Goal: Information Seeking & Learning: Learn about a topic

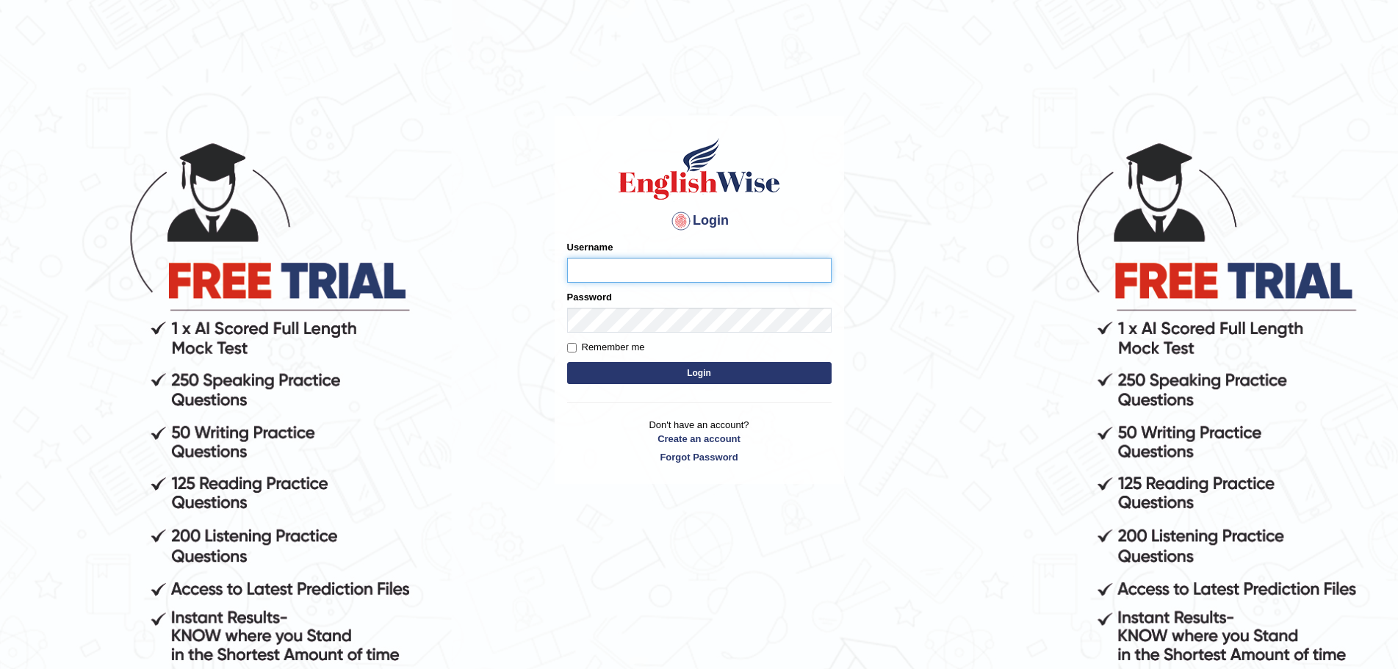
type input "Mugwunali"
click at [703, 370] on button "Login" at bounding box center [699, 373] width 264 height 22
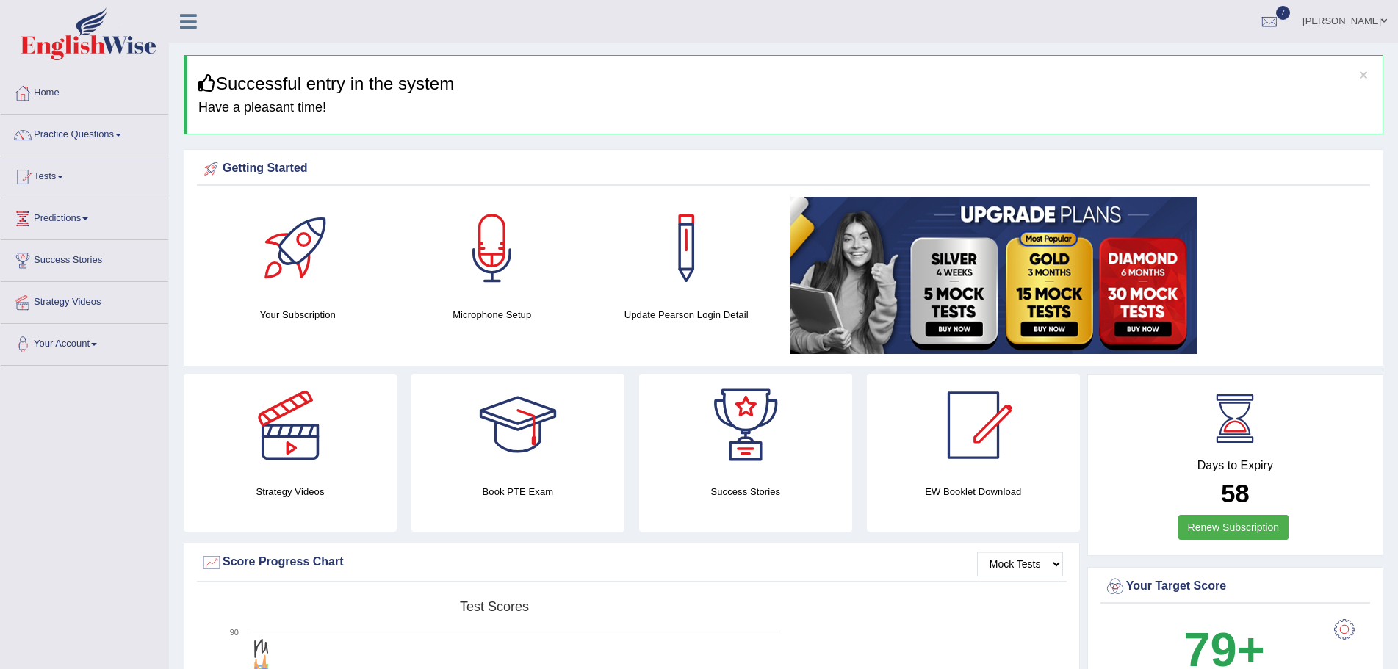
click at [1321, 165] on div "Getting Started" at bounding box center [784, 169] width 1166 height 22
click at [121, 134] on span at bounding box center [118, 135] width 6 height 3
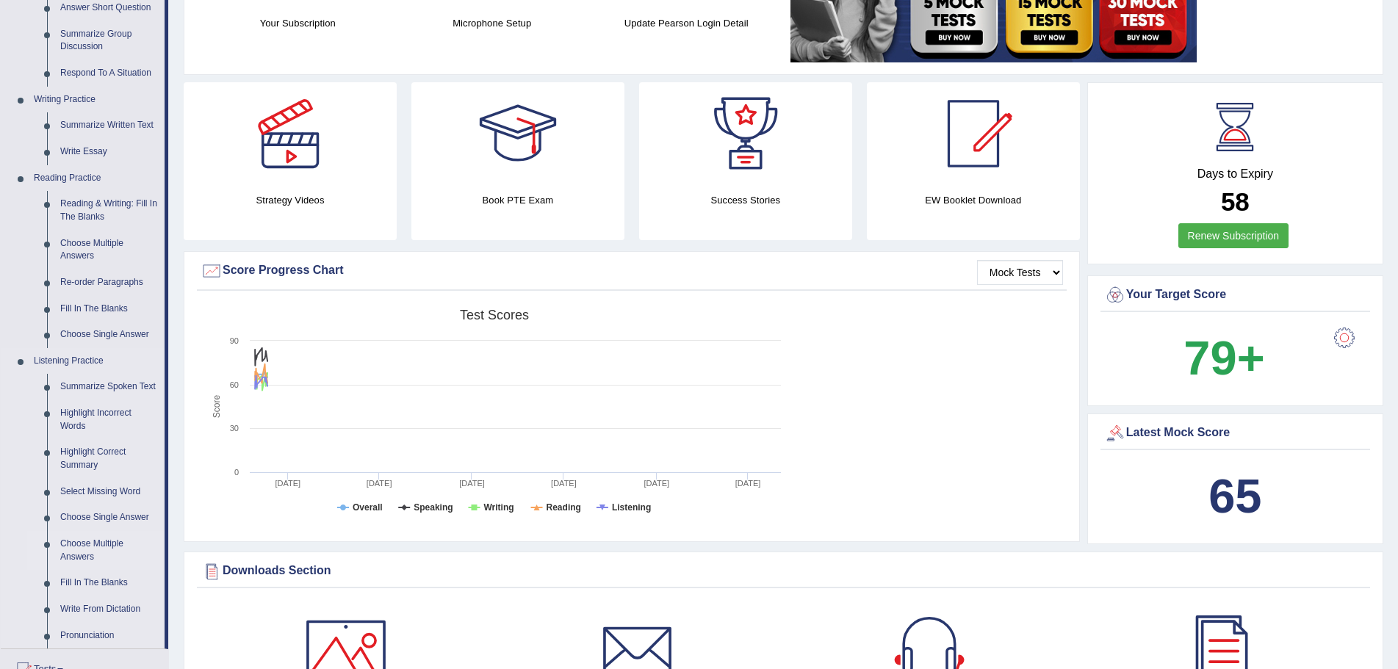
scroll to position [367, 0]
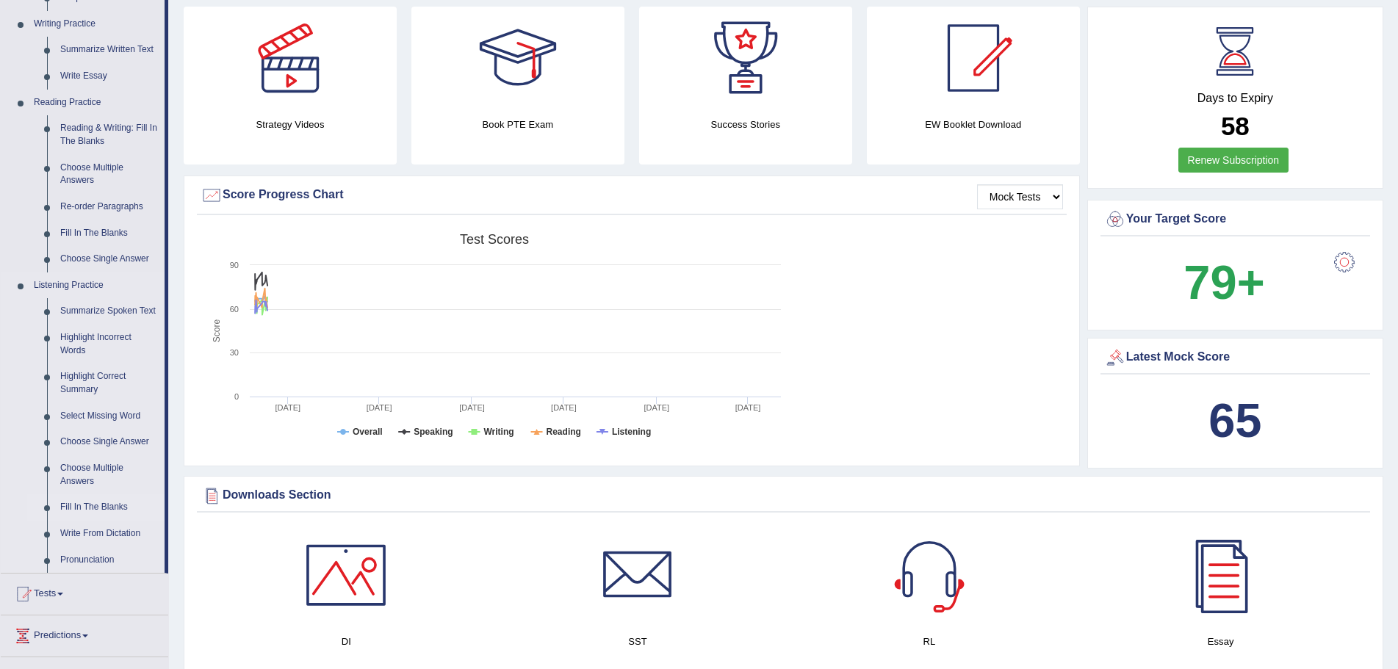
click at [92, 508] on link "Fill In The Blanks" at bounding box center [109, 507] width 111 height 26
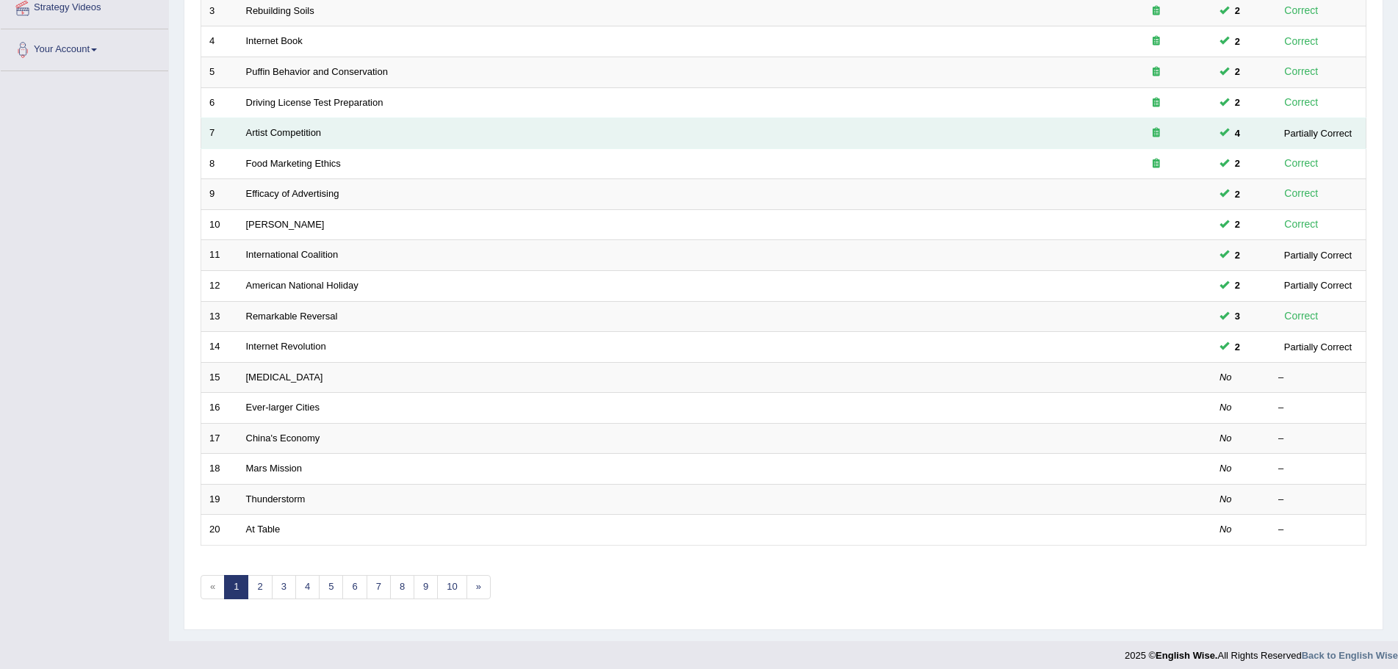
scroll to position [303, 0]
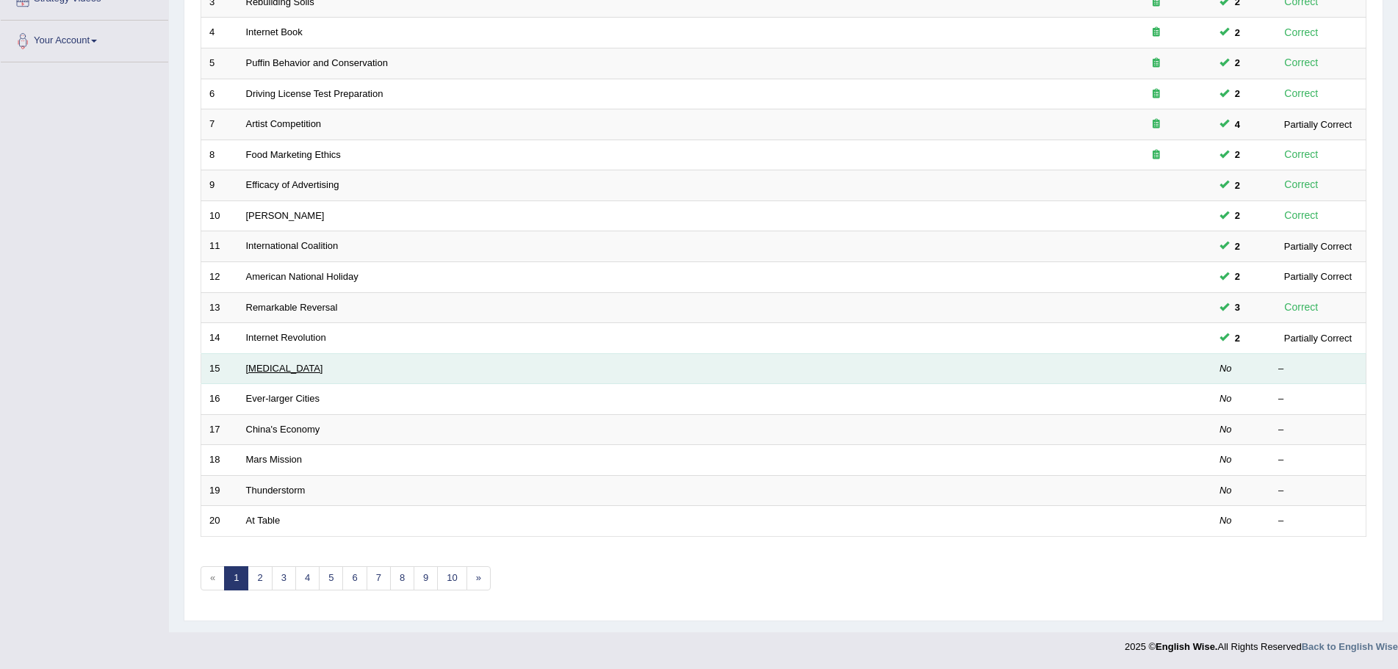
click at [246, 365] on link "[MEDICAL_DATA]" at bounding box center [284, 368] width 77 height 11
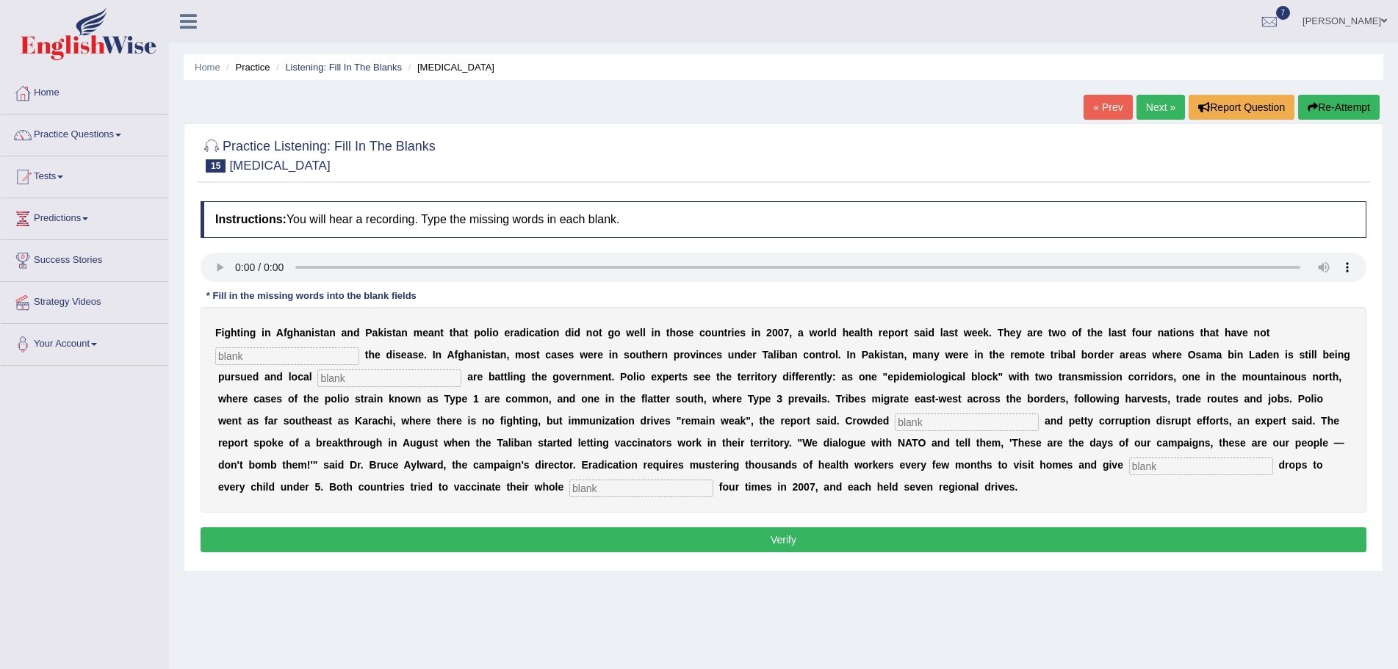
click at [325, 357] on input "text" at bounding box center [287, 356] width 144 height 18
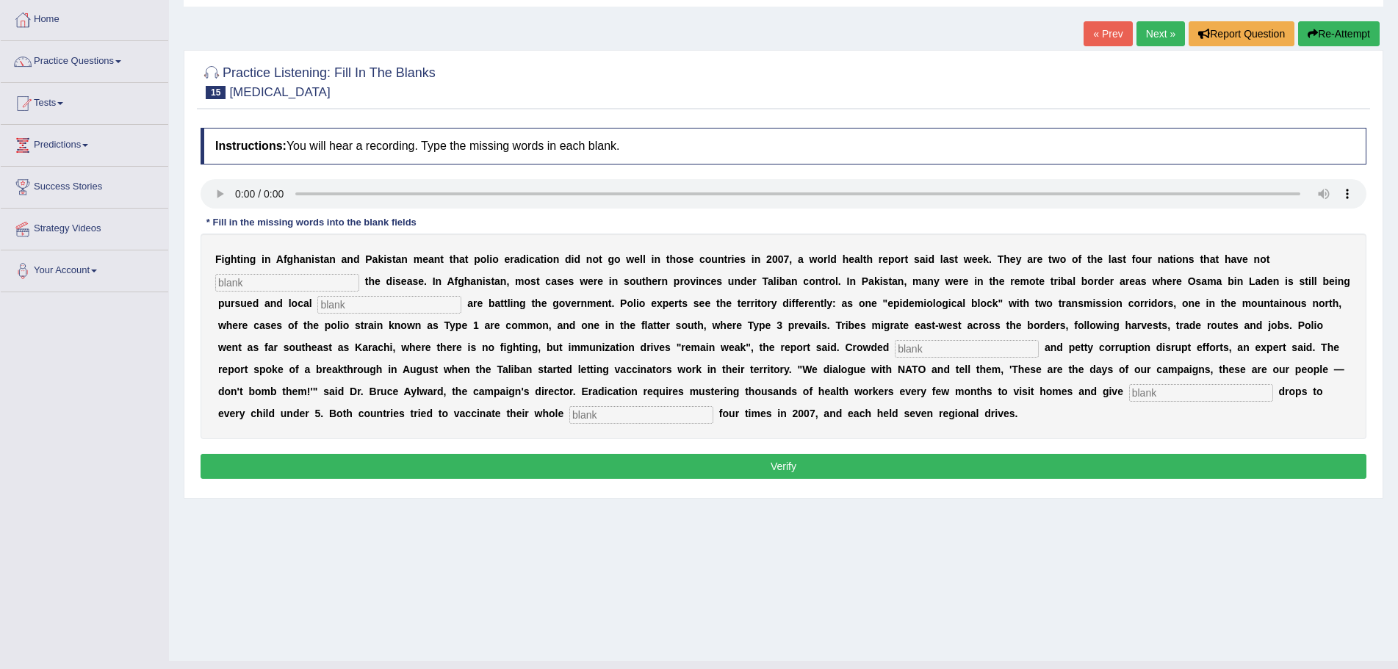
click at [338, 286] on input "text" at bounding box center [287, 283] width 144 height 18
type input "eliminated"
click at [402, 306] on input "text" at bounding box center [389, 305] width 144 height 18
type input "militants"
click at [931, 347] on input "text" at bounding box center [967, 349] width 144 height 18
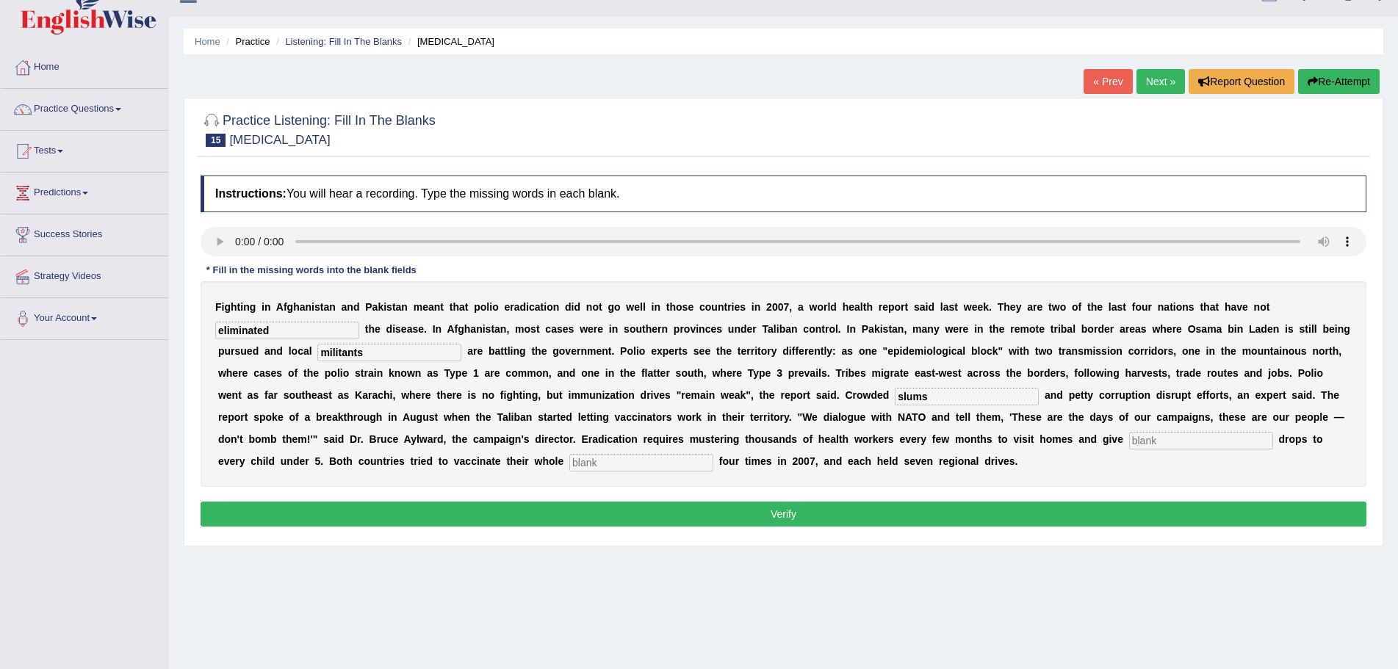
scroll to position [0, 0]
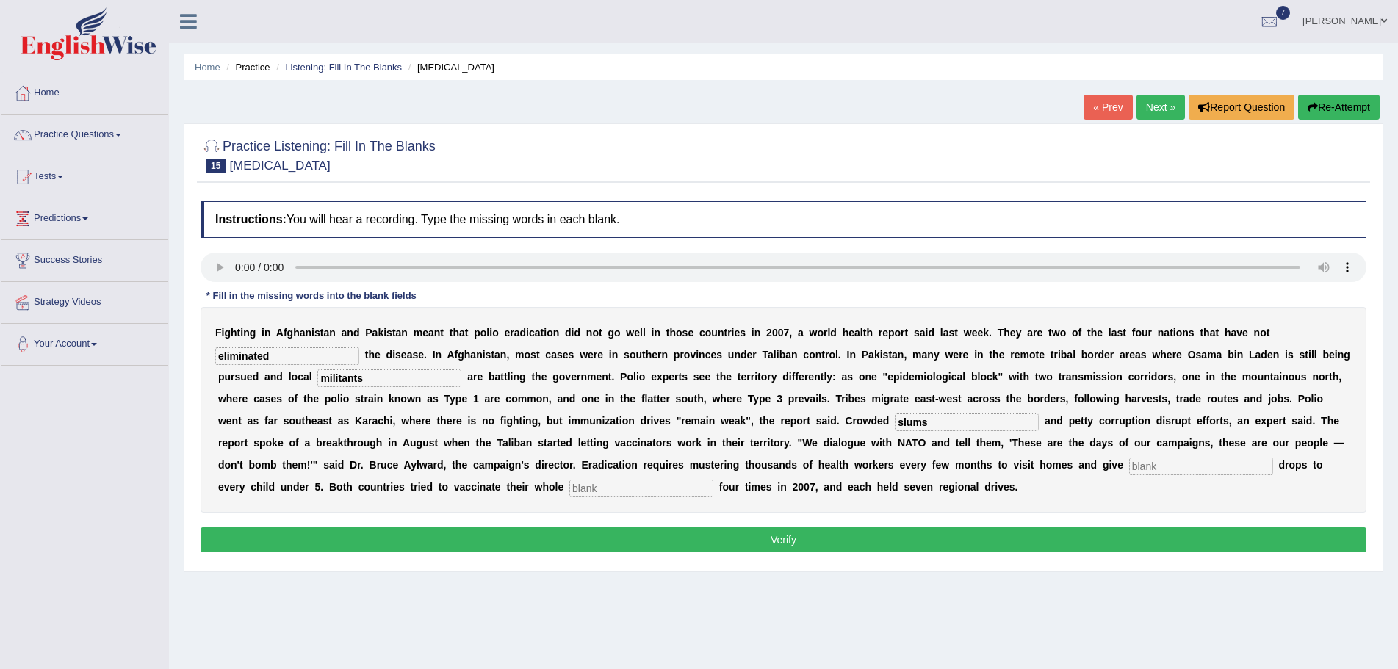
type input "slums"
click at [1165, 465] on input "text" at bounding box center [1201, 467] width 144 height 18
type input "vacc"
click at [602, 489] on input "text" at bounding box center [641, 489] width 144 height 18
type input "populations"
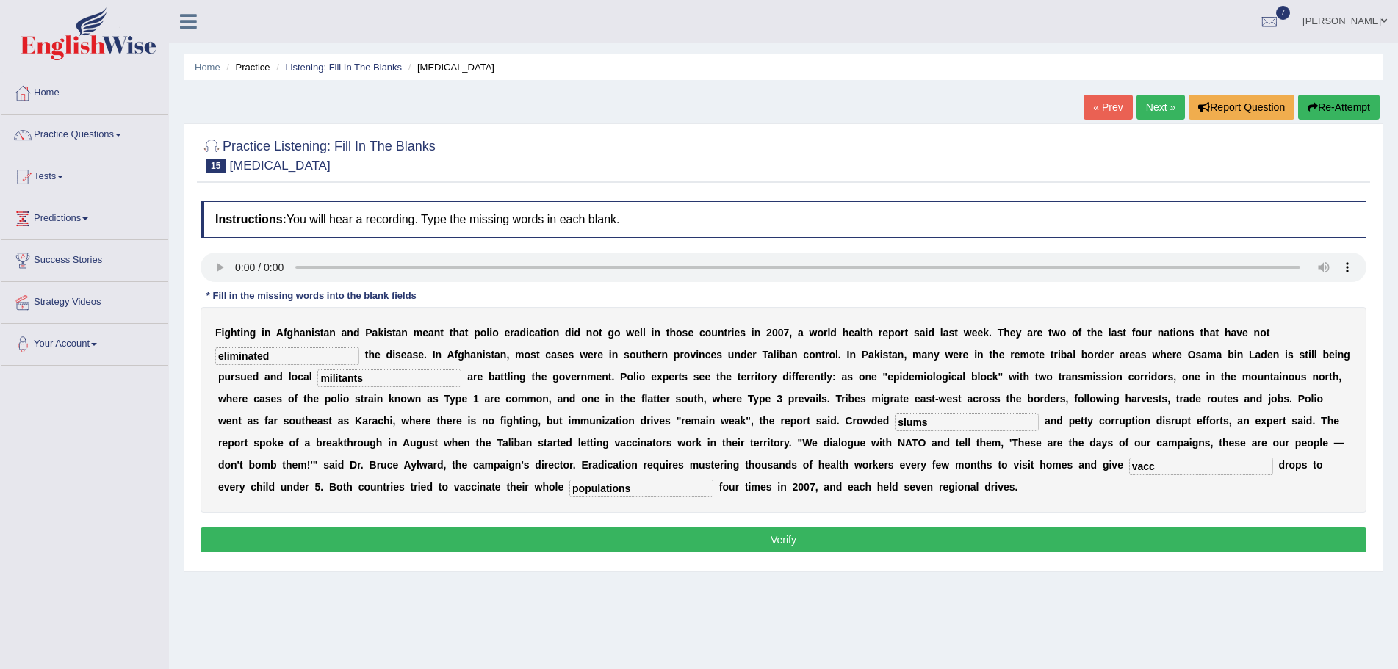
click at [1160, 468] on input "vacc" at bounding box center [1201, 467] width 144 height 18
type input "vaccine"
click at [776, 541] on button "Verify" at bounding box center [784, 539] width 1166 height 25
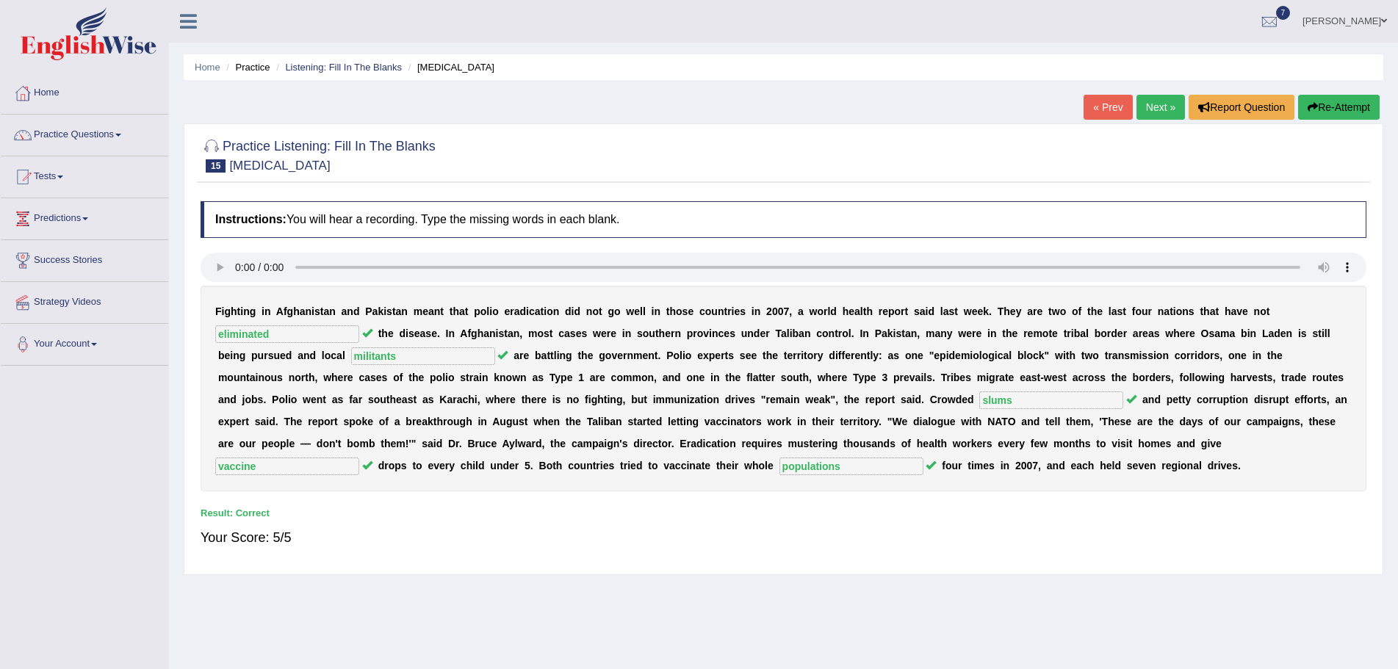
click at [1150, 107] on link "Next »" at bounding box center [1160, 107] width 48 height 25
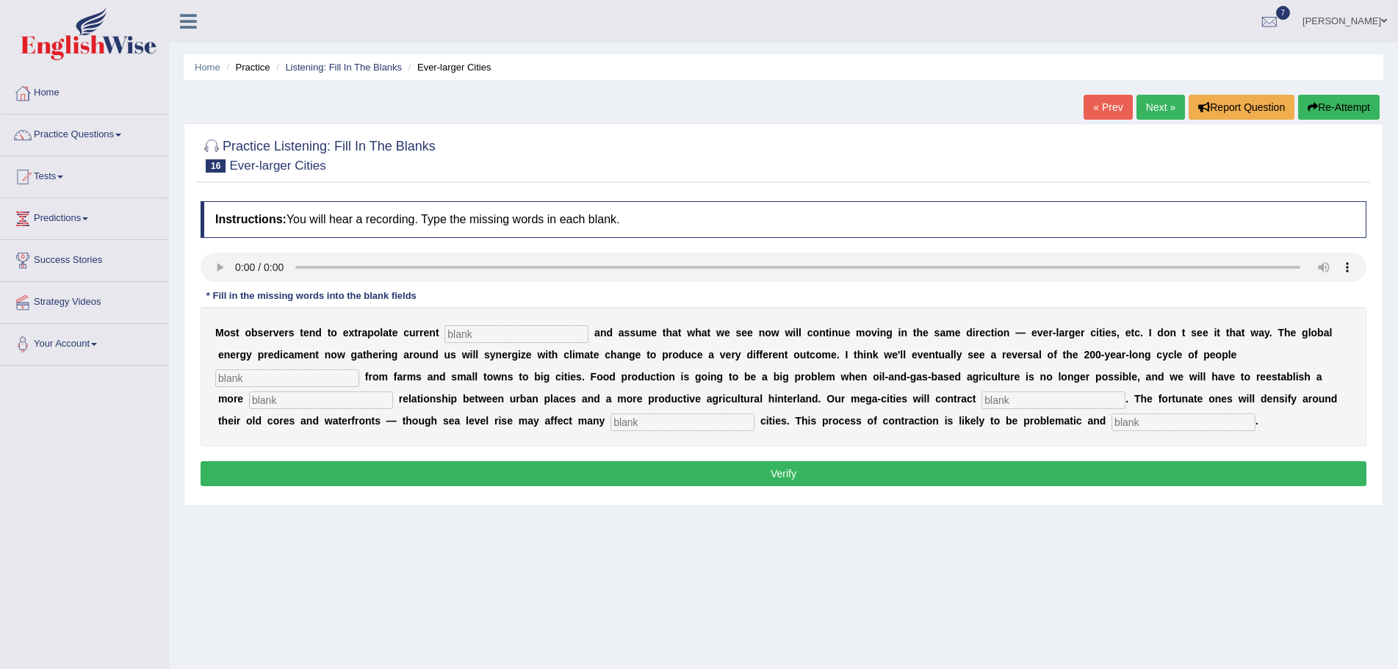
click at [514, 333] on input "text" at bounding box center [516, 334] width 144 height 18
click at [500, 335] on input "text" at bounding box center [516, 334] width 144 height 18
type input "trends"
click at [322, 380] on input "text" at bounding box center [287, 378] width 144 height 18
type input "moving"
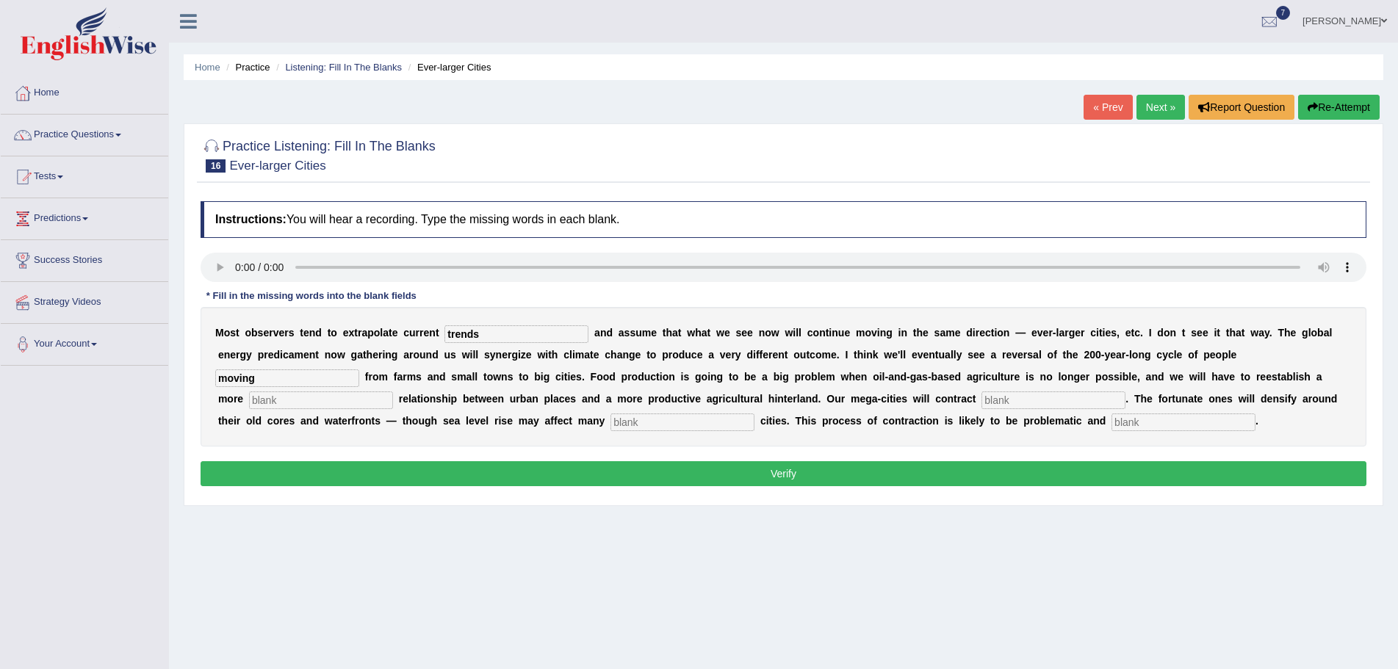
click at [286, 400] on input "text" at bounding box center [321, 400] width 144 height 18
type input "meaninful"
click at [1016, 400] on input "text" at bounding box center [1053, 400] width 144 height 18
type input "conyrac"
click at [650, 422] on input "text" at bounding box center [682, 423] width 144 height 18
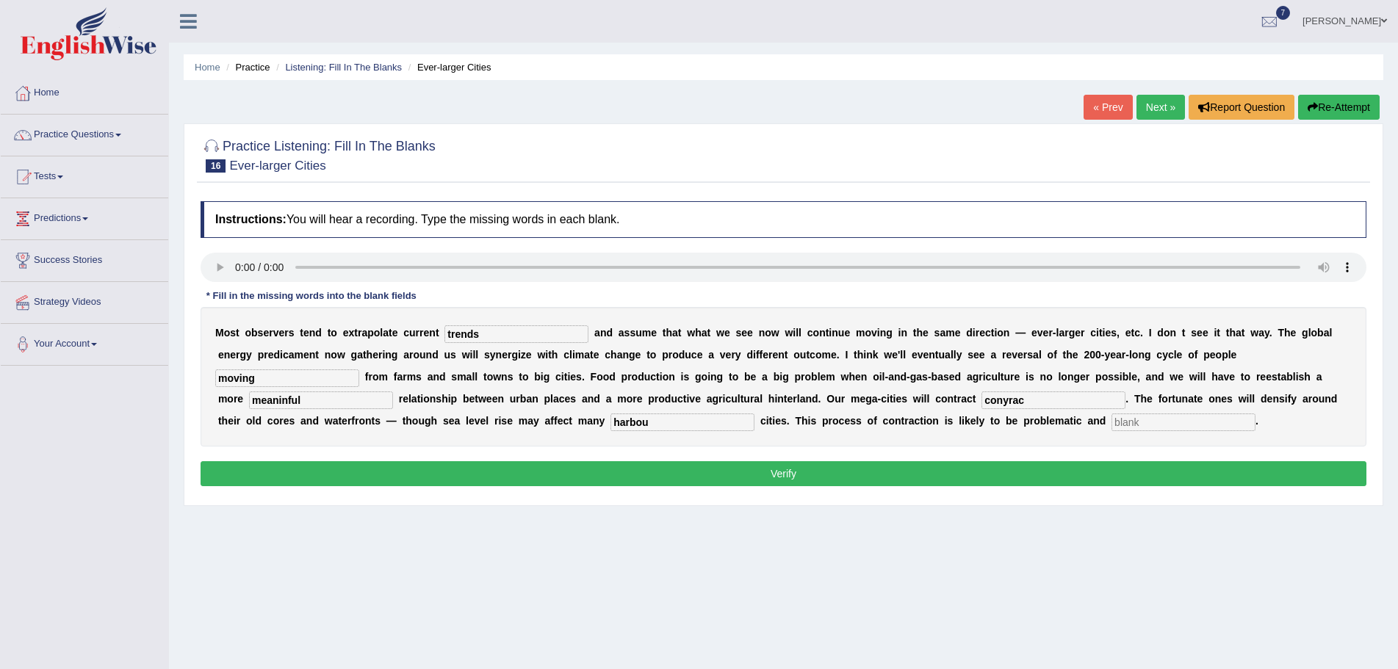
type input "harbou"
click at [1151, 425] on input "text" at bounding box center [1183, 423] width 144 height 18
type input "disordly"
click at [654, 426] on input "harbou" at bounding box center [682, 423] width 144 height 18
type input "harbour"
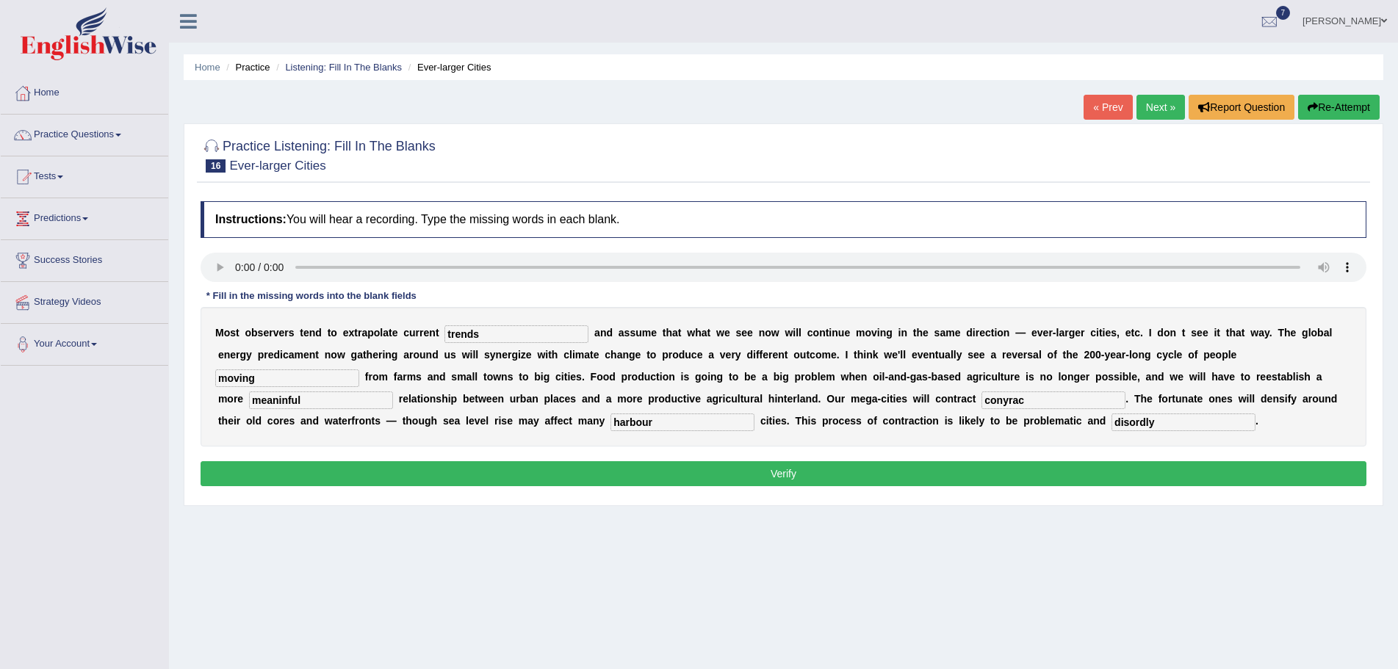
click at [286, 402] on input "meaninful" at bounding box center [321, 400] width 144 height 18
type input "meaningful"
click at [1030, 400] on input "conyrac" at bounding box center [1053, 400] width 144 height 18
type input "c"
type input "labour"
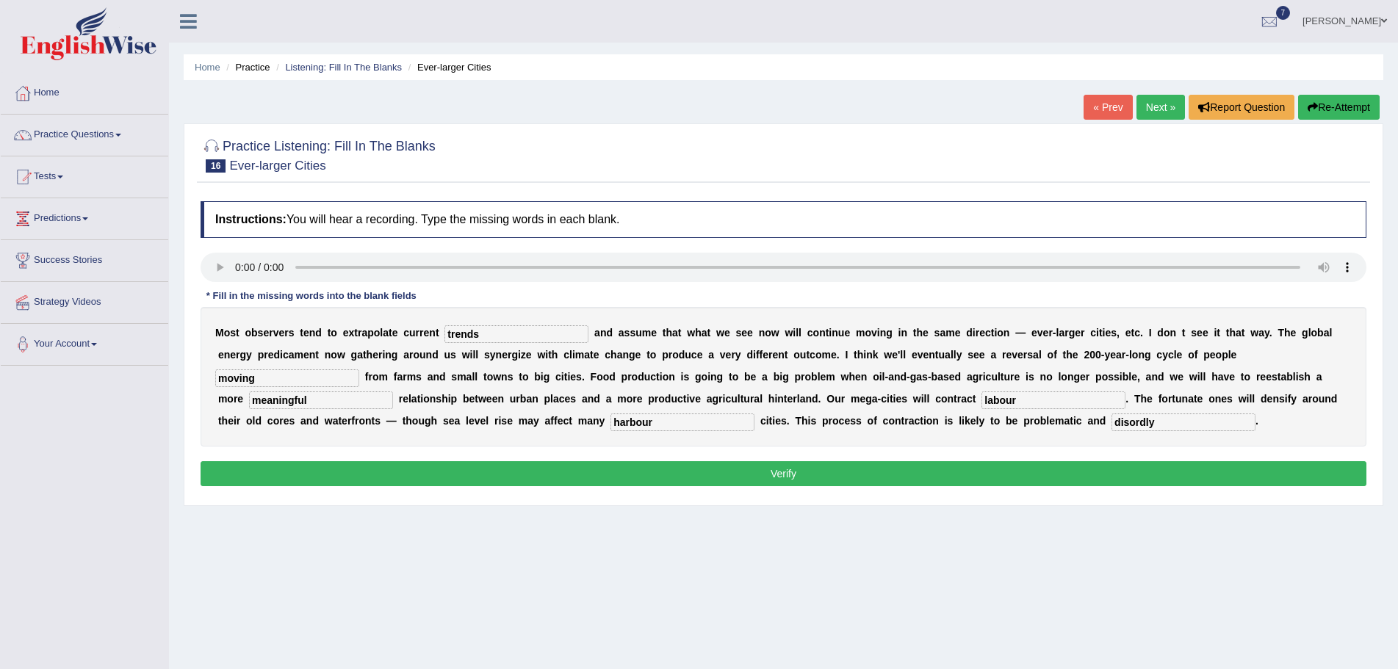
click at [802, 477] on button "Verify" at bounding box center [784, 473] width 1166 height 25
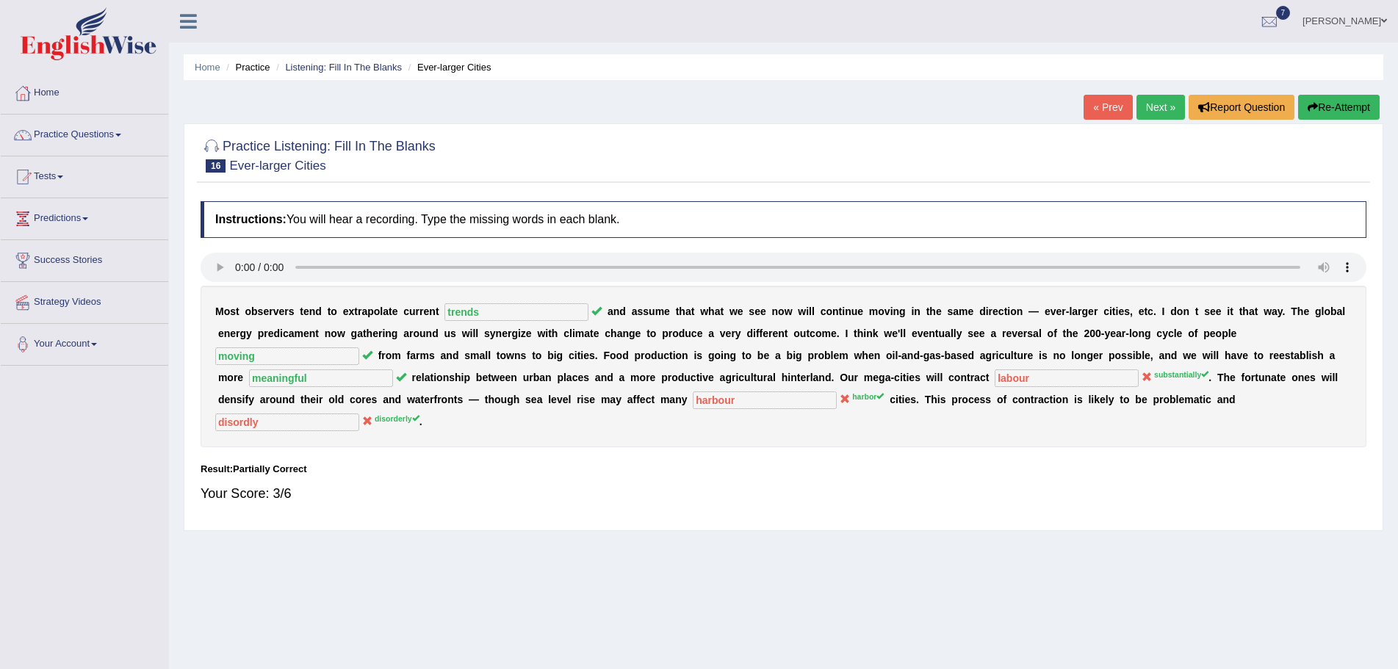
click at [1340, 108] on button "Re-Attempt" at bounding box center [1339, 107] width 82 height 25
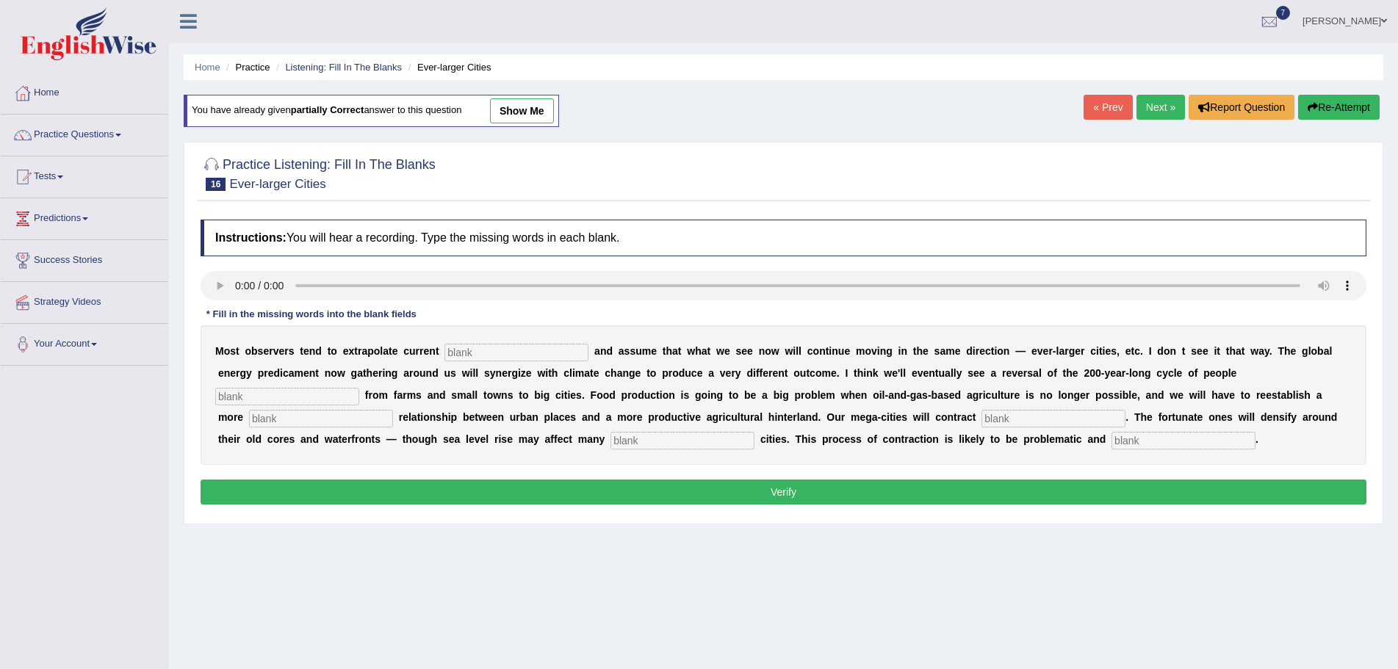
click at [488, 354] on input "text" at bounding box center [516, 353] width 144 height 18
type input "trends"
click at [330, 400] on input "text" at bounding box center [287, 397] width 144 height 18
type input "moving"
click at [322, 420] on input "text" at bounding box center [321, 419] width 144 height 18
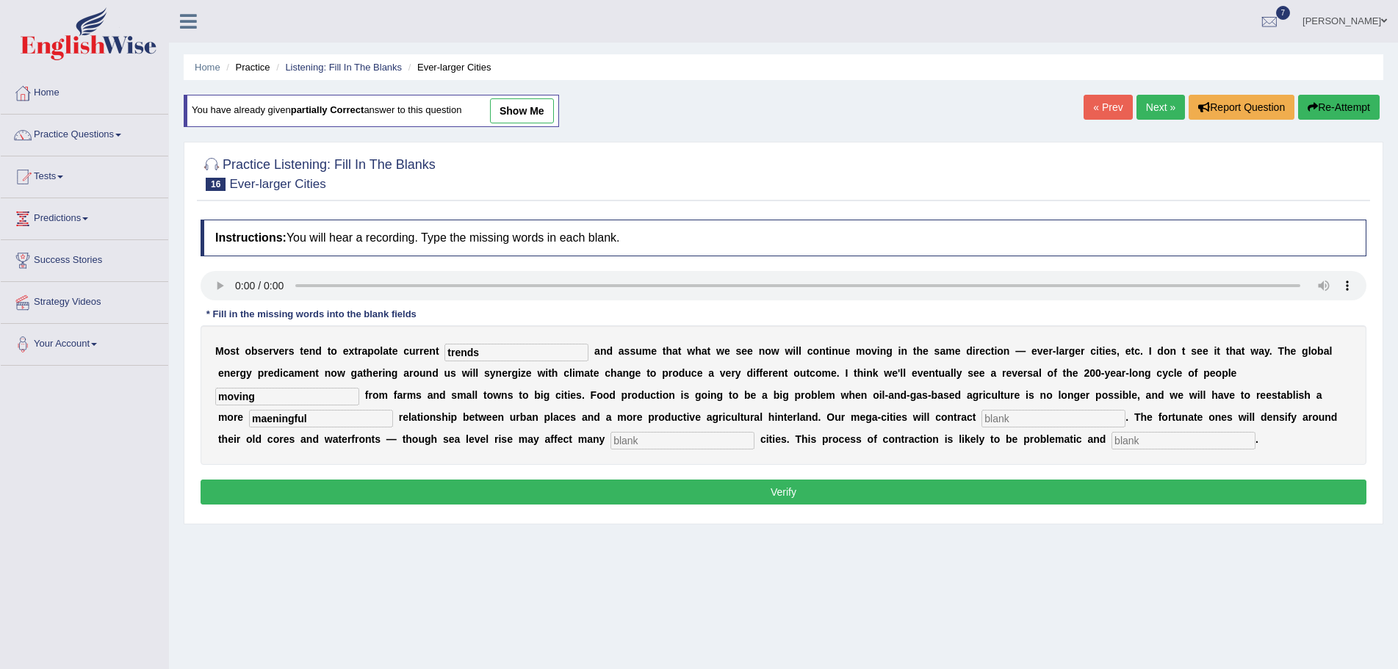
type input "maeningful"
click at [1004, 418] on input "text" at bounding box center [1053, 419] width 144 height 18
type input "susste"
click at [642, 438] on input "text" at bounding box center [682, 441] width 144 height 18
type input "harbor"
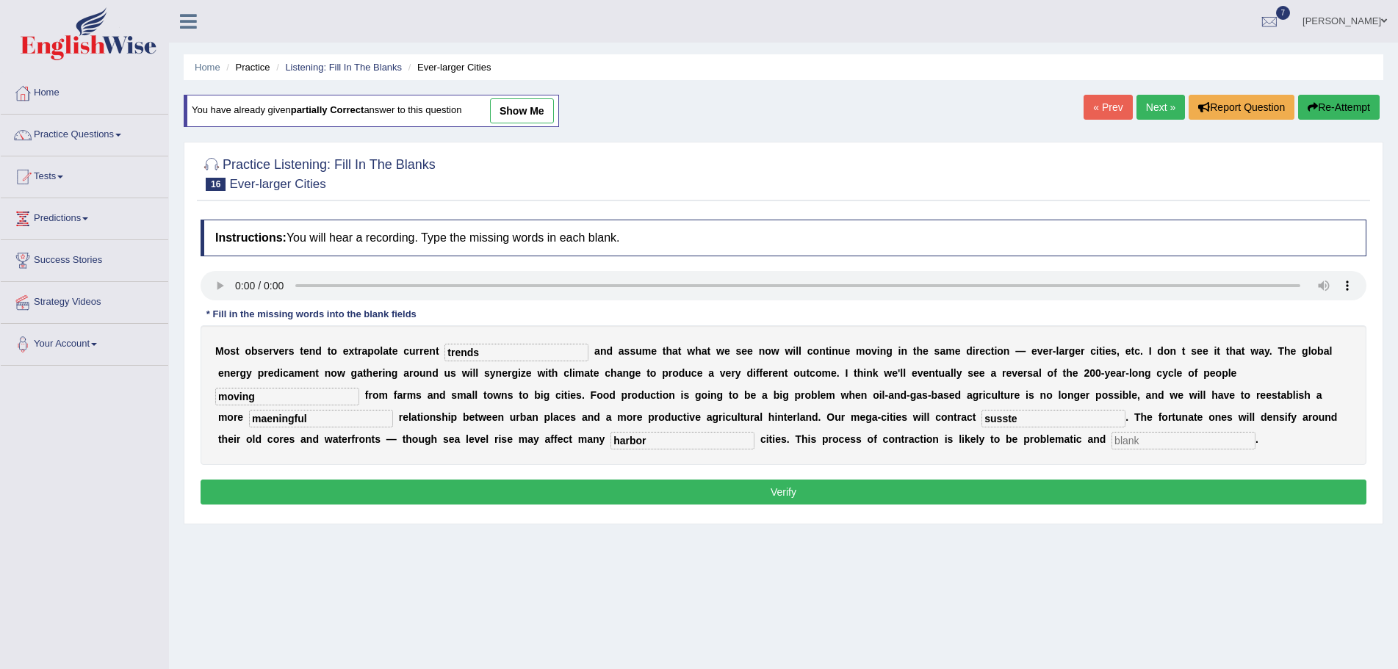
click at [1161, 441] on input "text" at bounding box center [1183, 441] width 144 height 18
type input "disorderly"
click at [1000, 420] on input "susste" at bounding box center [1053, 419] width 144 height 18
click at [1019, 419] on input "subste" at bounding box center [1053, 419] width 144 height 18
type input "substantiates"
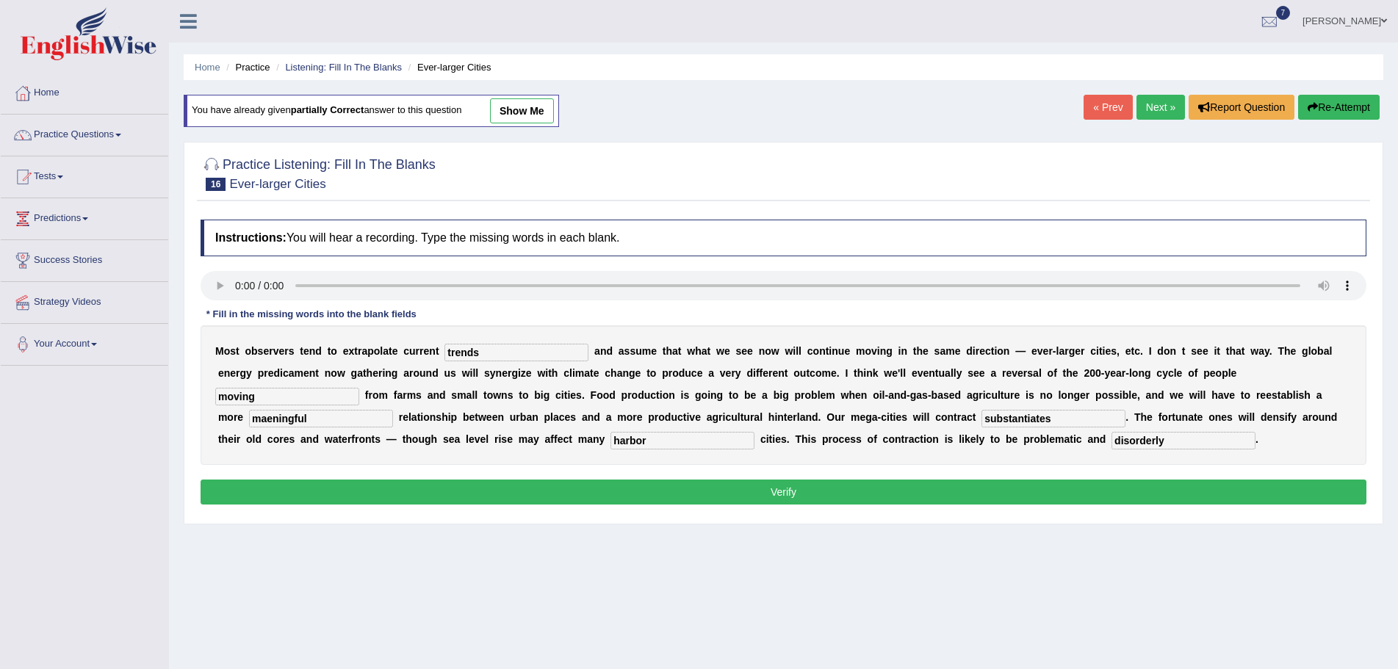
click at [757, 497] on button "Verify" at bounding box center [784, 492] width 1166 height 25
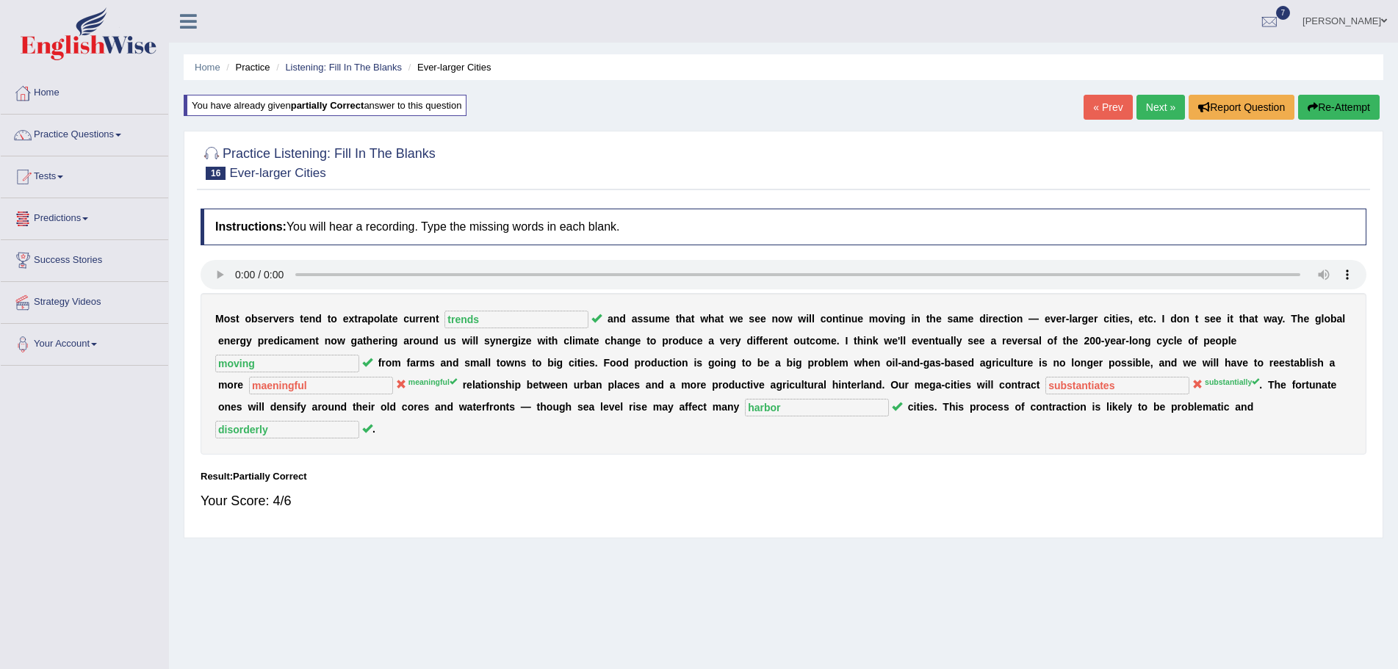
click at [1332, 107] on button "Re-Attempt" at bounding box center [1339, 107] width 82 height 25
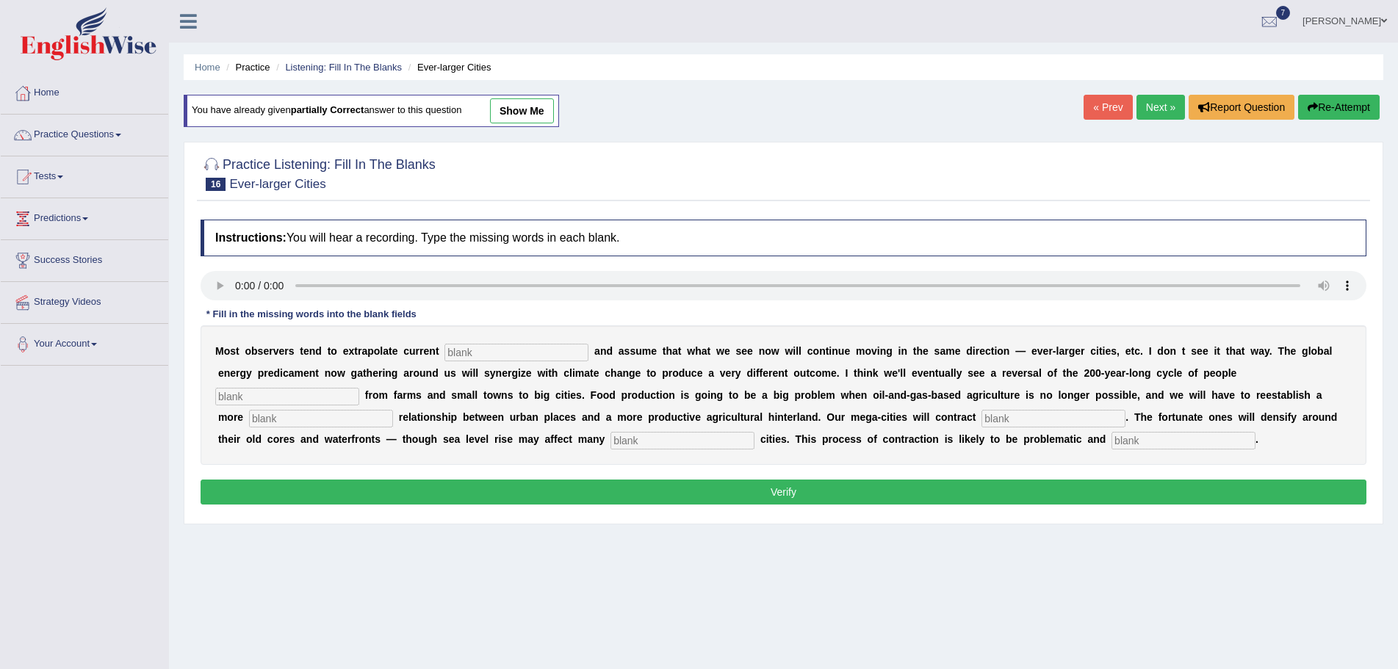
click at [482, 353] on input "text" at bounding box center [516, 353] width 144 height 18
click at [497, 353] on input "text" at bounding box center [516, 353] width 144 height 18
type input "trends"
click at [336, 391] on input "text" at bounding box center [287, 397] width 144 height 18
type input "moving"
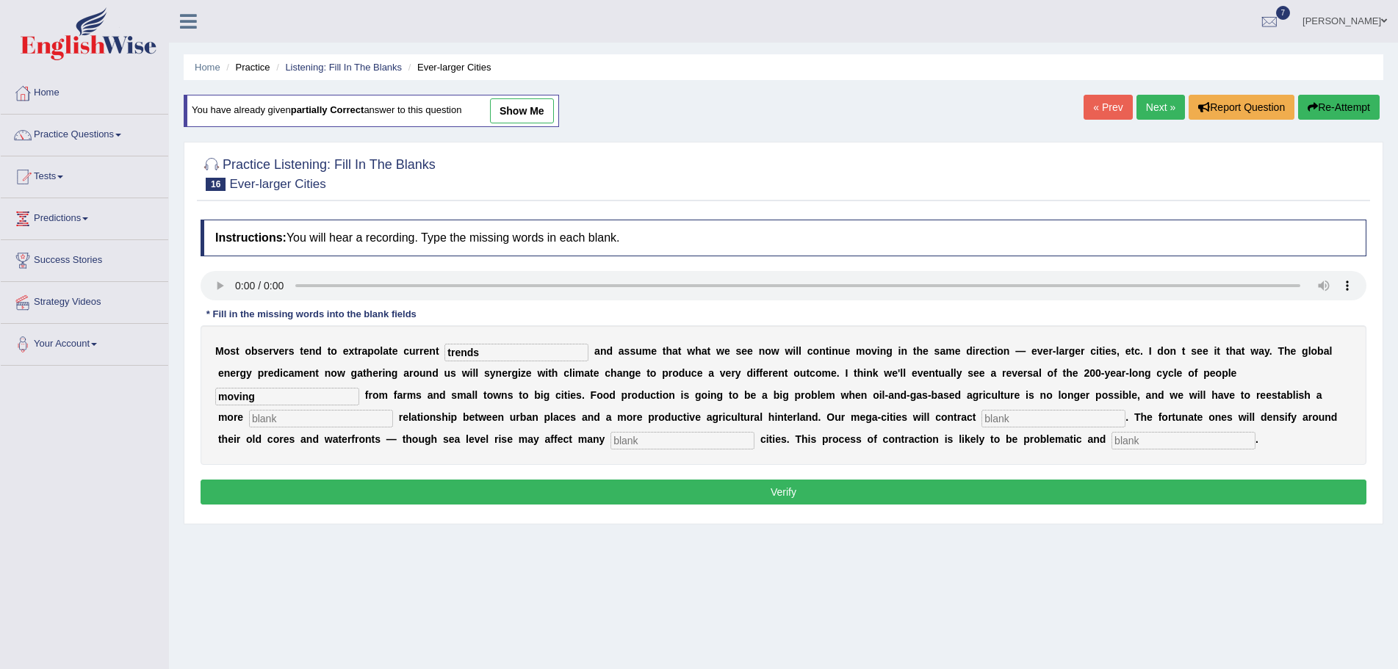
click at [372, 420] on input "text" at bounding box center [321, 419] width 144 height 18
type input "meaningful"
click at [1012, 419] on input "text" at bounding box center [1053, 419] width 144 height 18
type input "susbstan"
click at [646, 441] on input "text" at bounding box center [682, 441] width 144 height 18
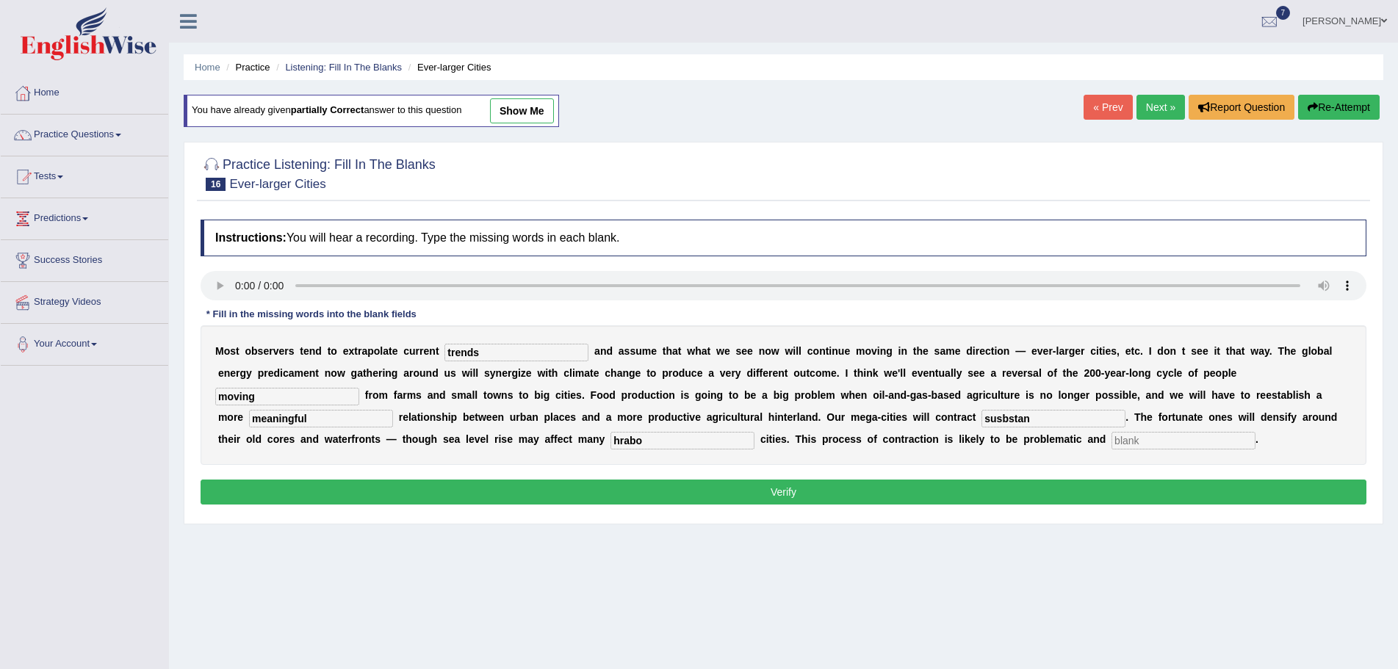
type input "hrabo"
click at [1152, 440] on input "text" at bounding box center [1183, 441] width 144 height 18
type input "disoerdly"
click at [1032, 418] on input "susbstan" at bounding box center [1053, 419] width 144 height 18
type input "susbstantially"
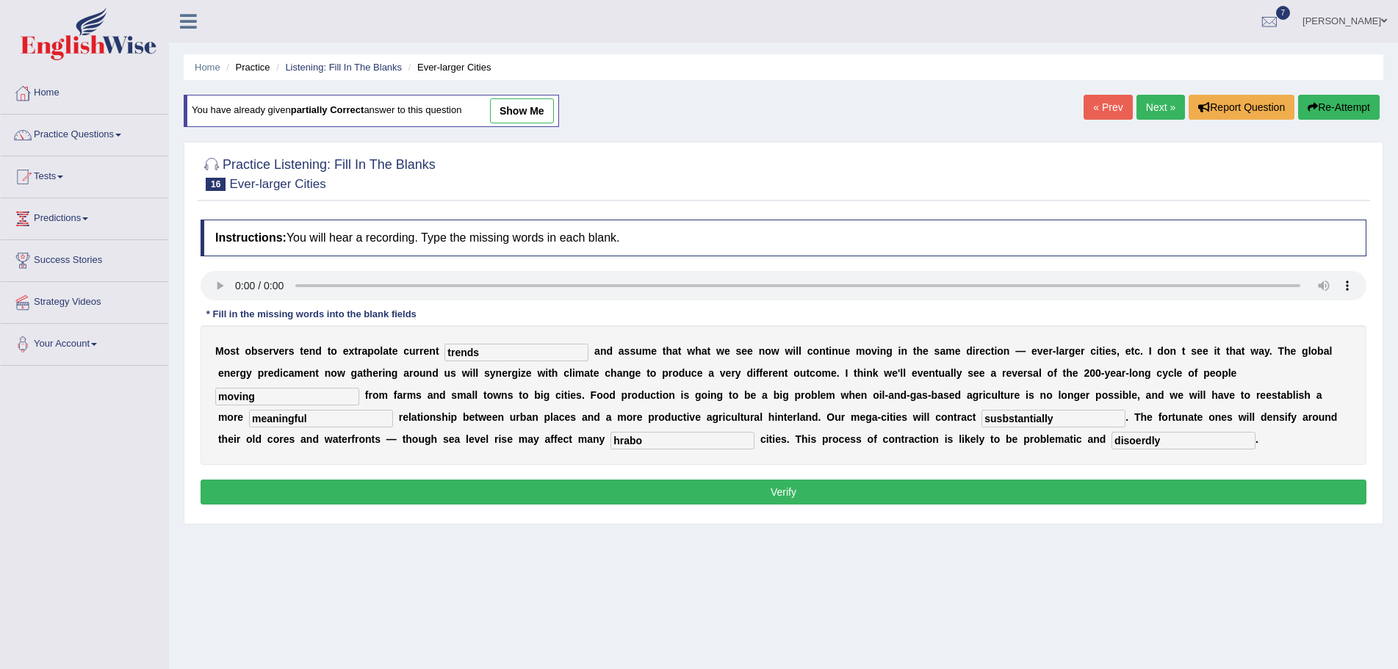
click at [655, 440] on input "hrabo" at bounding box center [682, 441] width 144 height 18
type input "hrabor"
click at [1141, 439] on input "disoerdly" at bounding box center [1183, 441] width 144 height 18
click at [1164, 439] on input "disoerdly" at bounding box center [1183, 441] width 144 height 18
type input "disoderly"
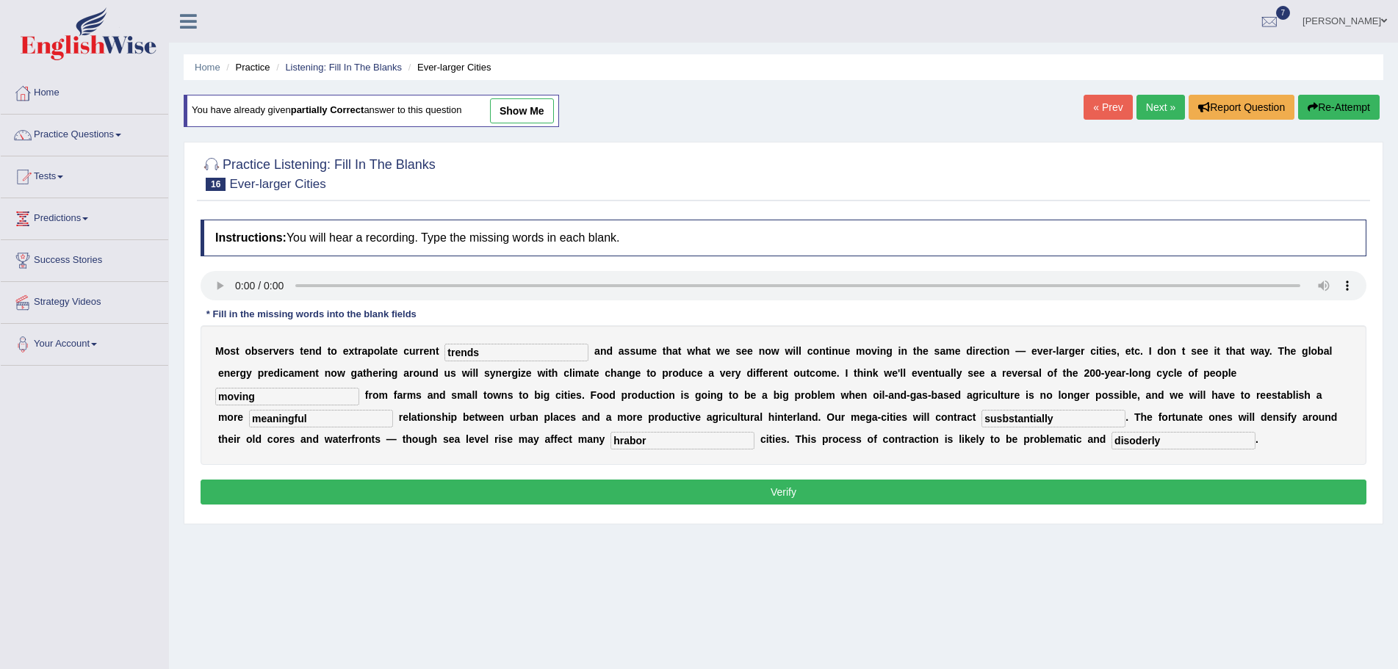
click at [787, 487] on button "Verify" at bounding box center [784, 492] width 1166 height 25
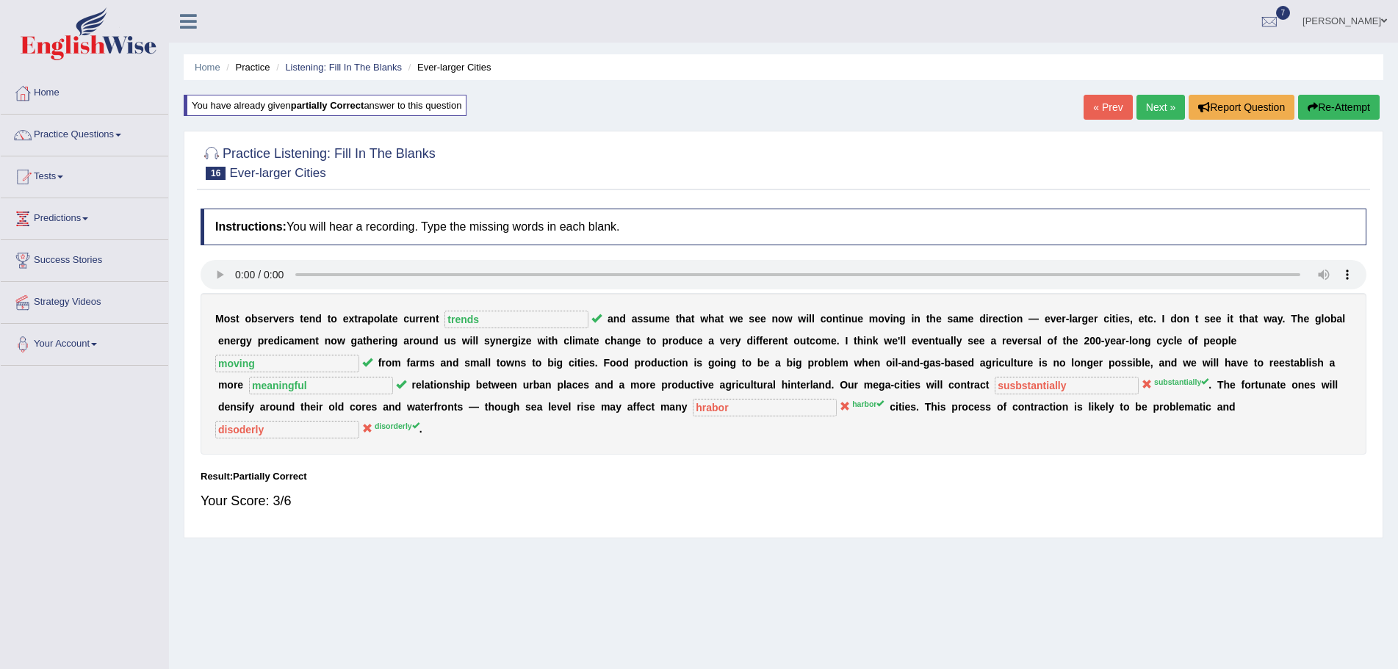
click at [1155, 105] on link "Next »" at bounding box center [1160, 107] width 48 height 25
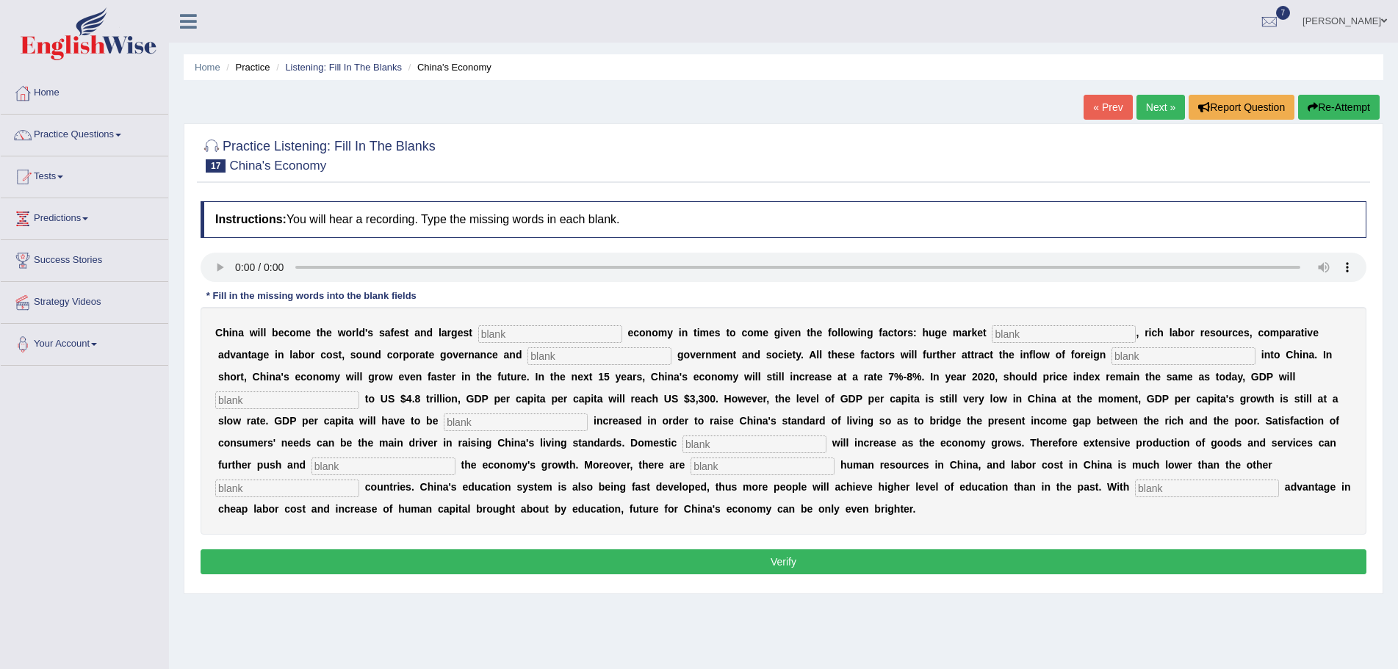
click at [1044, 336] on input "text" at bounding box center [1064, 334] width 144 height 18
click at [1149, 356] on input "text" at bounding box center [1183, 356] width 144 height 18
click at [478, 424] on input "text" at bounding box center [516, 423] width 144 height 18
click at [724, 447] on input "text" at bounding box center [754, 445] width 144 height 18
click at [357, 466] on input "text" at bounding box center [383, 467] width 144 height 18
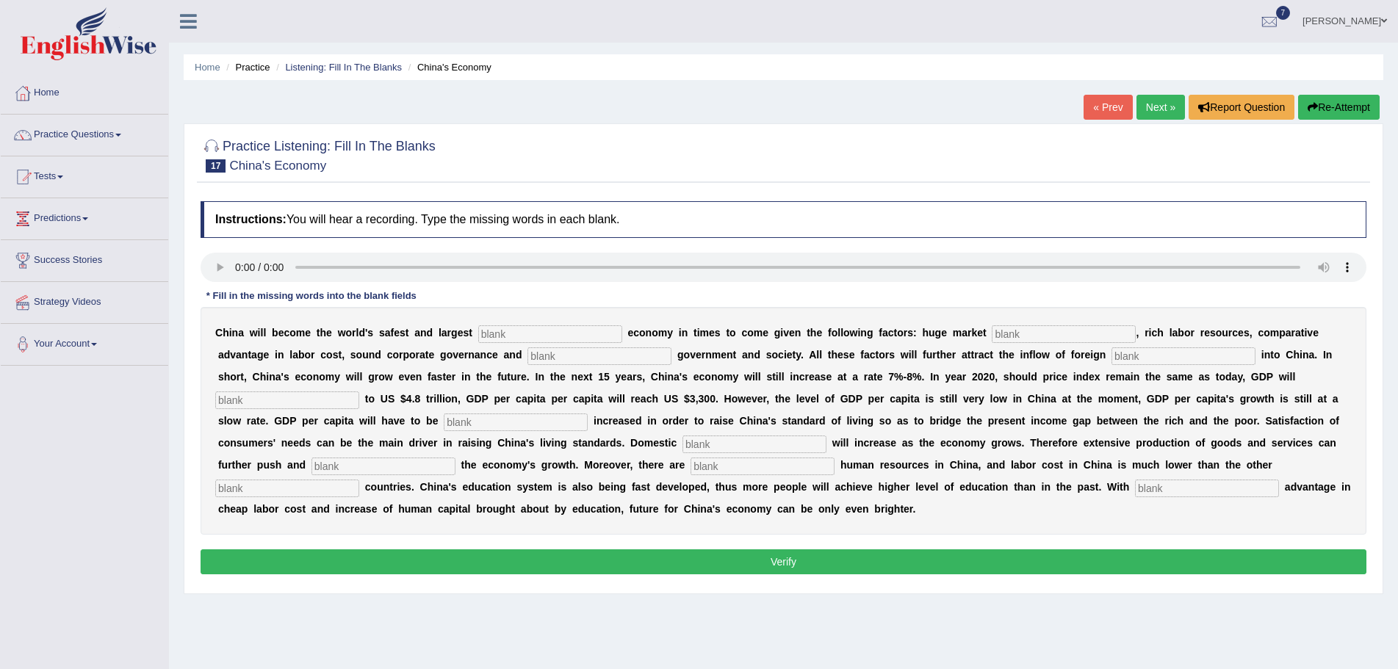
click at [1176, 491] on input "text" at bounding box center [1207, 489] width 144 height 18
click at [609, 342] on input "text" at bounding box center [550, 334] width 144 height 18
type input "investiment"
click at [1017, 333] on input "text" at bounding box center [1064, 334] width 144 height 18
type input "potential"
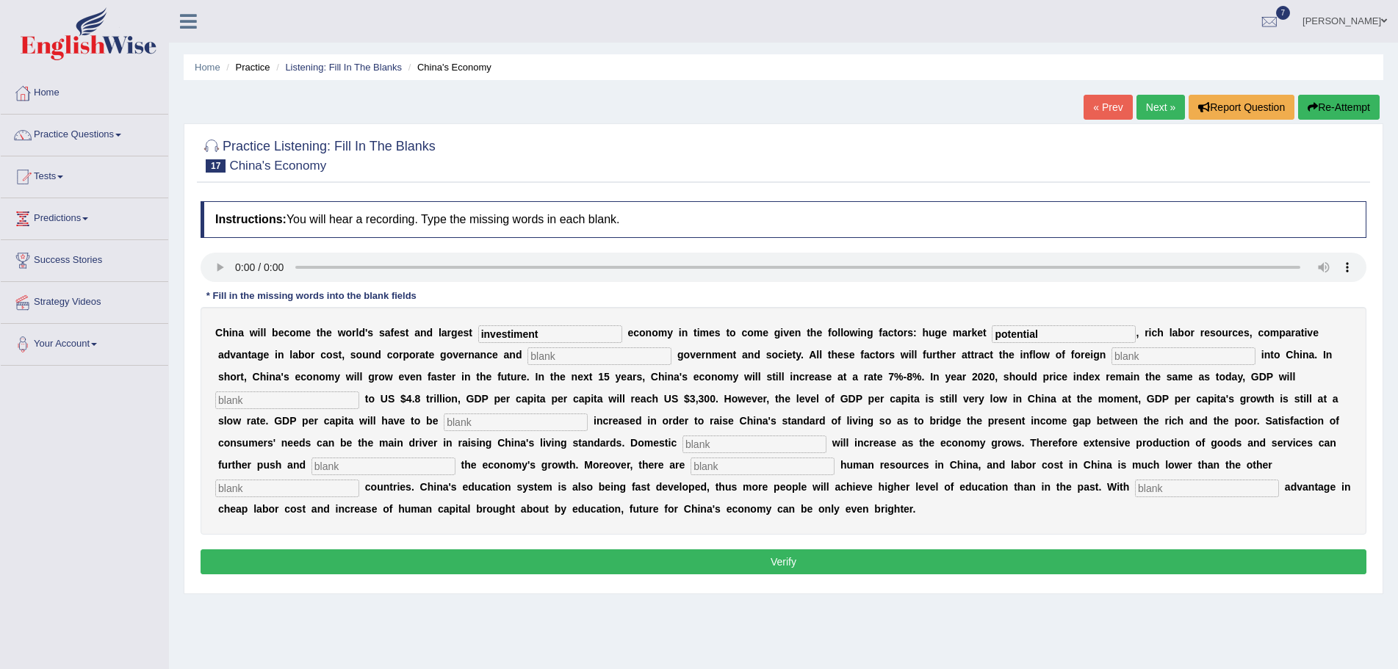
click at [566, 353] on input "text" at bounding box center [599, 356] width 144 height 18
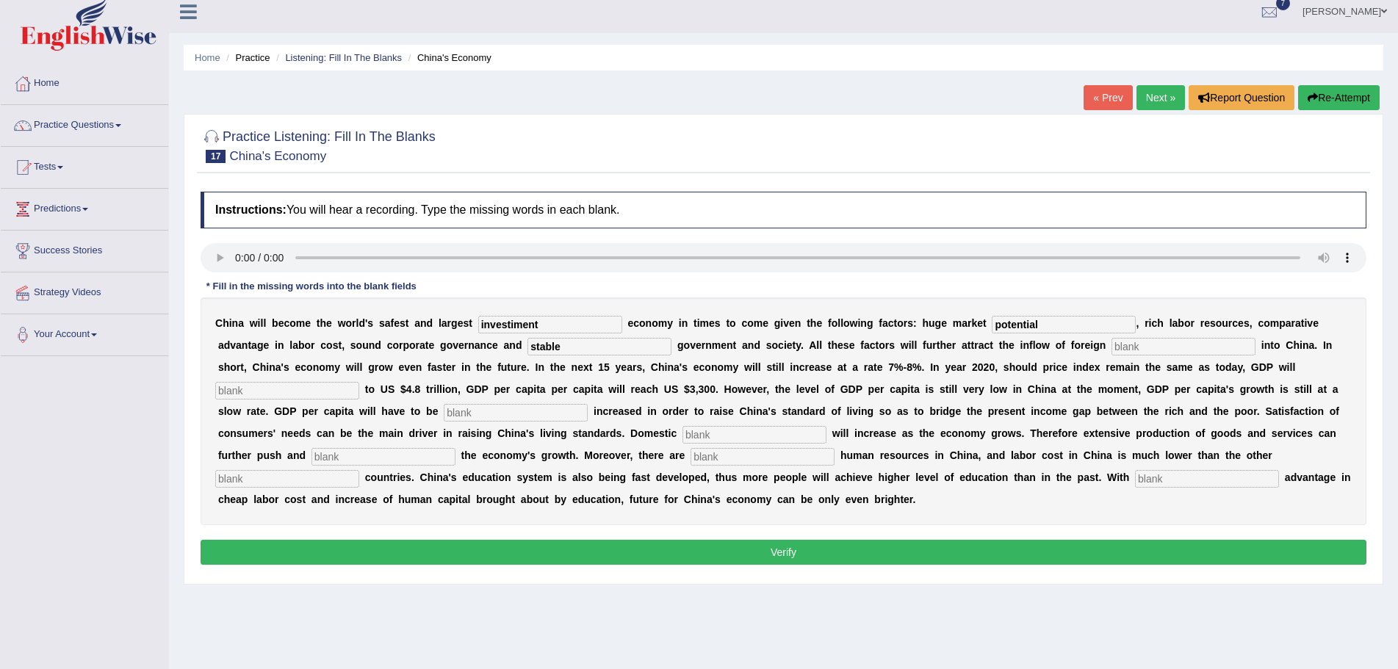
scroll to position [73, 0]
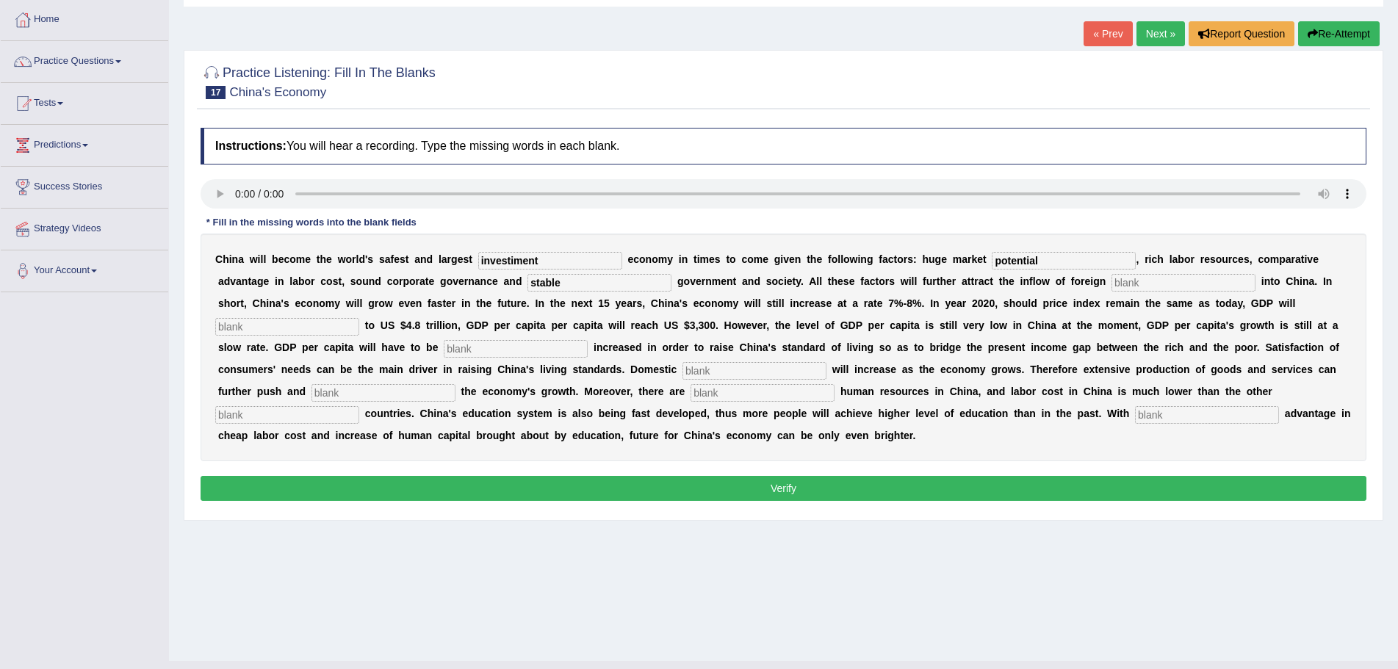
type input "stable"
click at [1141, 282] on input "text" at bounding box center [1183, 283] width 144 height 18
type input "capital"
click at [317, 328] on input "text" at bounding box center [287, 327] width 144 height 18
type input "amount"
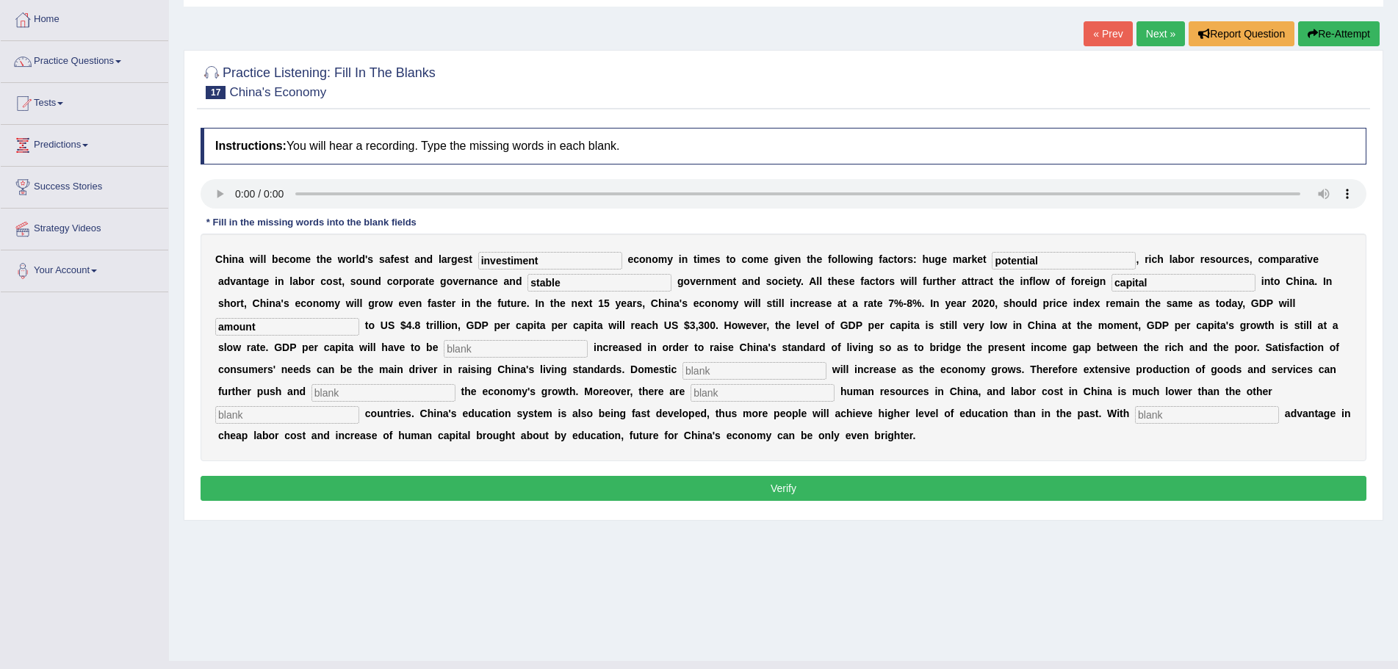
click at [476, 348] on input "text" at bounding box center [516, 349] width 144 height 18
type input "further"
click at [718, 369] on input "text" at bounding box center [754, 371] width 144 height 18
type input "demand"
click at [380, 394] on input "text" at bounding box center [383, 393] width 144 height 18
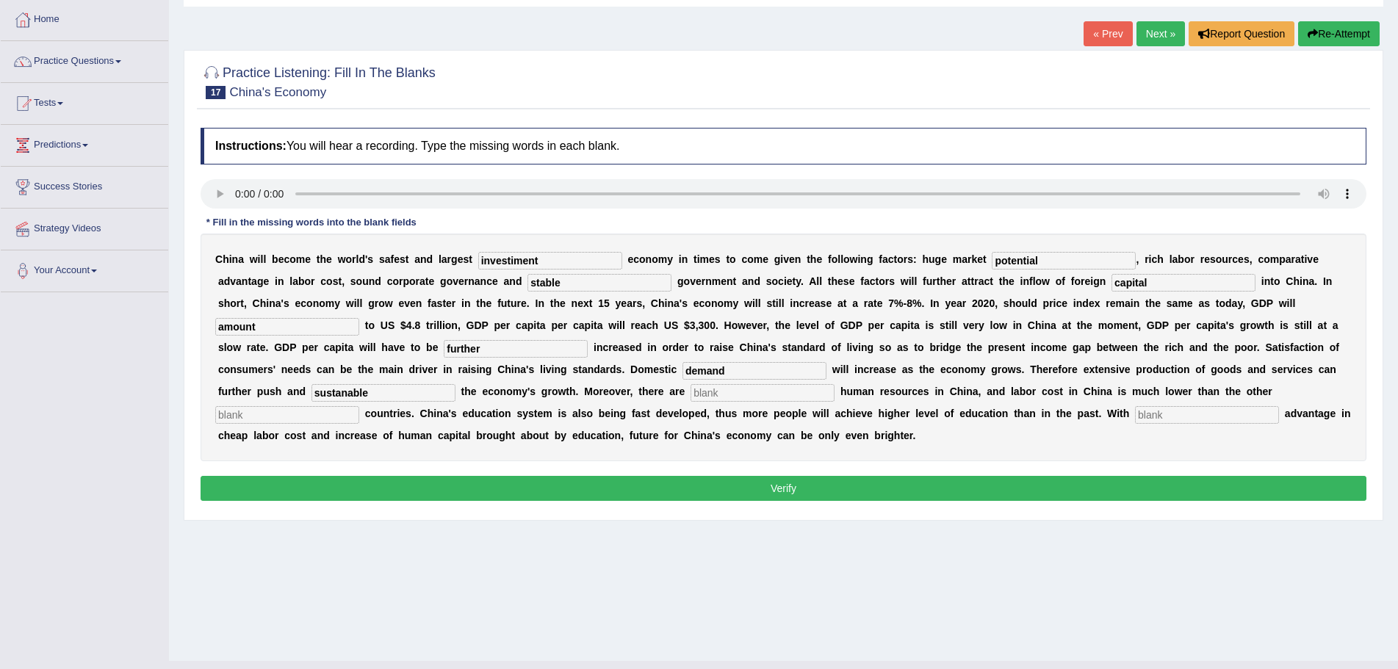
type input "sustanable"
click at [1155, 415] on input "text" at bounding box center [1207, 415] width 144 height 18
type input "abundant"
click at [338, 416] on input "text" at bounding box center [287, 415] width 144 height 18
type input "sustanble"
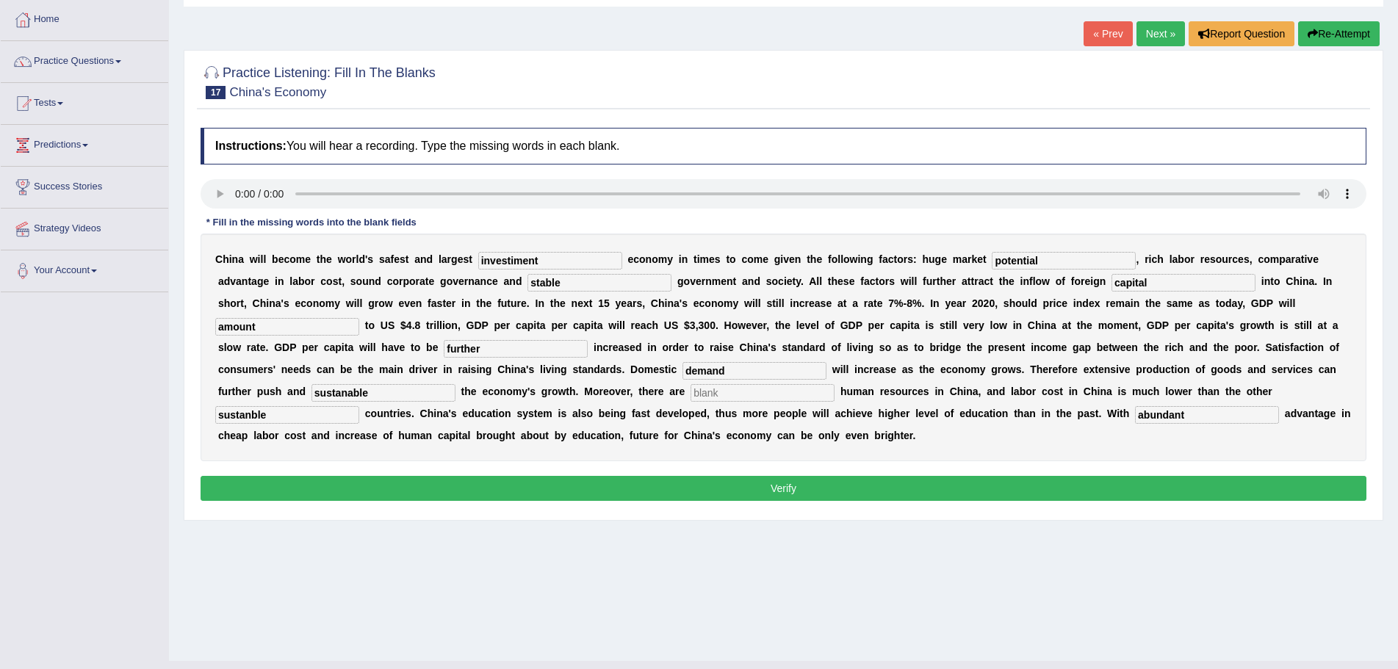
click at [1185, 414] on input "abundant" at bounding box center [1207, 415] width 144 height 18
type input "a"
type input "comparable"
click at [753, 394] on input "text" at bounding box center [762, 393] width 144 height 18
type input "national"
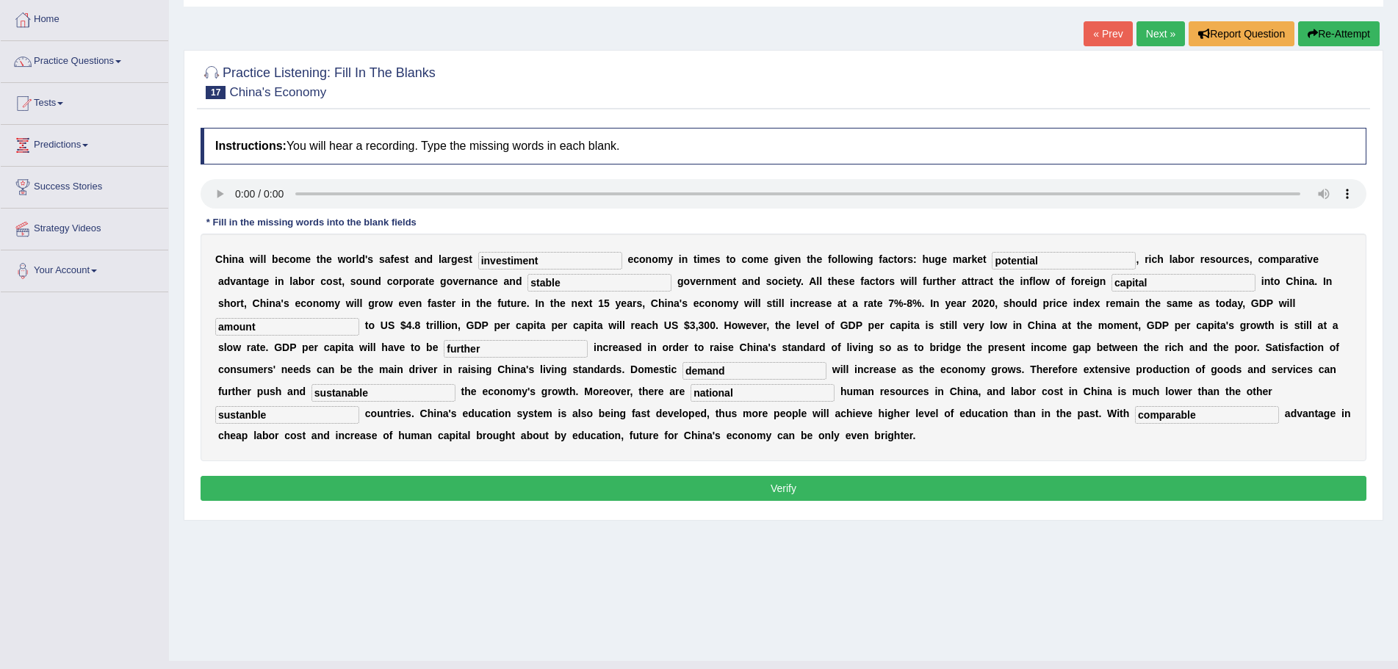
click at [759, 490] on button "Verify" at bounding box center [784, 488] width 1166 height 25
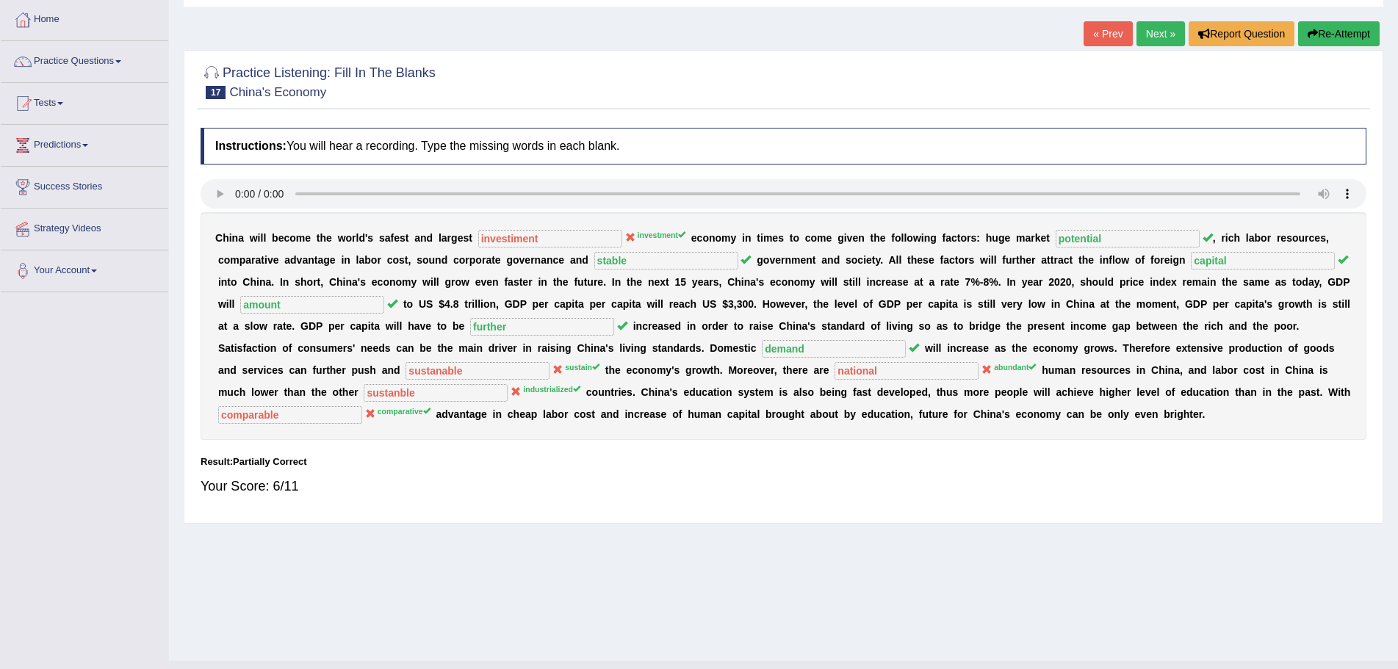
click at [1328, 35] on button "Re-Attempt" at bounding box center [1339, 33] width 82 height 25
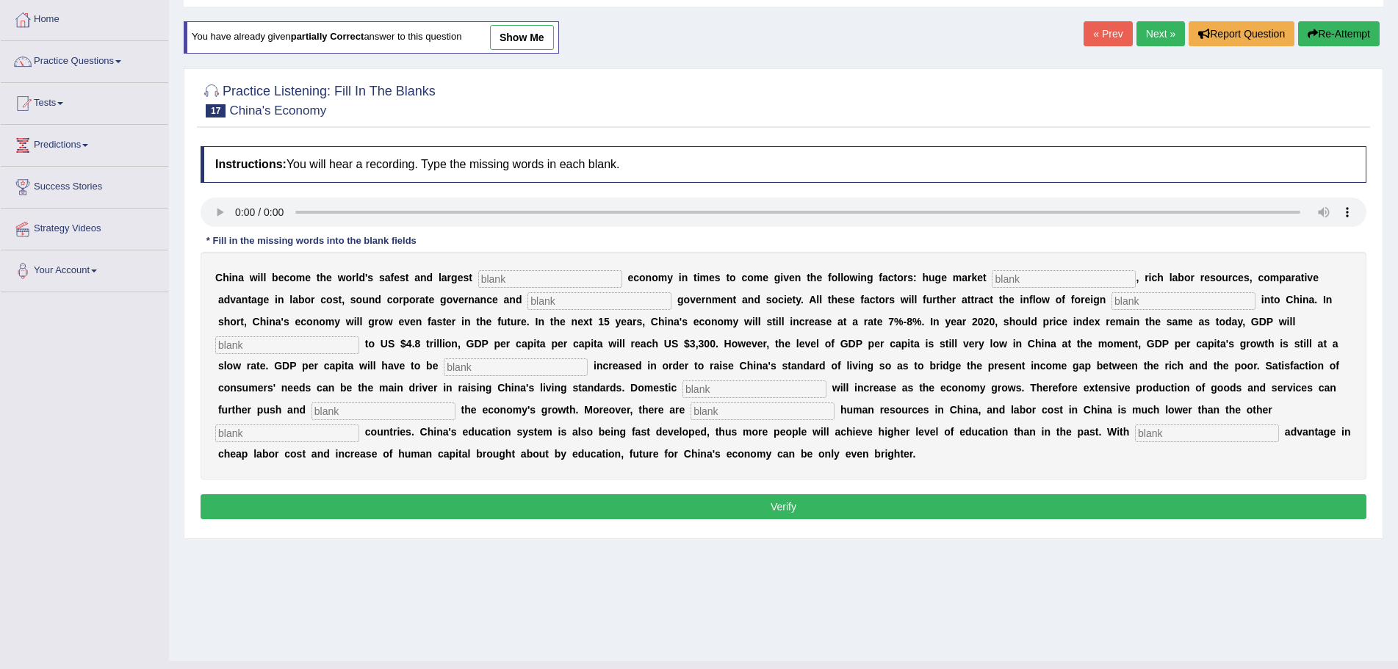
click at [535, 279] on input "text" at bounding box center [550, 279] width 144 height 18
type input "investments"
click at [1036, 277] on input "text" at bounding box center [1064, 279] width 144 height 18
type input "potential"
click at [566, 302] on input "text" at bounding box center [599, 301] width 144 height 18
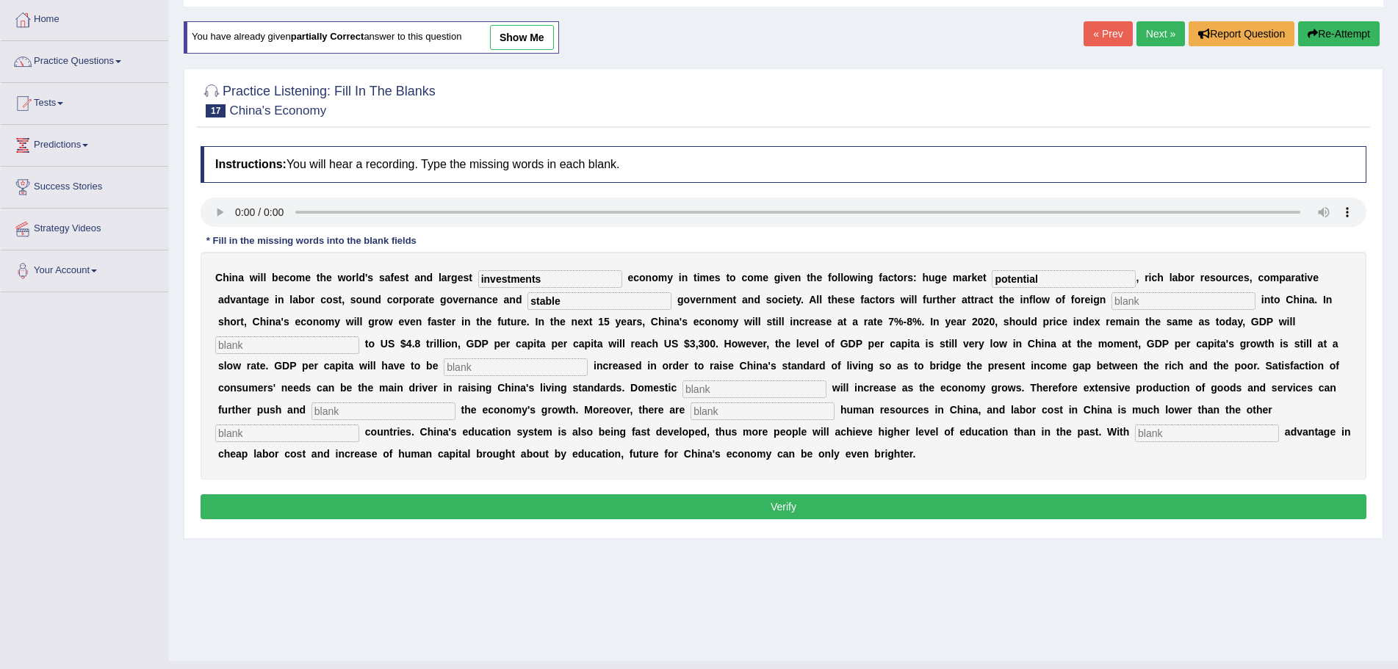
type input "stable"
click at [1147, 300] on input "text" at bounding box center [1183, 301] width 144 height 18
type input "capital"
click at [329, 345] on input "text" at bounding box center [287, 345] width 144 height 18
type input "amount"
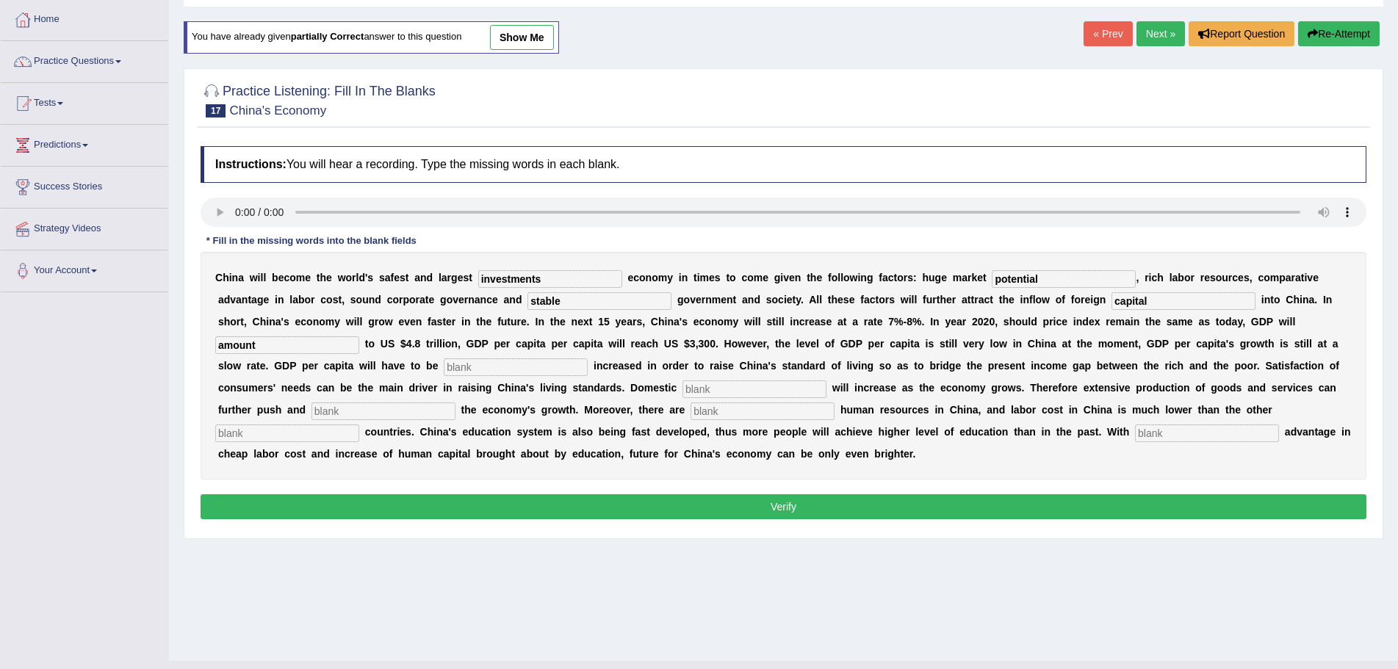
click at [490, 364] on input "text" at bounding box center [516, 367] width 144 height 18
type input "further"
click at [751, 391] on input "text" at bounding box center [754, 389] width 144 height 18
type input "demand"
click at [372, 413] on input "text" at bounding box center [383, 411] width 144 height 18
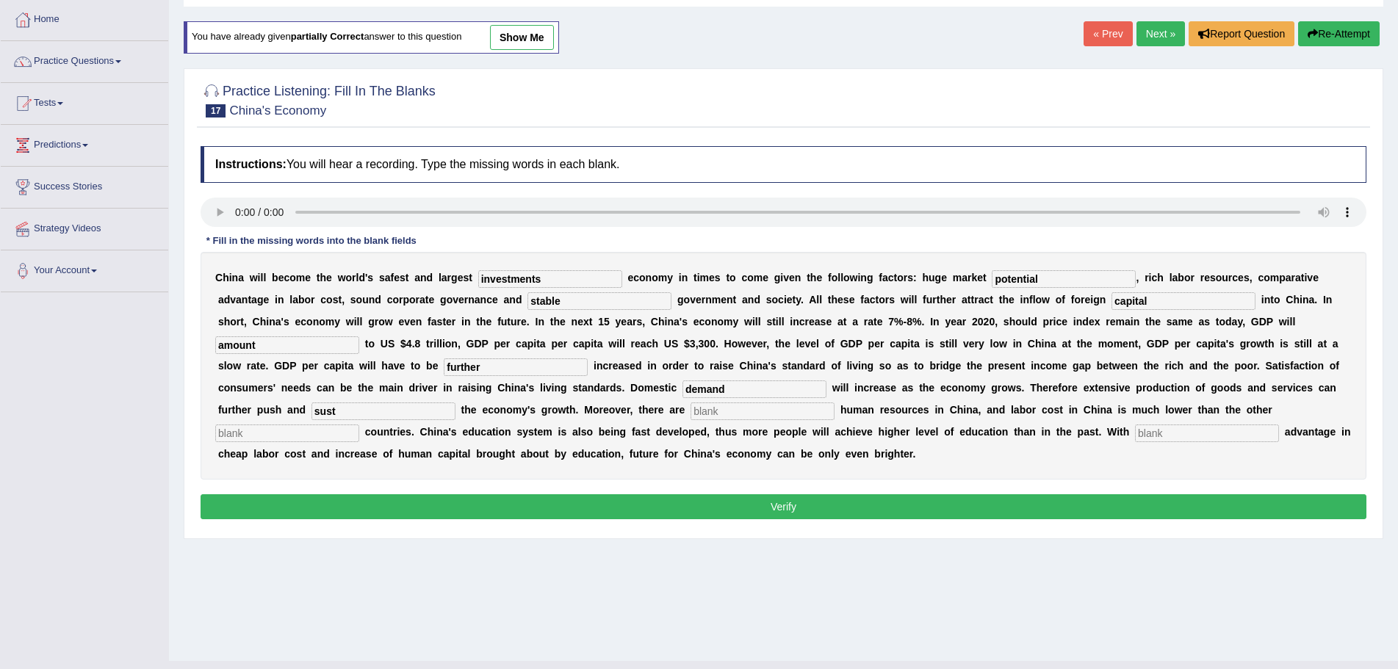
type input "sust"
click at [733, 413] on input "text" at bounding box center [762, 411] width 144 height 18
type input "ABUN"
click at [1173, 432] on input "text" at bounding box center [1207, 434] width 144 height 18
type input "COMPARATIVE"
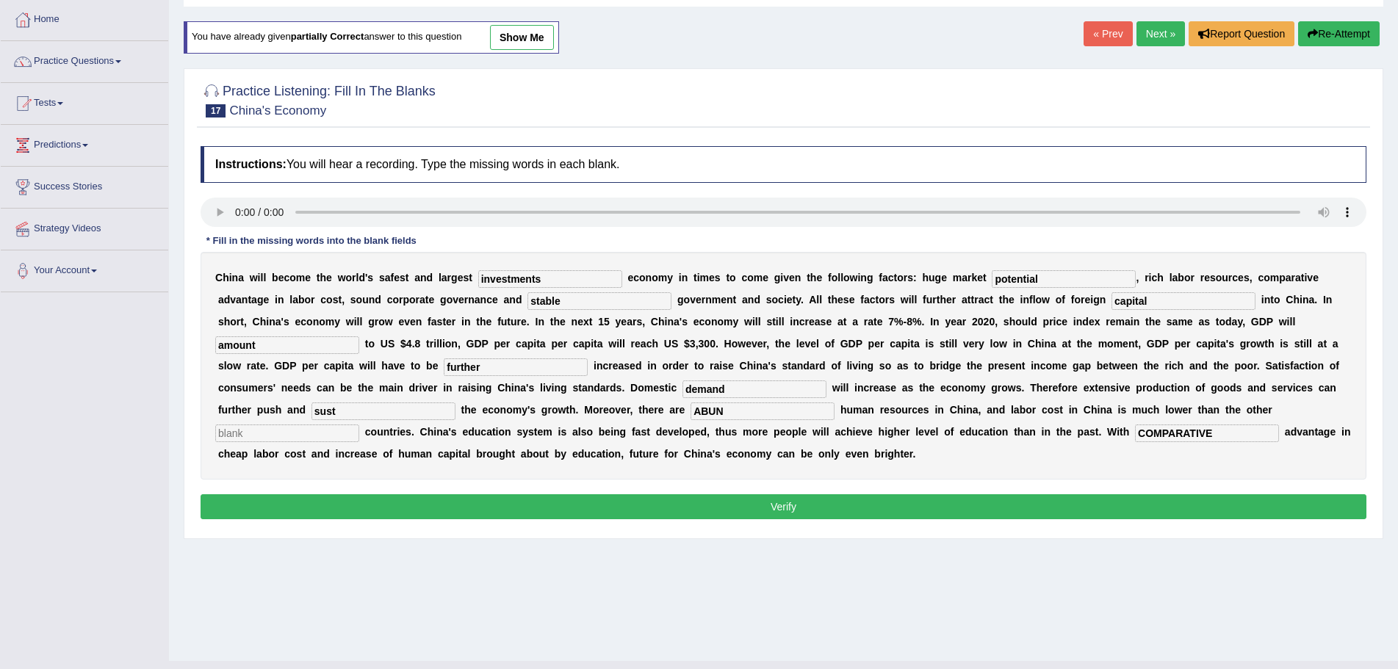
click at [328, 433] on input "text" at bounding box center [287, 434] width 144 height 18
click at [312, 435] on input "text" at bounding box center [287, 434] width 144 height 18
click at [220, 436] on input "Idustralized" at bounding box center [287, 434] width 144 height 18
type input "Industralized"
click at [728, 411] on input "ABUN" at bounding box center [762, 411] width 144 height 18
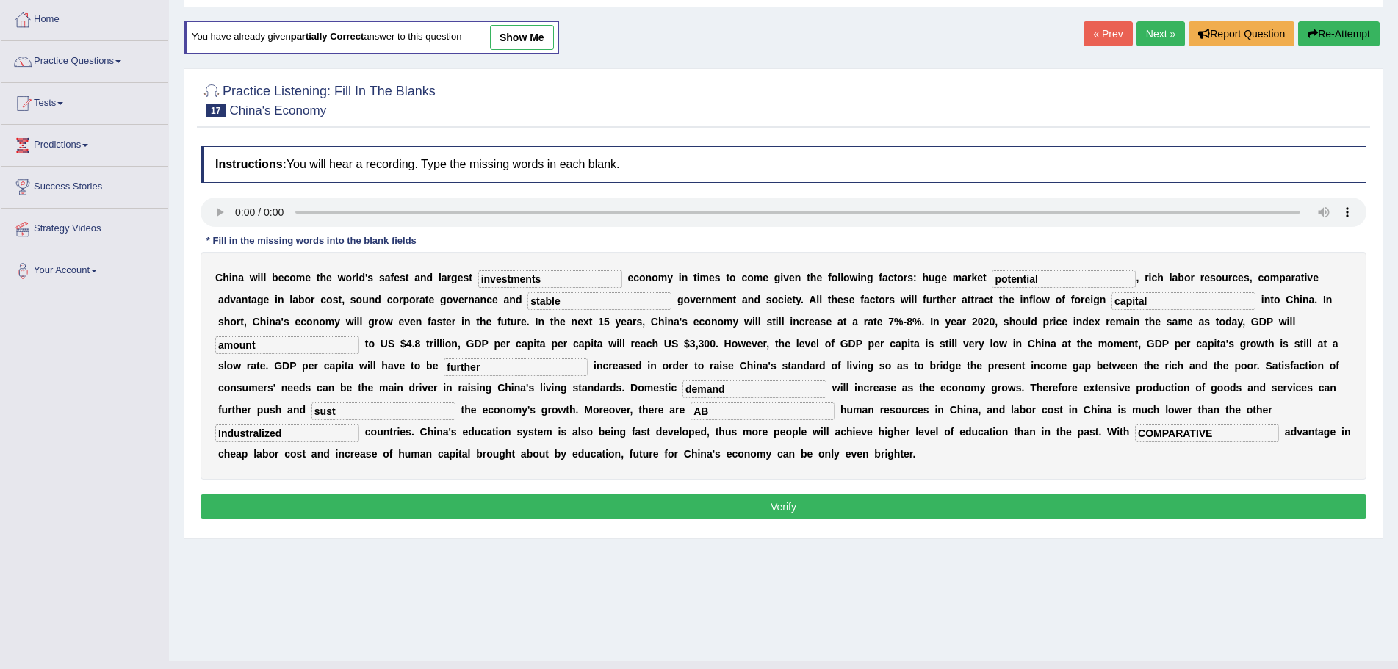
type input "A"
type input "abundant"
drag, startPoint x: 1217, startPoint y: 436, endPoint x: 1226, endPoint y: 433, distance: 9.3
click at [1226, 433] on input "COMPARATIVE" at bounding box center [1207, 434] width 144 height 18
type input "C"
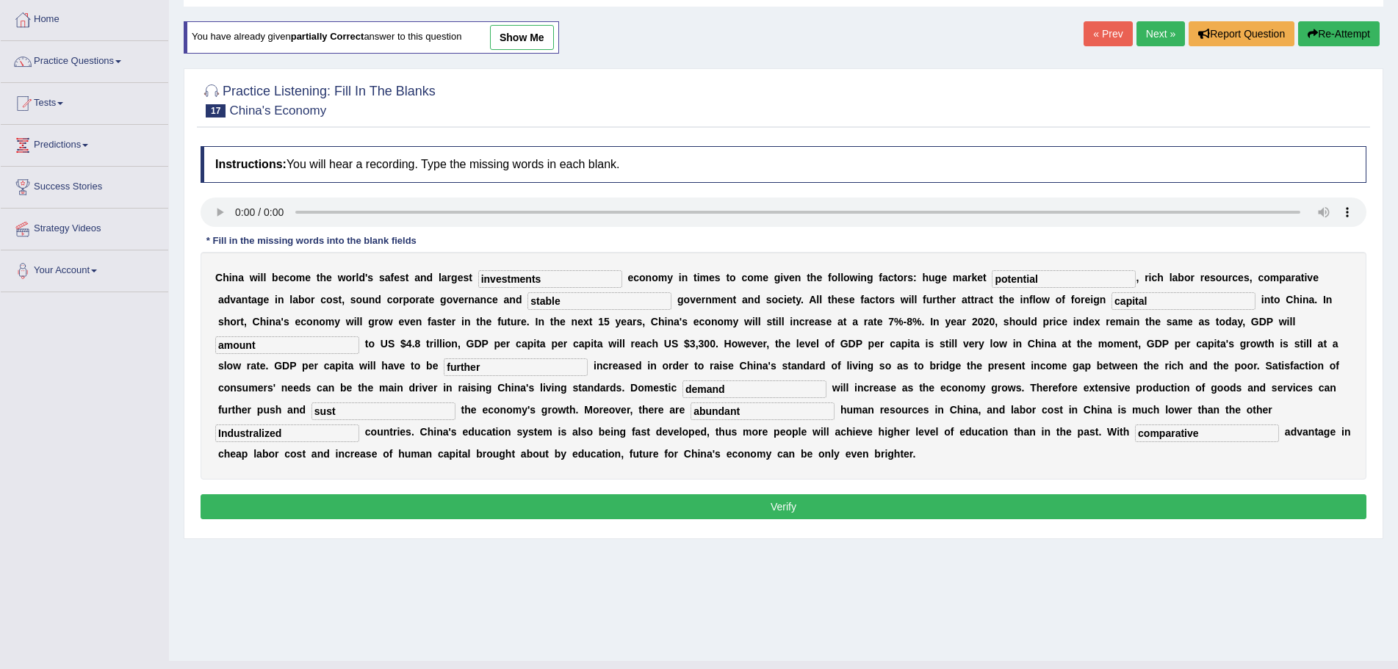
type input "comparative"
click at [352, 411] on input "sust" at bounding box center [383, 411] width 144 height 18
type input "sustain"
click at [762, 506] on button "Verify" at bounding box center [784, 506] width 1166 height 25
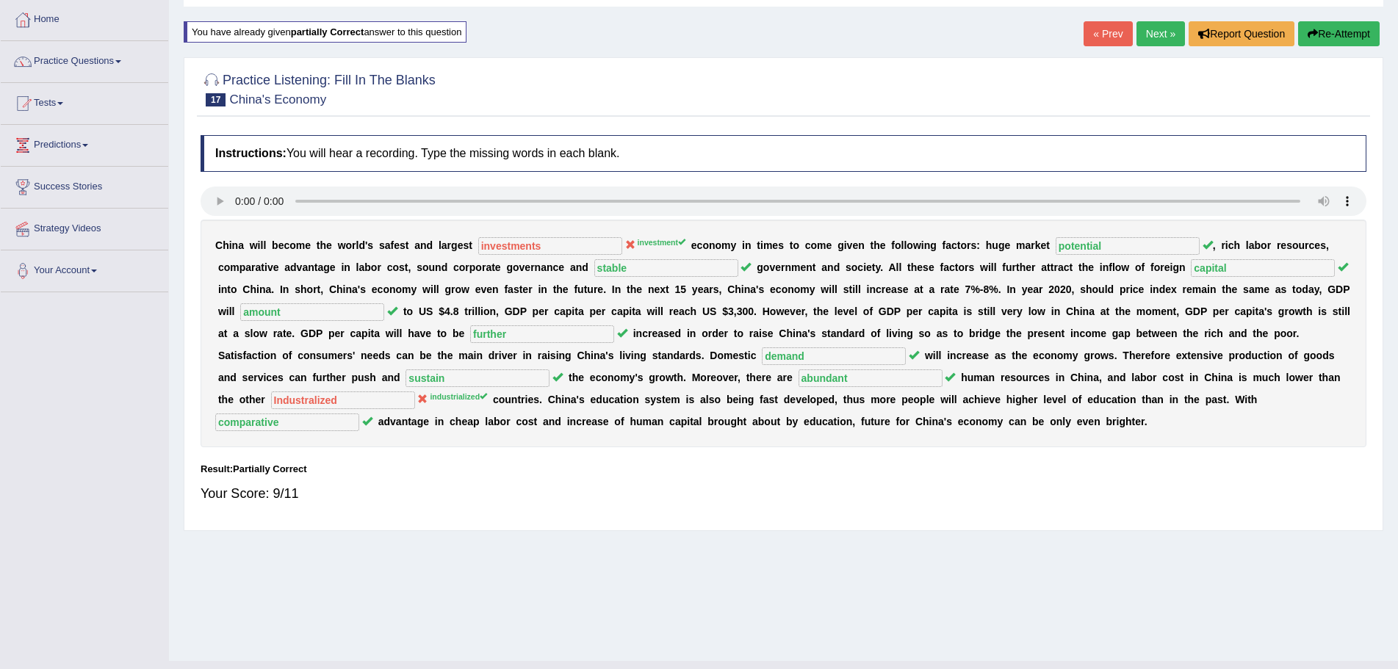
click at [1343, 32] on button "Re-Attempt" at bounding box center [1339, 33] width 82 height 25
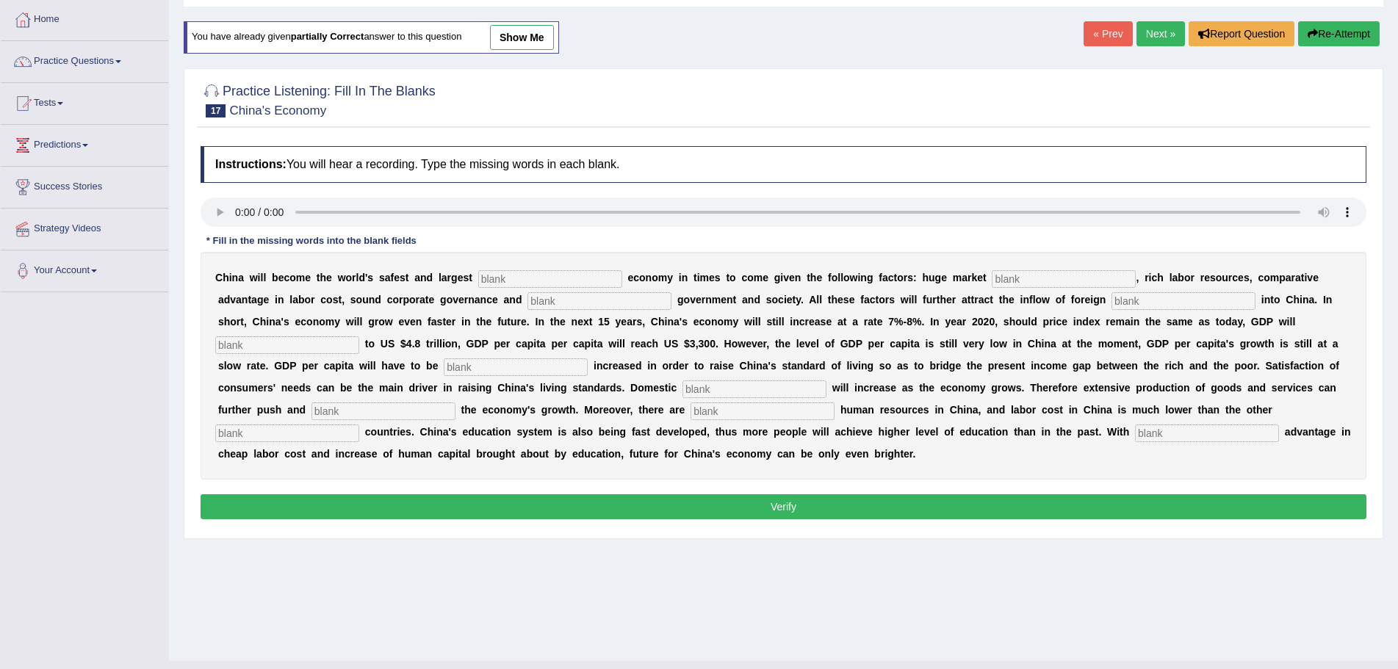
click at [521, 278] on input "text" at bounding box center [550, 279] width 144 height 18
type input "investment"
click at [1011, 278] on input "text" at bounding box center [1064, 279] width 144 height 18
type input "potential"
click at [563, 301] on input "text" at bounding box center [599, 301] width 144 height 18
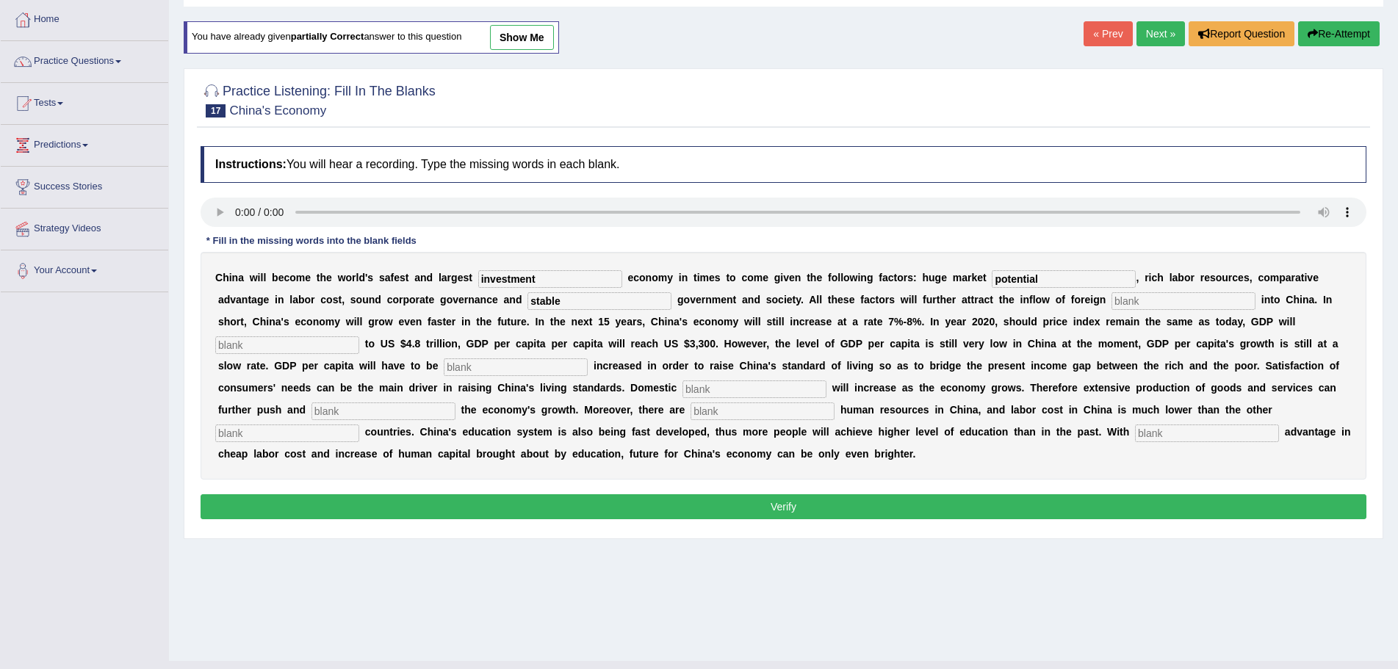
type input "stable"
click at [1138, 301] on input "text" at bounding box center [1183, 301] width 144 height 18
type input "capital"
click at [306, 347] on input "text" at bounding box center [287, 345] width 144 height 18
type input "amount"
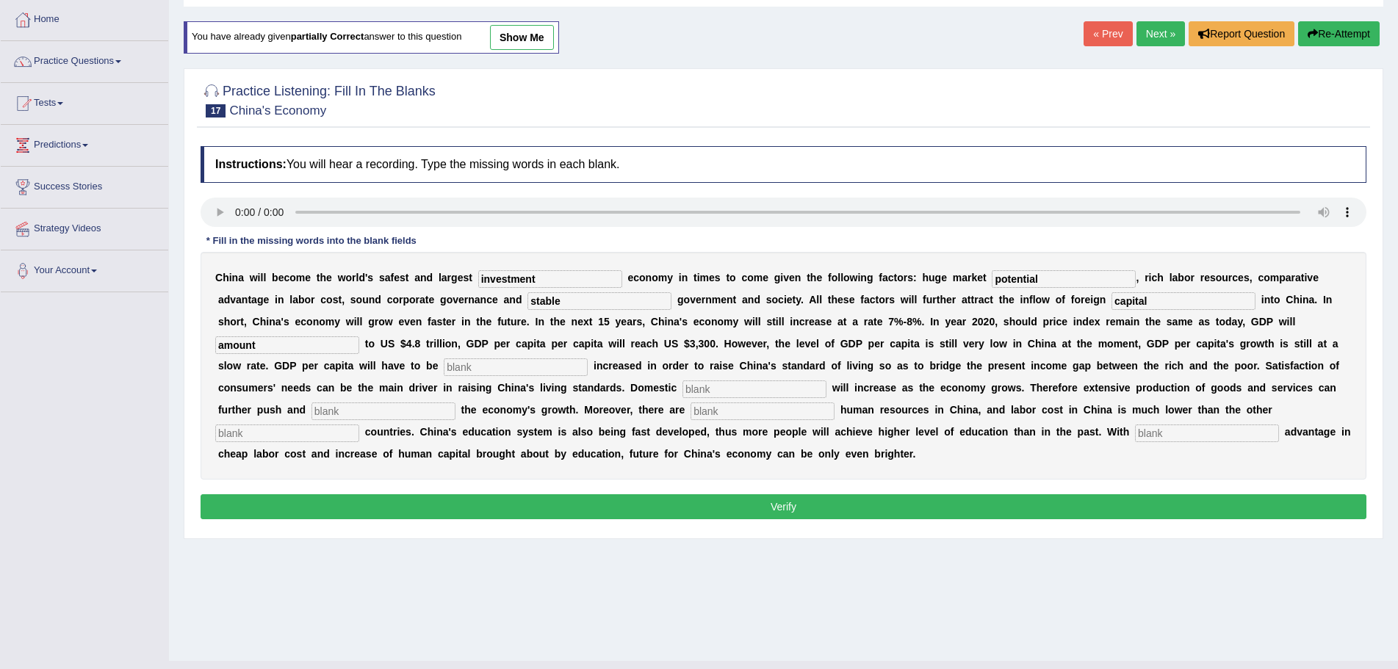
click at [477, 367] on input "text" at bounding box center [516, 367] width 144 height 18
type input "further"
click at [729, 386] on input "text" at bounding box center [754, 389] width 144 height 18
type input "demand"
drag, startPoint x: 354, startPoint y: 411, endPoint x: 364, endPoint y: 409, distance: 9.8
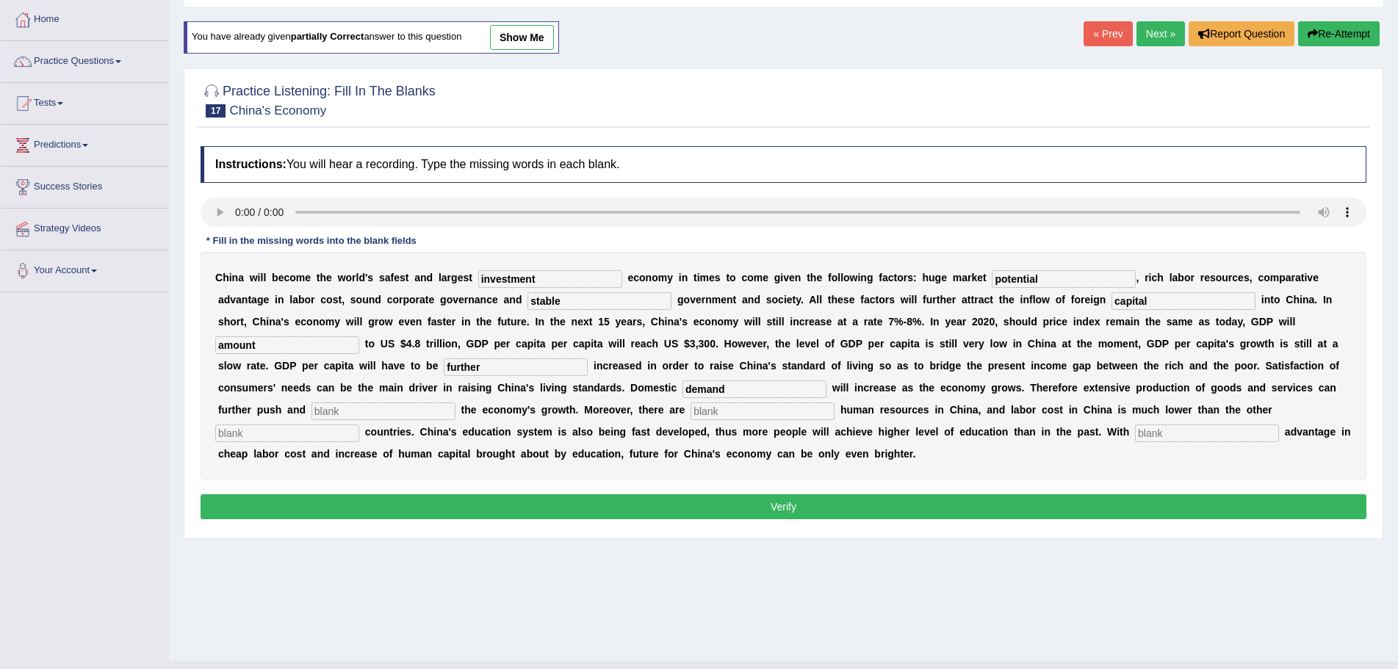
click at [364, 409] on input "text" at bounding box center [383, 411] width 144 height 18
type input "sustain"
click at [739, 408] on input "text" at bounding box center [762, 411] width 144 height 18
type input "abundant"
click at [299, 430] on input "text" at bounding box center [287, 434] width 144 height 18
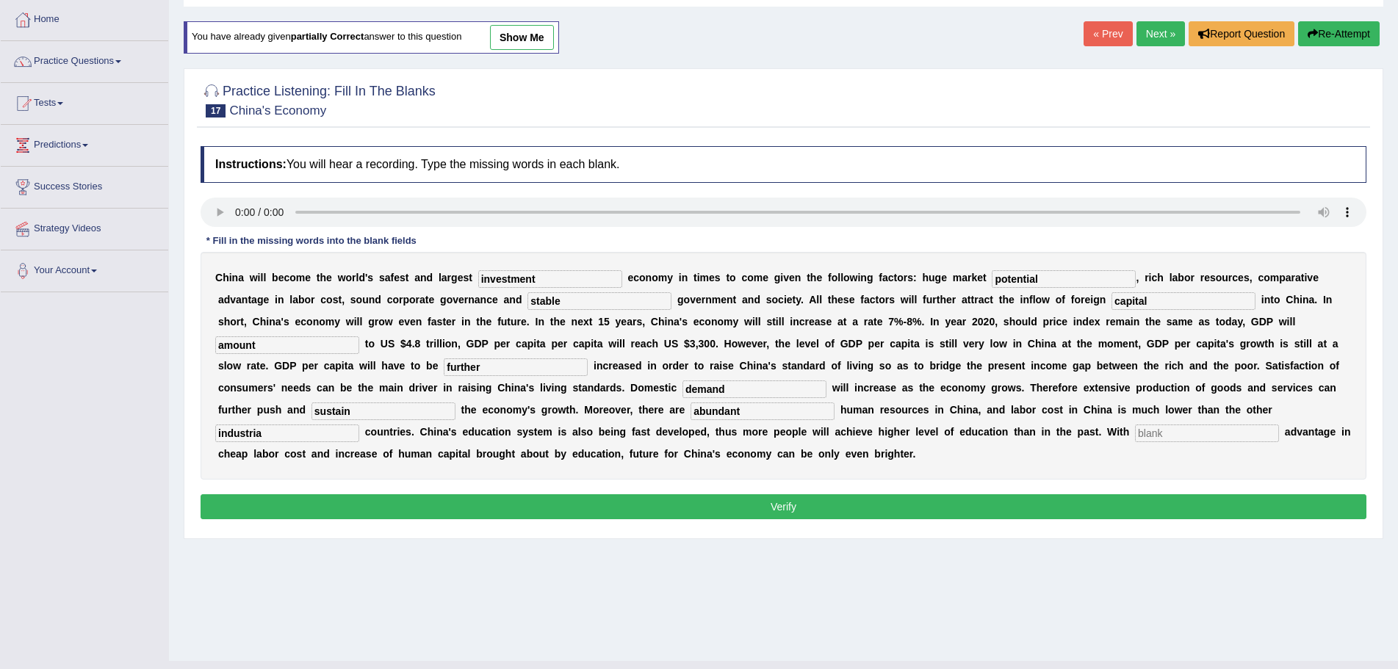
type input "industria"
click at [1170, 433] on input "text" at bounding box center [1207, 434] width 144 height 18
type input "comparative"
click at [270, 438] on input "industria" at bounding box center [287, 434] width 144 height 18
type input "industrialized"
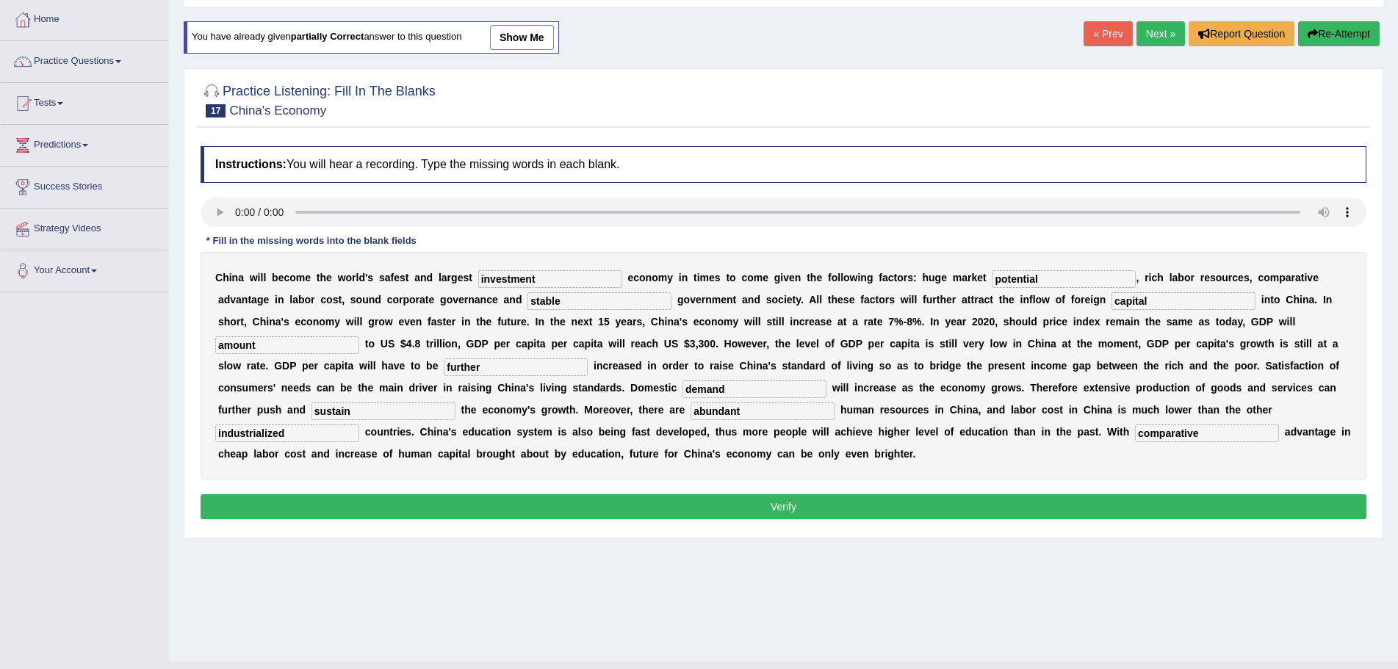
click at [795, 508] on button "Verify" at bounding box center [784, 506] width 1166 height 25
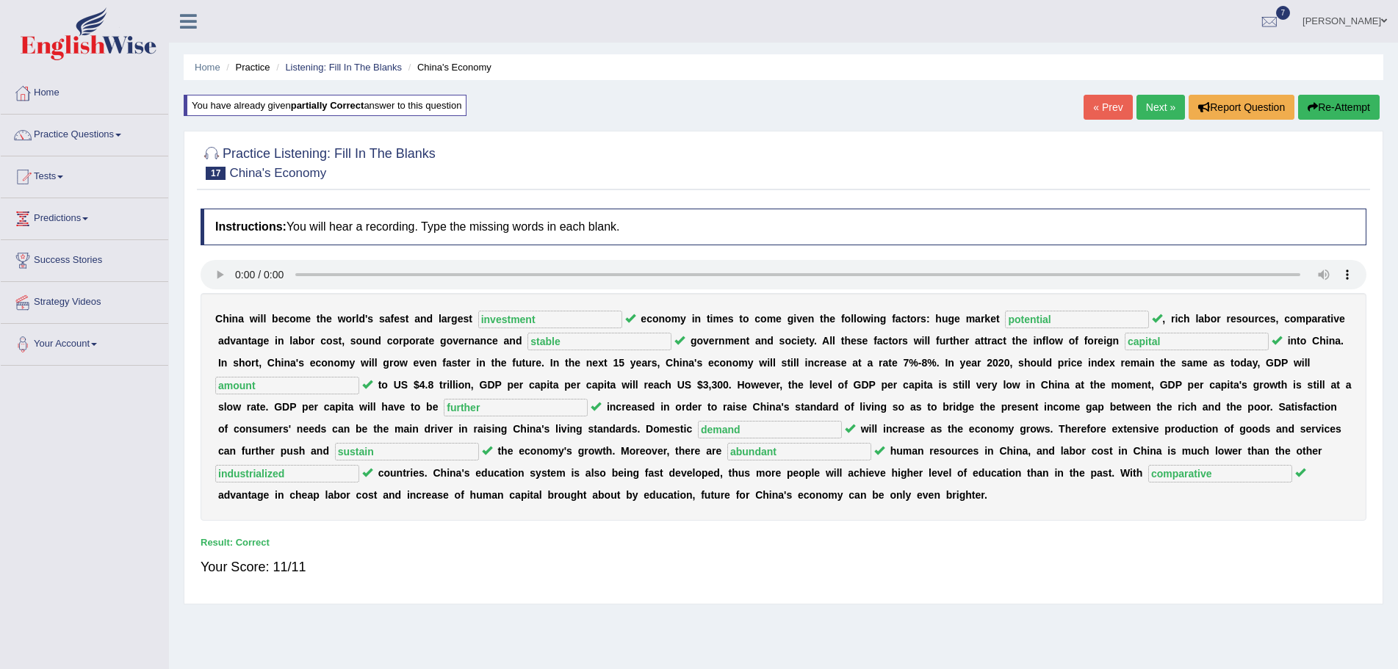
click at [1155, 107] on link "Next »" at bounding box center [1160, 107] width 48 height 25
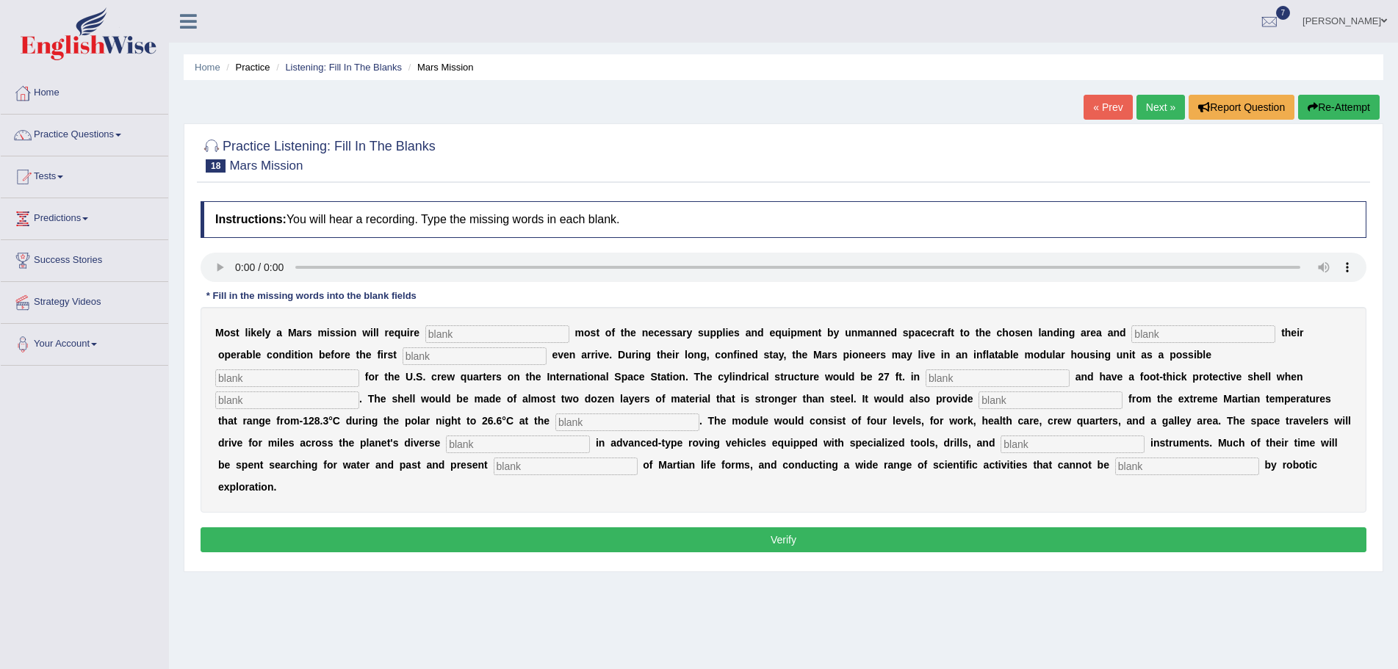
click at [480, 334] on input "text" at bounding box center [497, 334] width 144 height 18
type input "transporting"
click at [1149, 331] on input "text" at bounding box center [1203, 334] width 144 height 18
type input "confirming"
click at [463, 358] on input "text" at bounding box center [474, 356] width 144 height 18
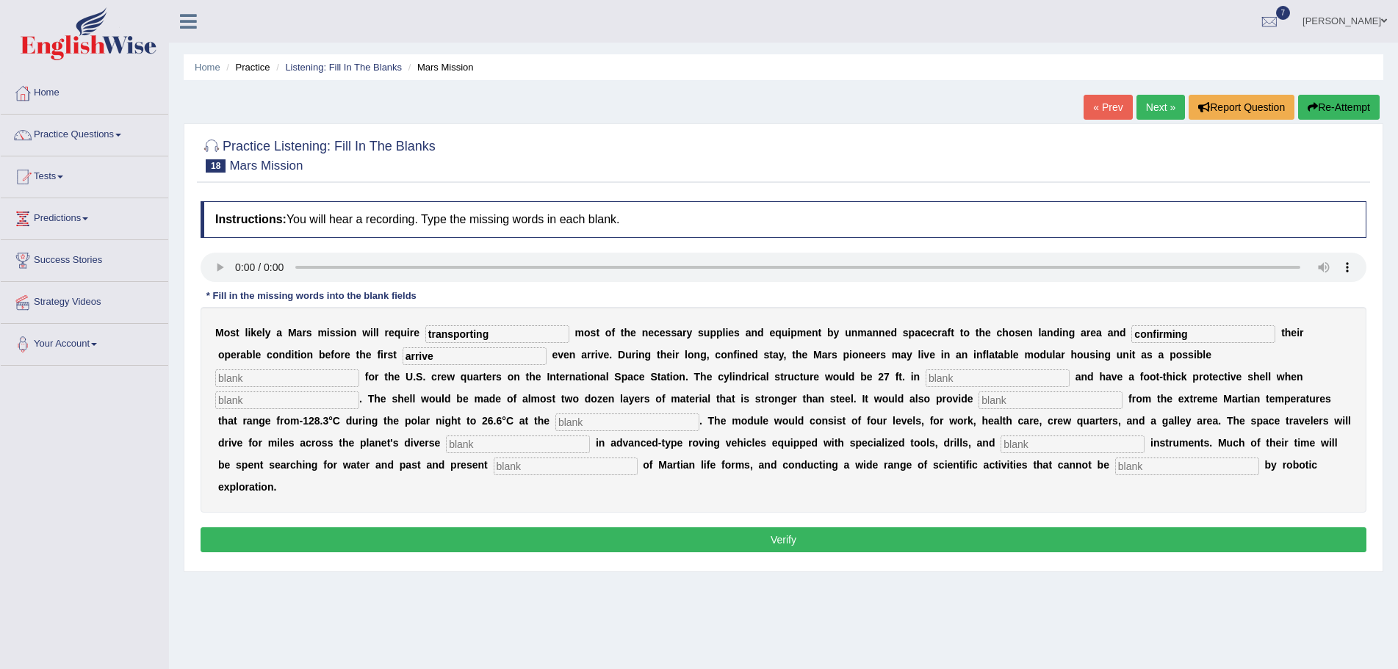
type input "arrive"
click at [345, 380] on input "text" at bounding box center [287, 378] width 144 height 18
type input "replacemec"
click at [970, 379] on input "text" at bounding box center [997, 378] width 144 height 18
type input "diameter"
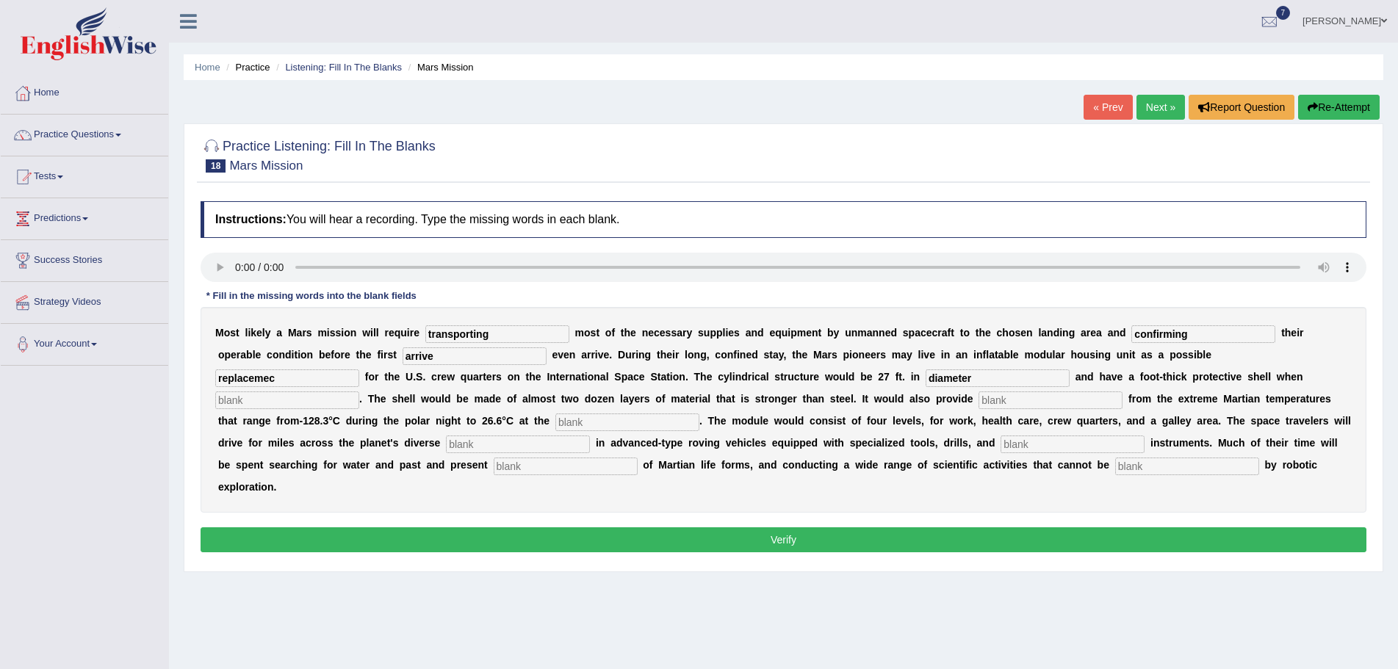
click at [438, 358] on input "arrive" at bounding box center [474, 356] width 144 height 18
click at [1006, 400] on input "text" at bounding box center [1050, 400] width 144 height 18
type input "insulation"
click at [683, 420] on input "text" at bounding box center [627, 423] width 144 height 18
type input "equator"
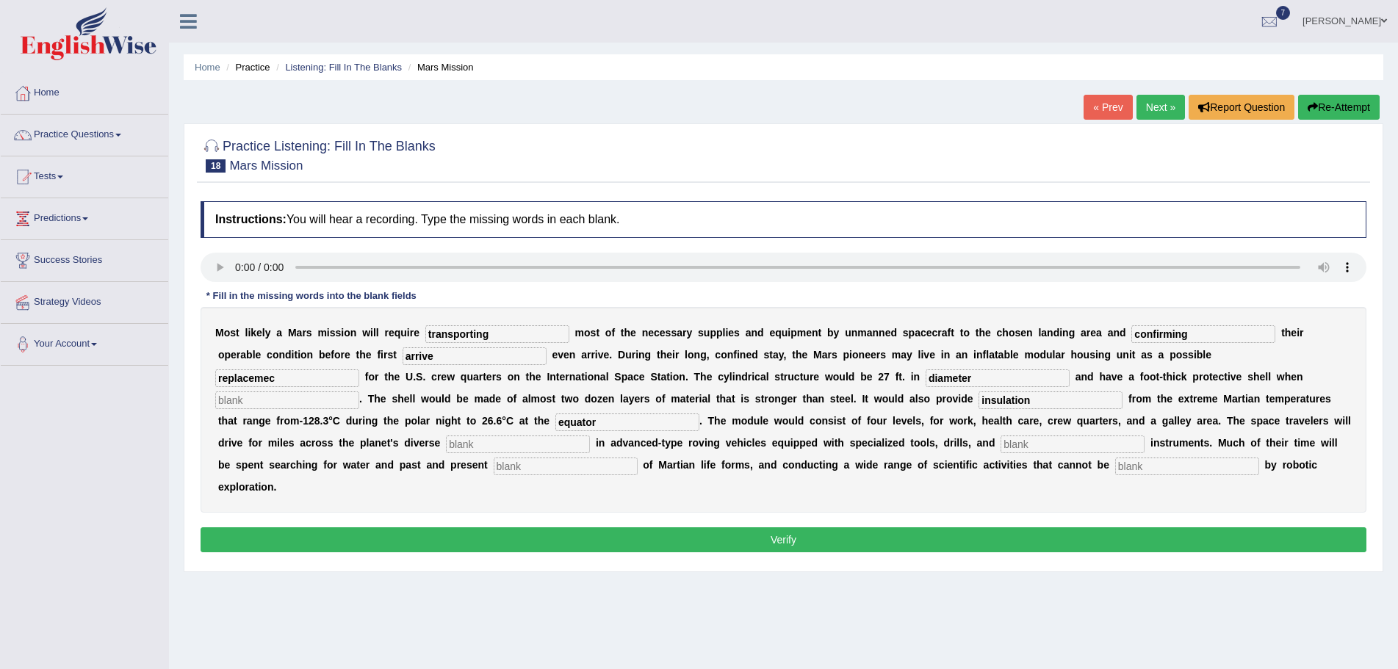
click at [496, 443] on input "text" at bounding box center [518, 445] width 144 height 18
type input "treee"
click at [534, 469] on input "text" at bounding box center [566, 467] width 144 height 18
type input "evide"
click at [1150, 466] on input "text" at bounding box center [1187, 467] width 144 height 18
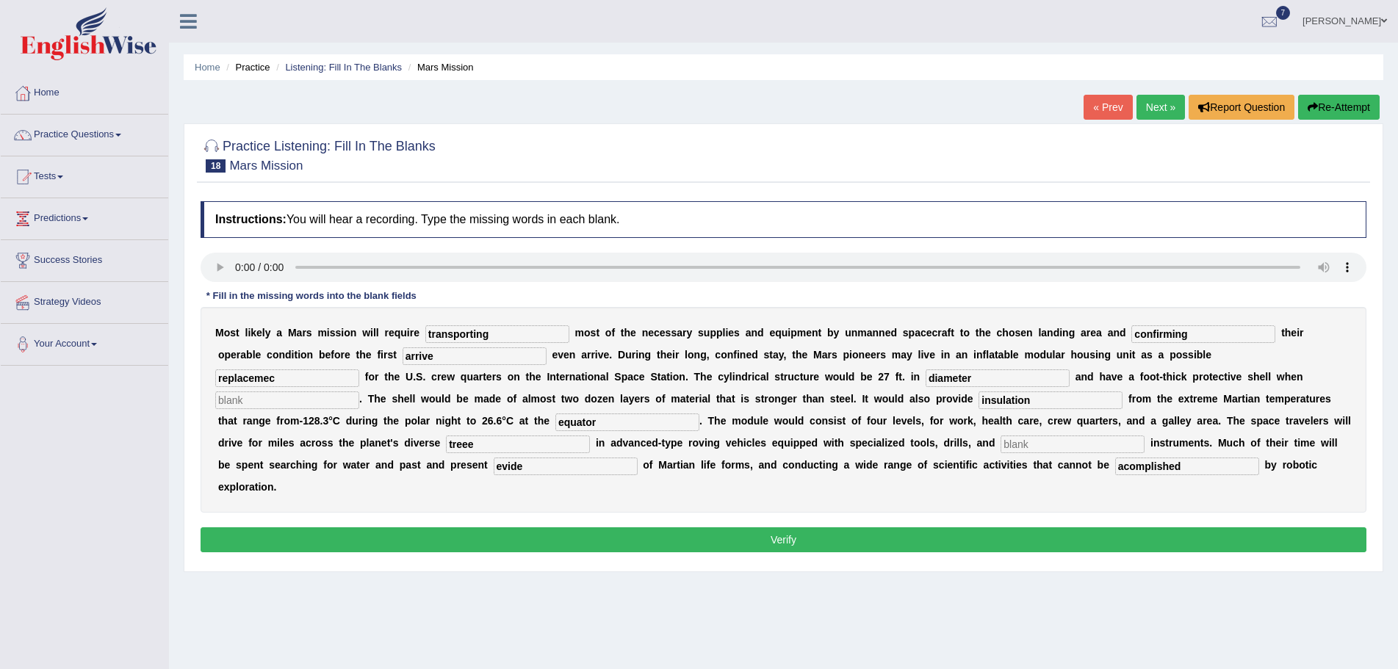
type input "acomplished"
click at [539, 469] on input "evide" at bounding box center [566, 467] width 144 height 18
type input "evidence"
click at [477, 445] on input "treee" at bounding box center [518, 445] width 144 height 18
type input "[PERSON_NAME]"
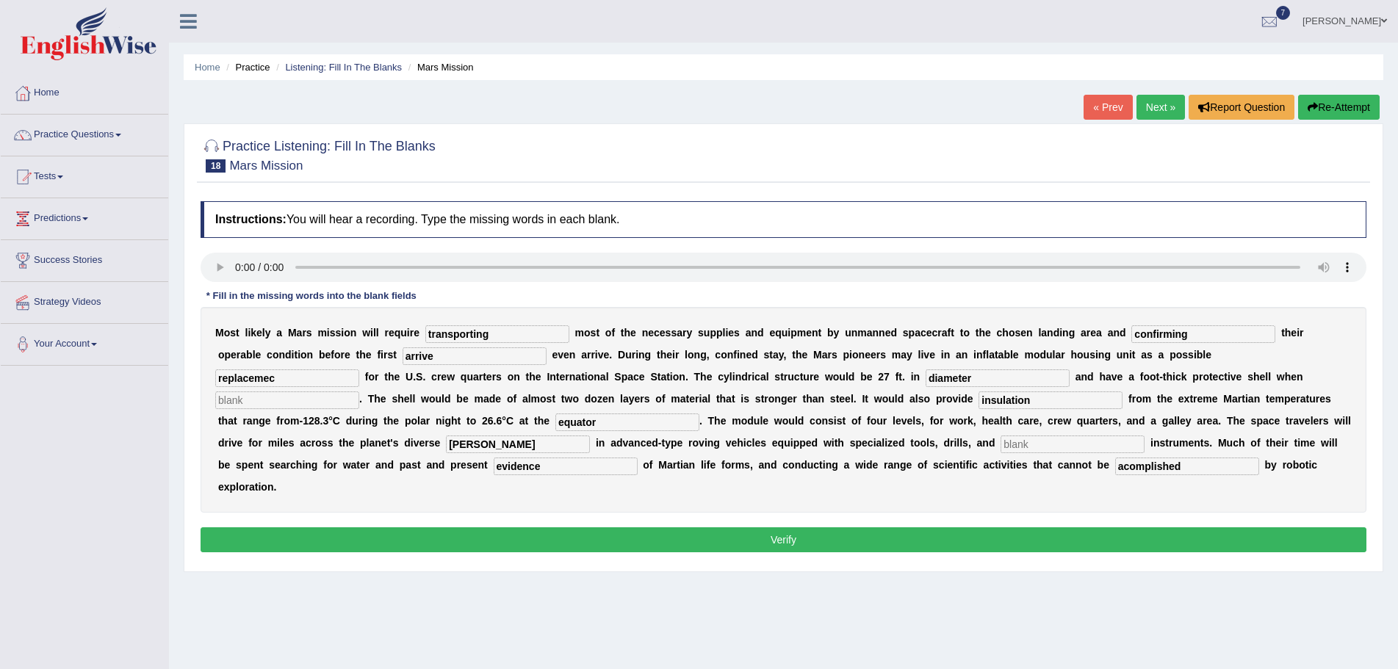
click at [345, 400] on input "text" at bounding box center [287, 400] width 144 height 18
type input "astronuts"
click at [289, 380] on input "replacemec" at bounding box center [287, 378] width 144 height 18
click at [271, 382] on input "replacemecment" at bounding box center [287, 378] width 144 height 18
click at [259, 382] on input "replacecment" at bounding box center [287, 378] width 144 height 18
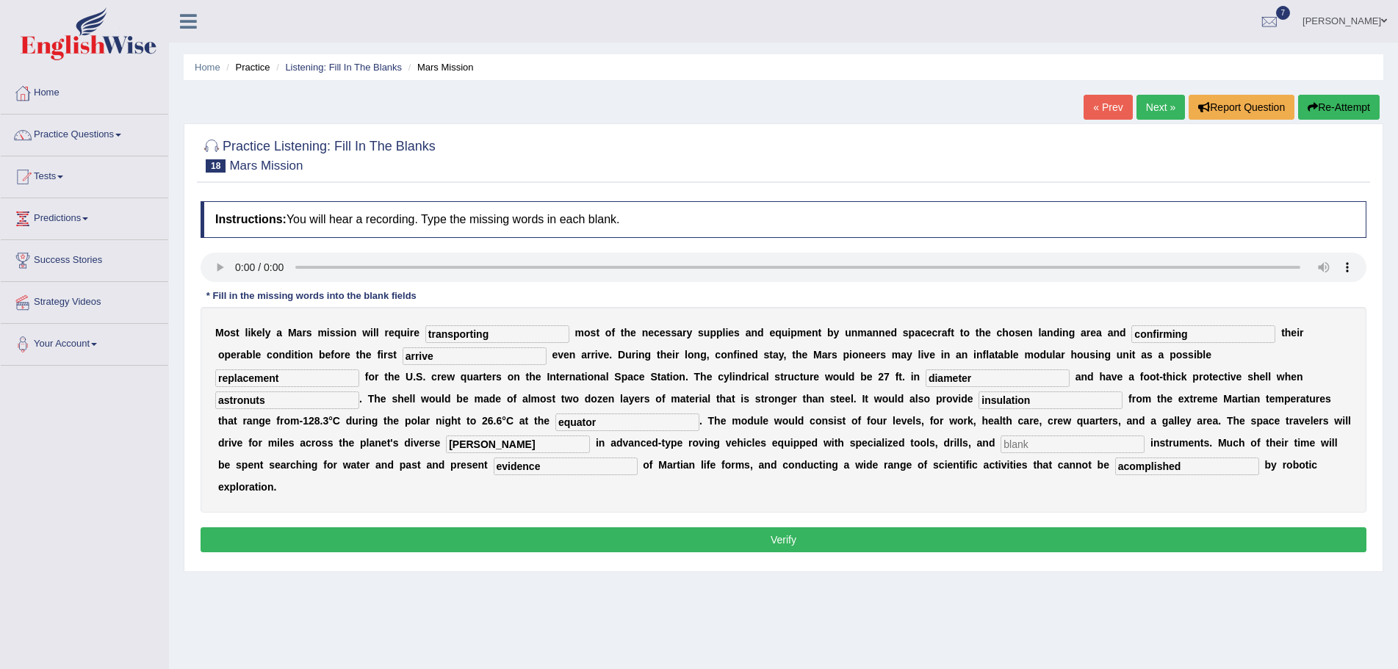
type input "replacement"
click at [442, 356] on input "arrive" at bounding box center [474, 356] width 144 height 18
type input "a"
type input "fleats"
click at [845, 541] on button "Verify" at bounding box center [784, 539] width 1166 height 25
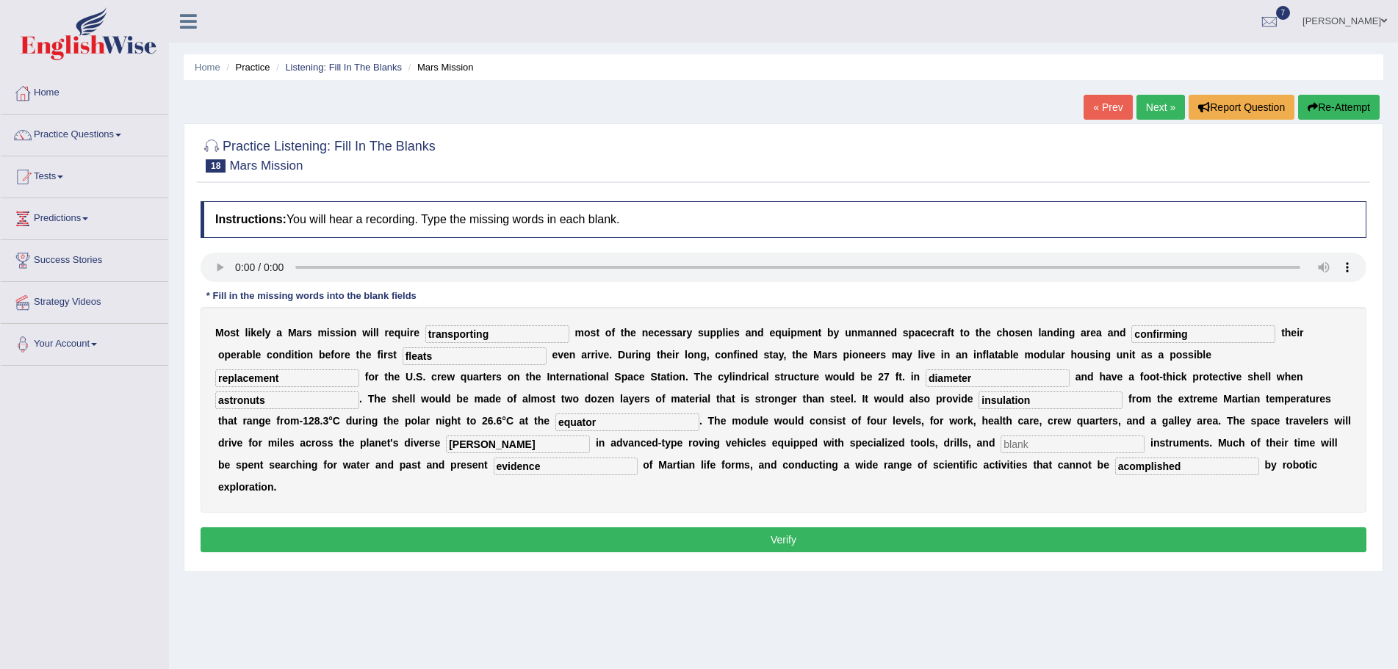
click at [783, 533] on button "Verify" at bounding box center [784, 539] width 1166 height 25
click at [1036, 443] on input "text" at bounding box center [1072, 445] width 144 height 18
type input "moblize"
click at [795, 540] on button "Verify" at bounding box center [784, 539] width 1166 height 25
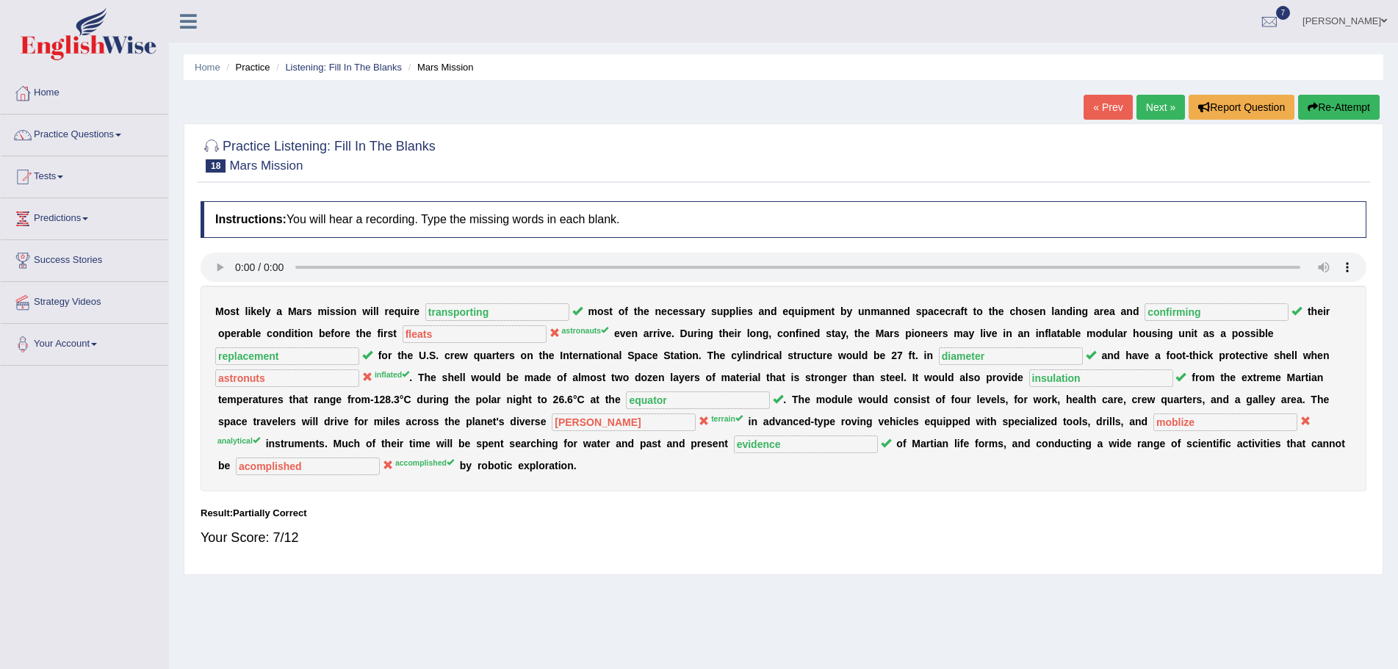
click at [1337, 107] on button "Re-Attempt" at bounding box center [1339, 107] width 82 height 25
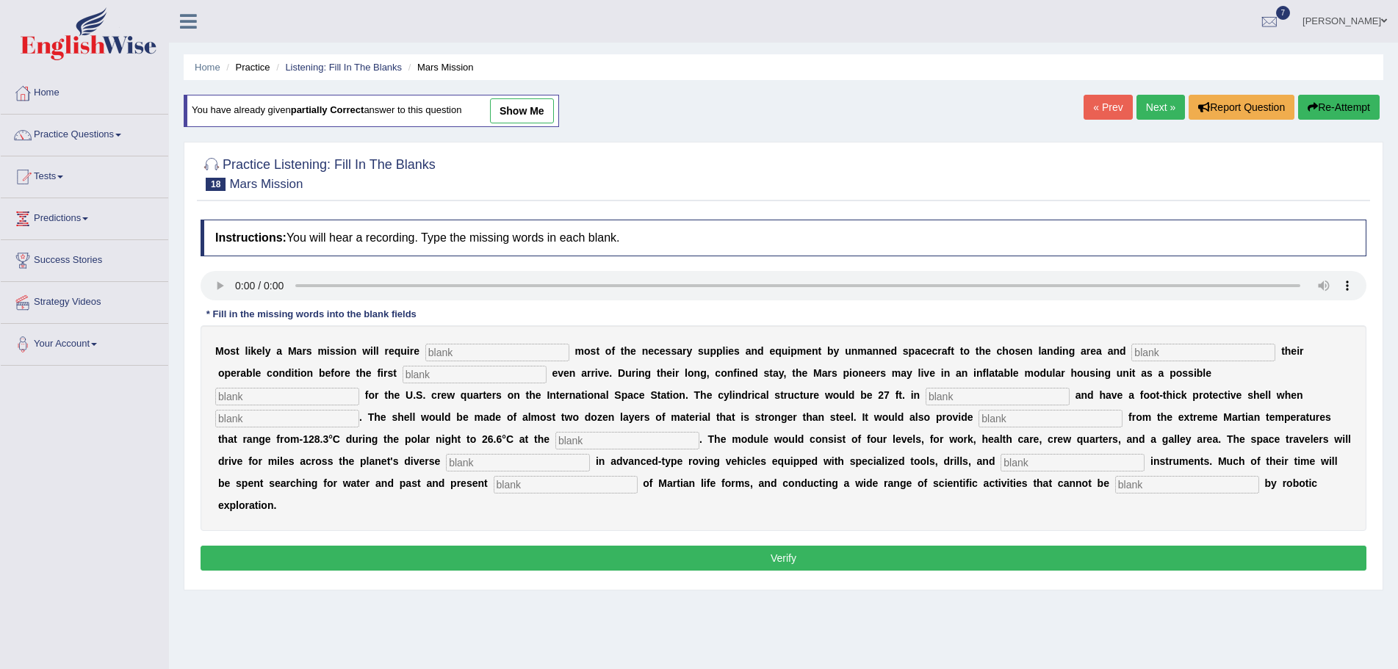
click at [502, 467] on input "text" at bounding box center [518, 463] width 144 height 18
click at [542, 485] on input "text" at bounding box center [566, 485] width 144 height 18
click at [553, 487] on input "text" at bounding box center [566, 485] width 144 height 18
click at [527, 347] on input "text" at bounding box center [497, 353] width 144 height 18
type input "transporting"
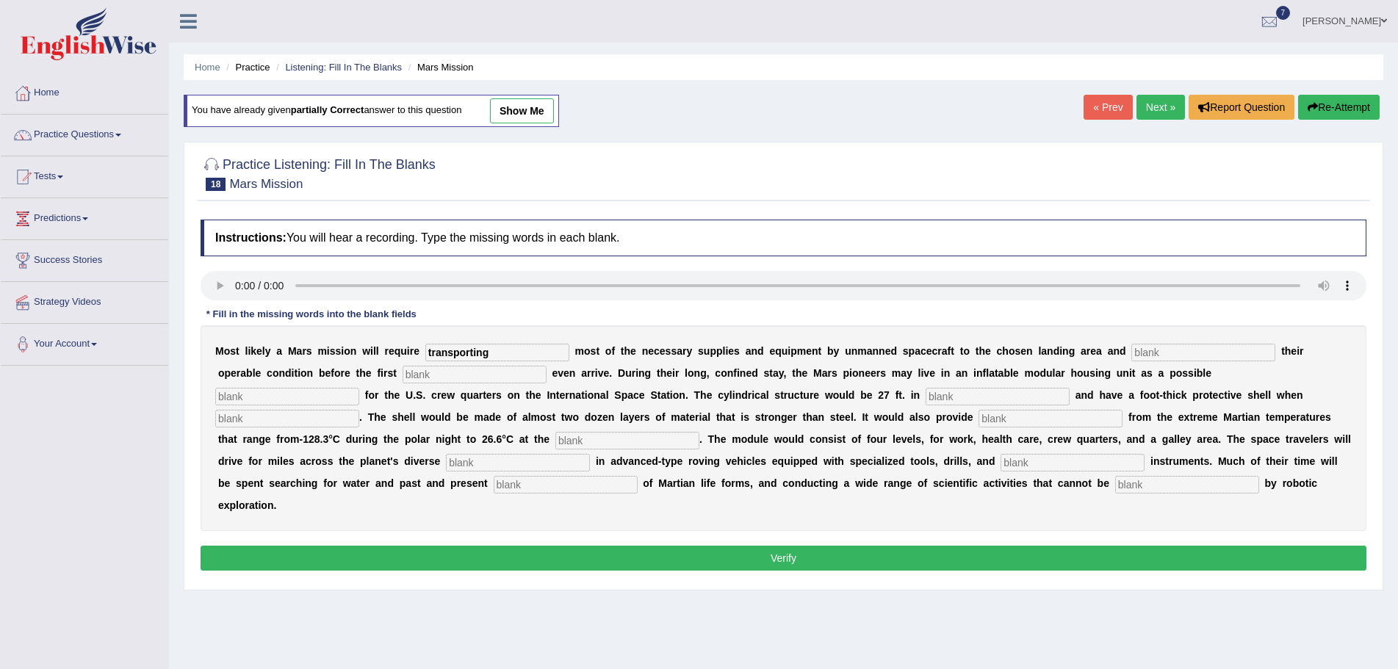
click at [1194, 352] on input "text" at bounding box center [1203, 353] width 144 height 18
type input "confirming"
click at [497, 372] on input "text" at bounding box center [474, 375] width 144 height 18
type input "astrounuts"
click at [341, 396] on input "text" at bounding box center [287, 397] width 144 height 18
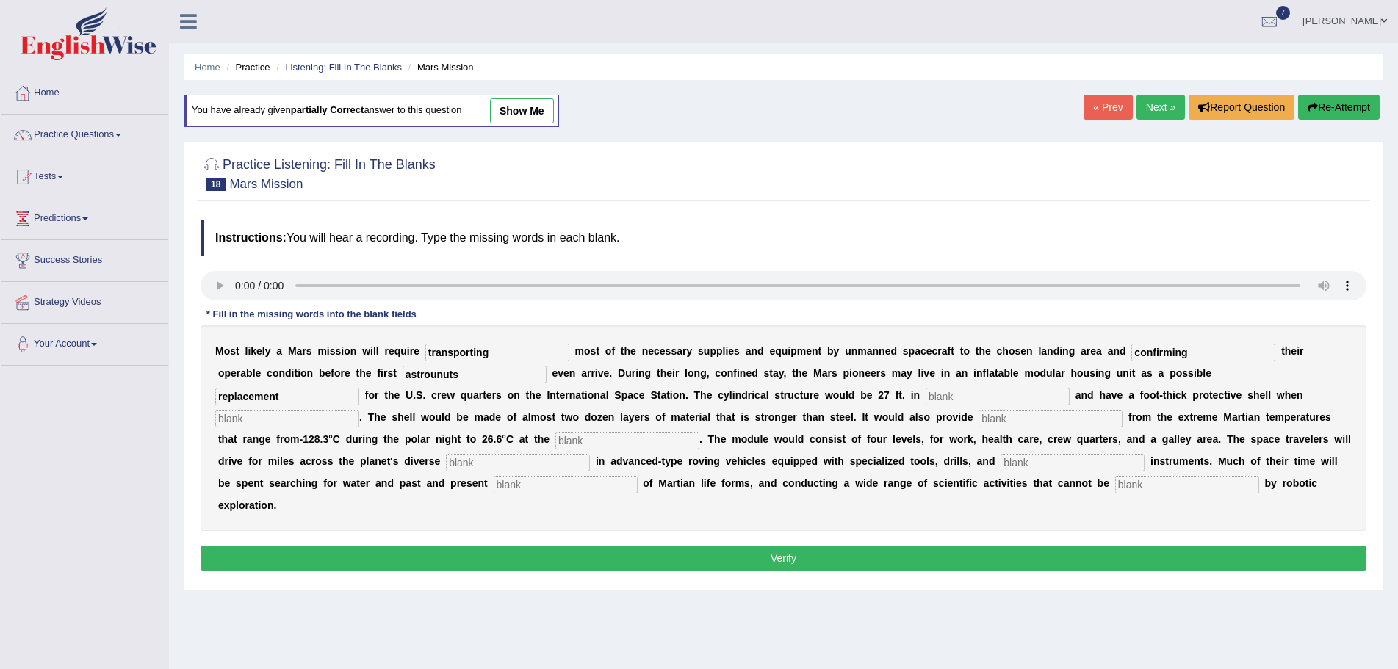
type input "replacement"
click at [970, 391] on input "text" at bounding box center [997, 397] width 144 height 18
type input "diameter"
click at [335, 420] on input "text" at bounding box center [287, 419] width 144 height 18
type input "inflates"
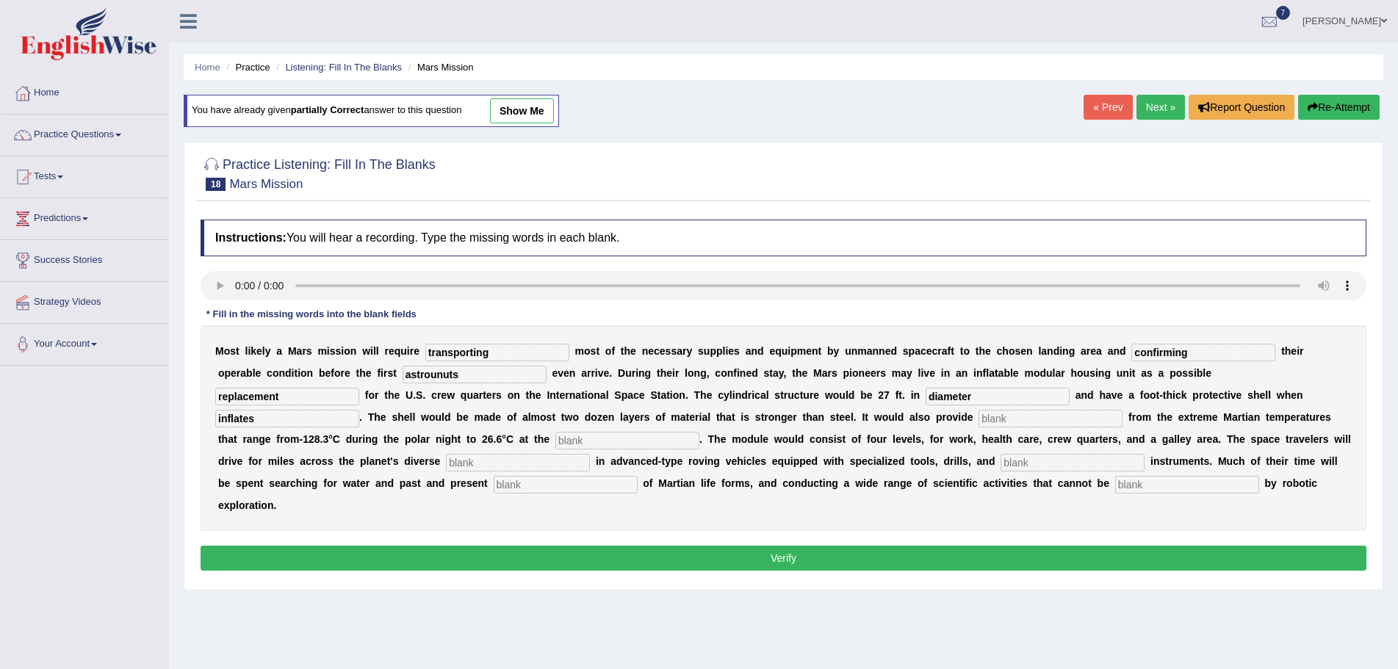
click at [1002, 417] on input "text" at bounding box center [1050, 419] width 144 height 18
type input "insulation"
click at [577, 438] on input "text" at bounding box center [627, 441] width 144 height 18
type input "terrain"
click at [497, 463] on input "text" at bounding box center [518, 463] width 144 height 18
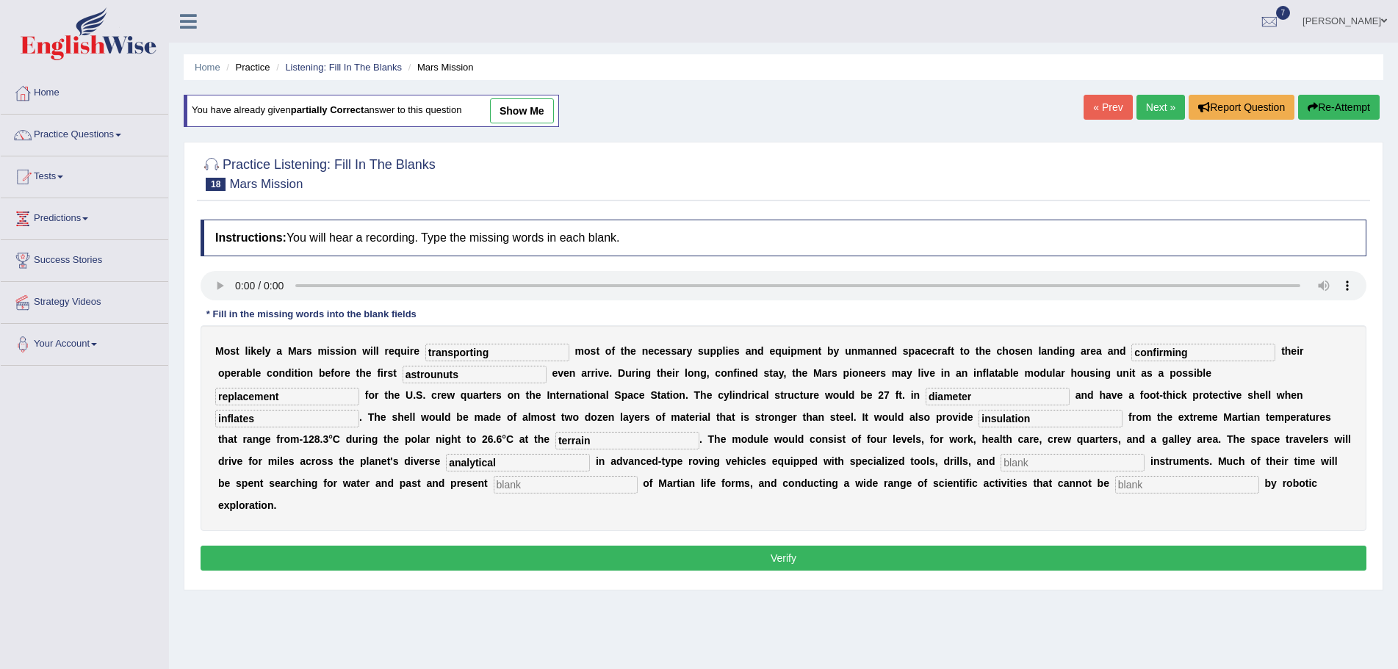
type input "analytical"
click at [1025, 461] on input "text" at bounding box center [1072, 463] width 144 height 18
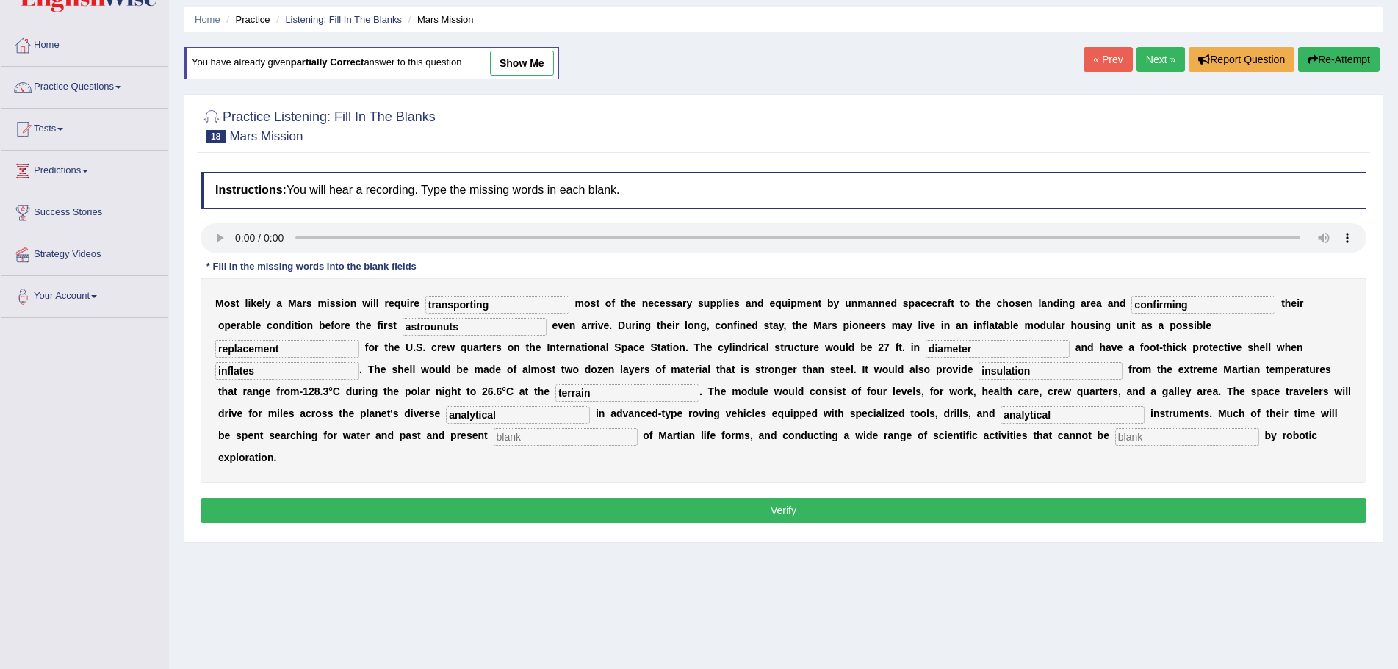
scroll to position [73, 0]
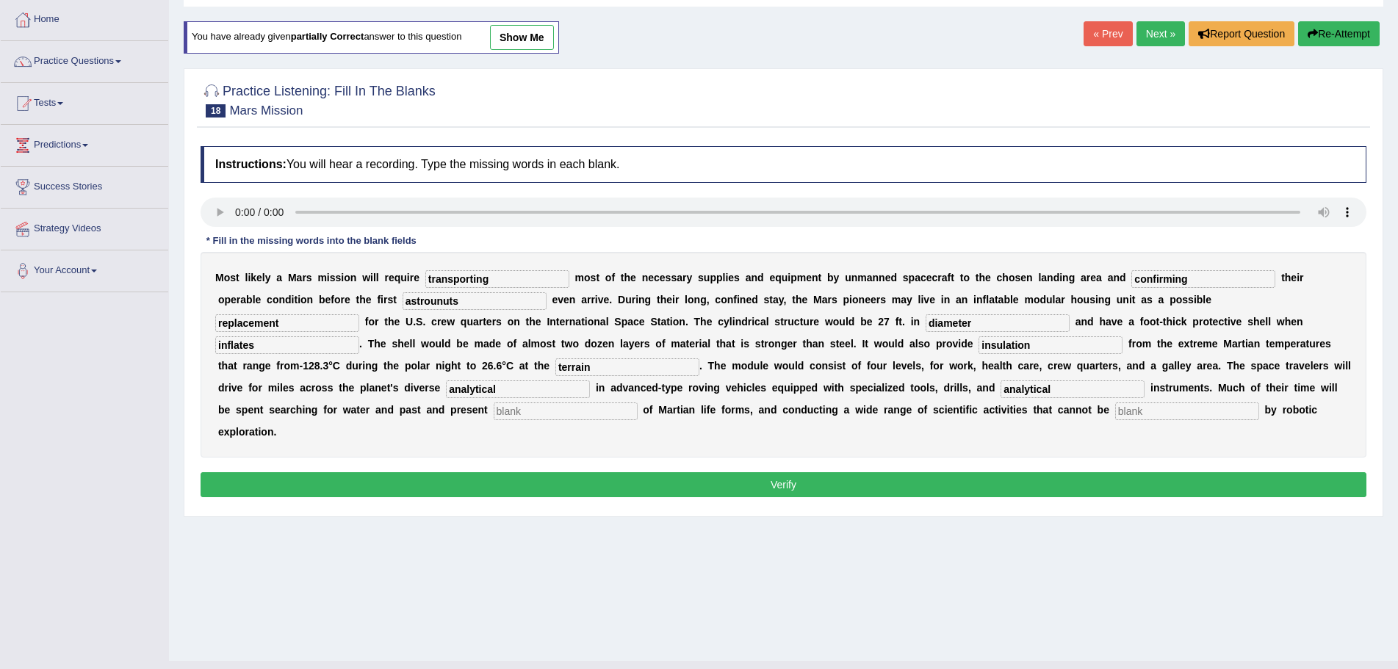
type input "analytical"
click at [519, 390] on input "analytical" at bounding box center [518, 389] width 144 height 18
type input "a"
type input "e"
type input "analytical"
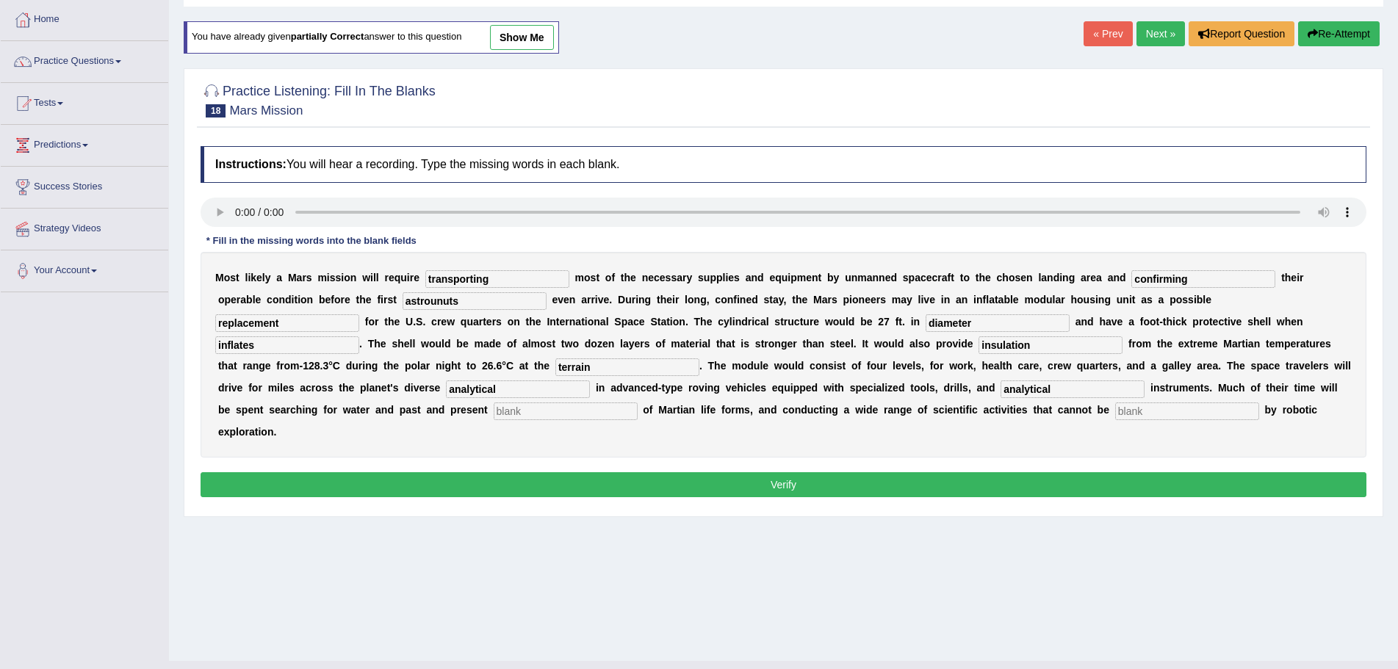
click at [1061, 389] on input "analytical" at bounding box center [1072, 389] width 144 height 18
type input "a"
type input "evidence"
click at [1160, 402] on input "text" at bounding box center [1187, 411] width 144 height 18
type input "accomplished"
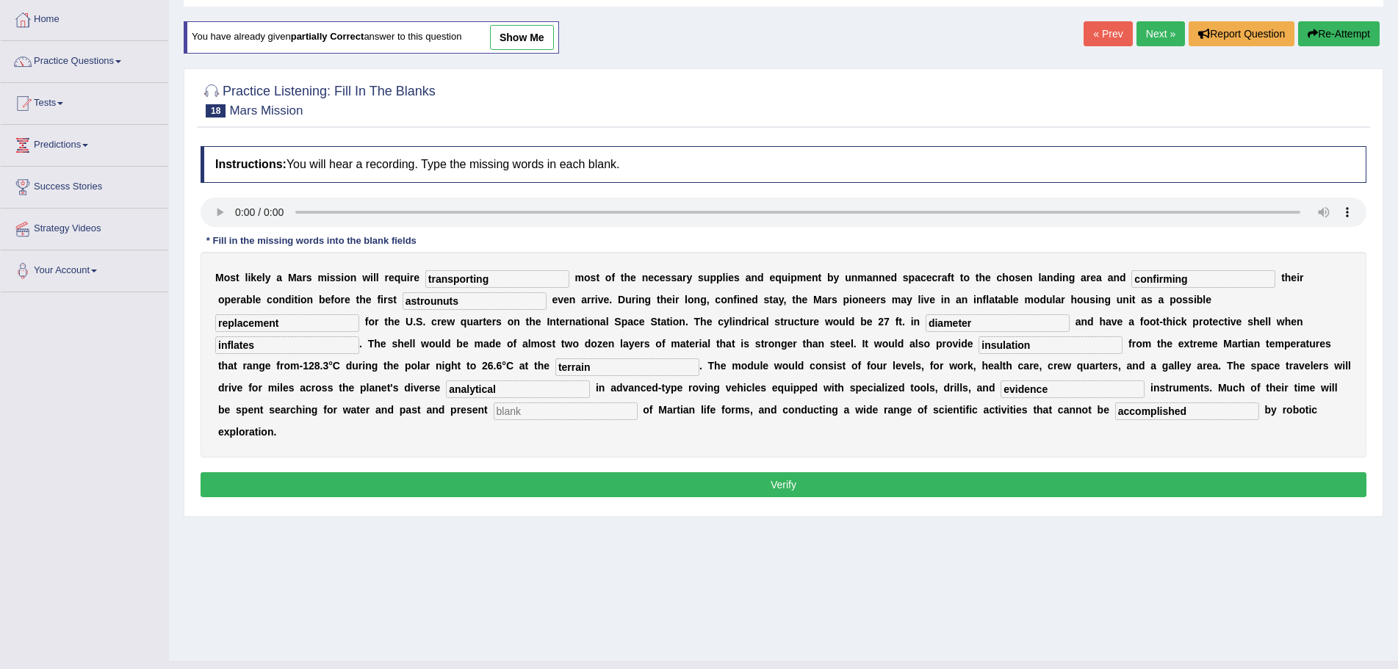
drag, startPoint x: 544, startPoint y: 413, endPoint x: 553, endPoint y: 409, distance: 10.2
click at [548, 411] on input "text" at bounding box center [566, 411] width 144 height 18
type input "evidence"
click at [596, 365] on input "terrain" at bounding box center [627, 367] width 144 height 18
type input "t"
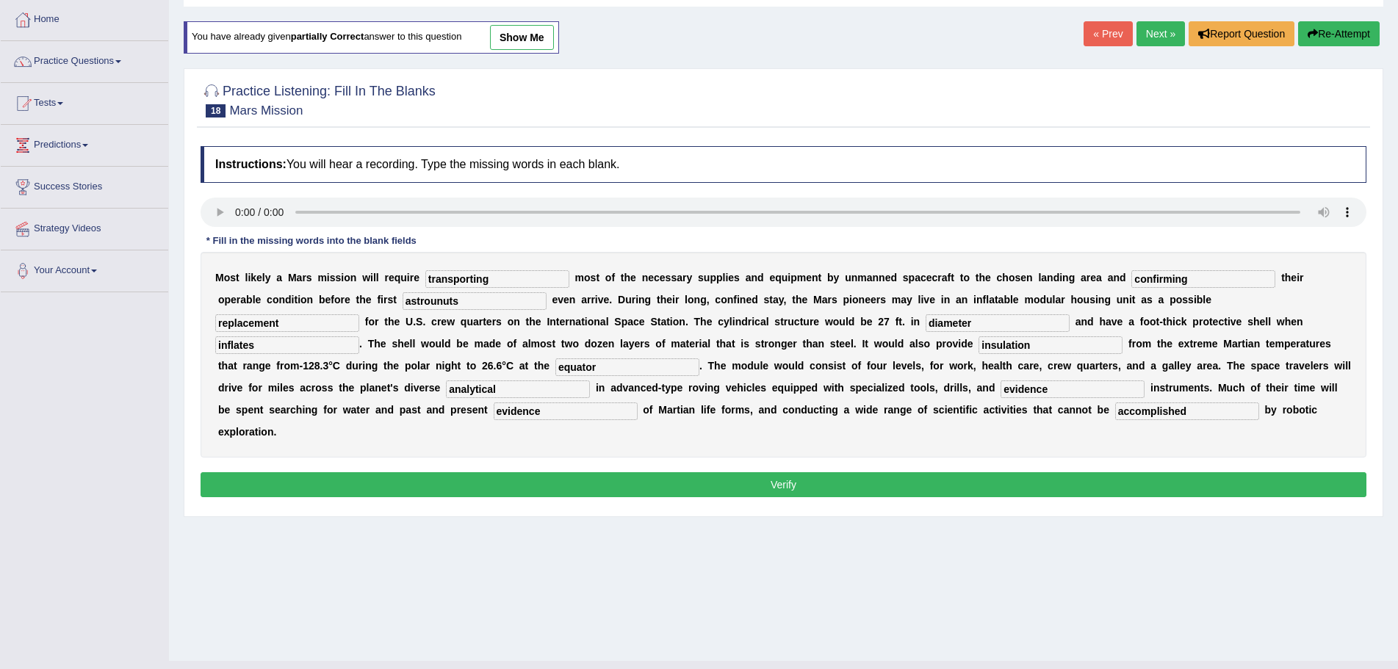
type input "equator"
click at [509, 394] on input "analytical" at bounding box center [518, 389] width 144 height 18
type input "a"
type input "terrain"
click at [1055, 387] on input "evidence" at bounding box center [1072, 389] width 144 height 18
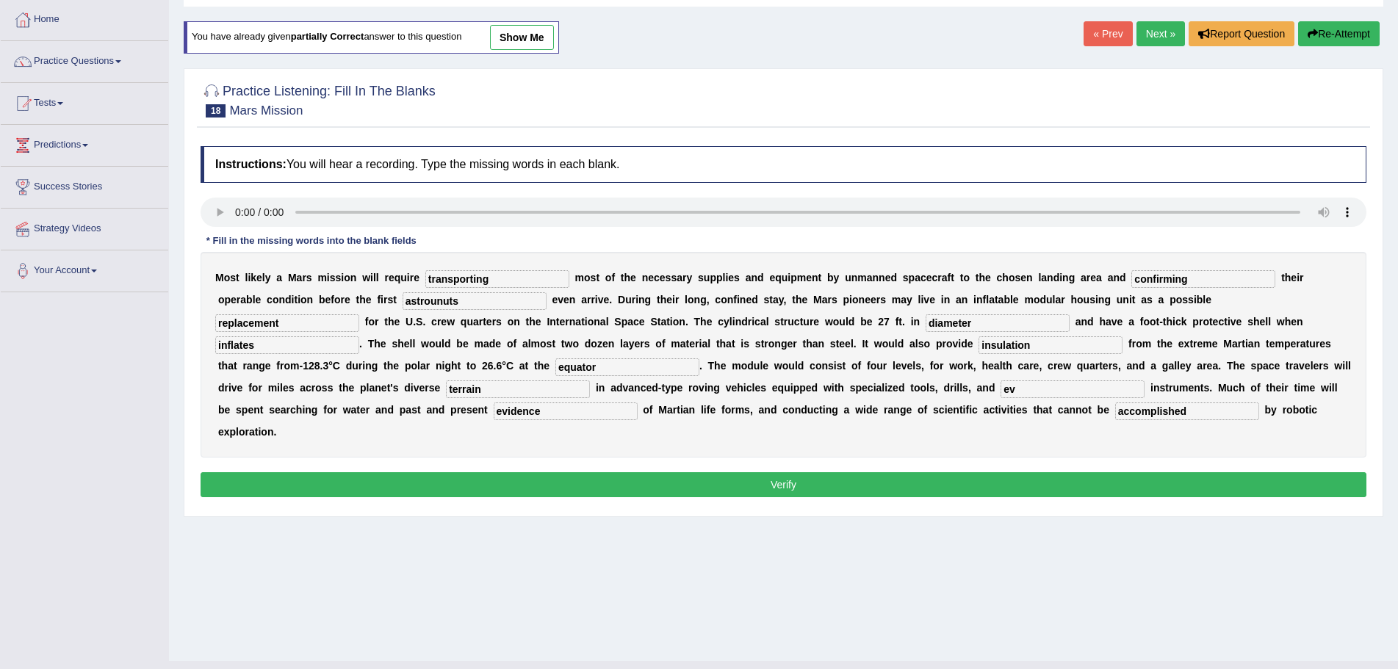
type input "e"
type input "analytical"
click at [795, 482] on button "Verify" at bounding box center [784, 484] width 1166 height 25
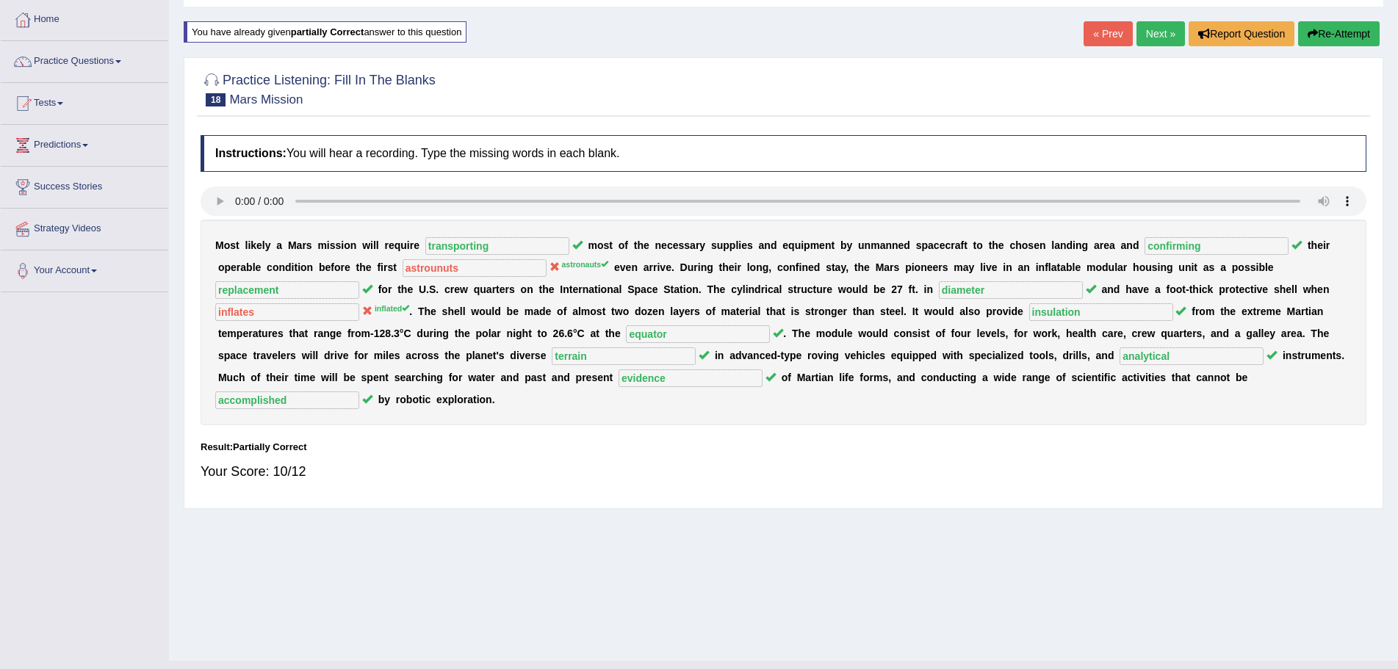
click at [1360, 26] on button "Re-Attempt" at bounding box center [1339, 33] width 82 height 25
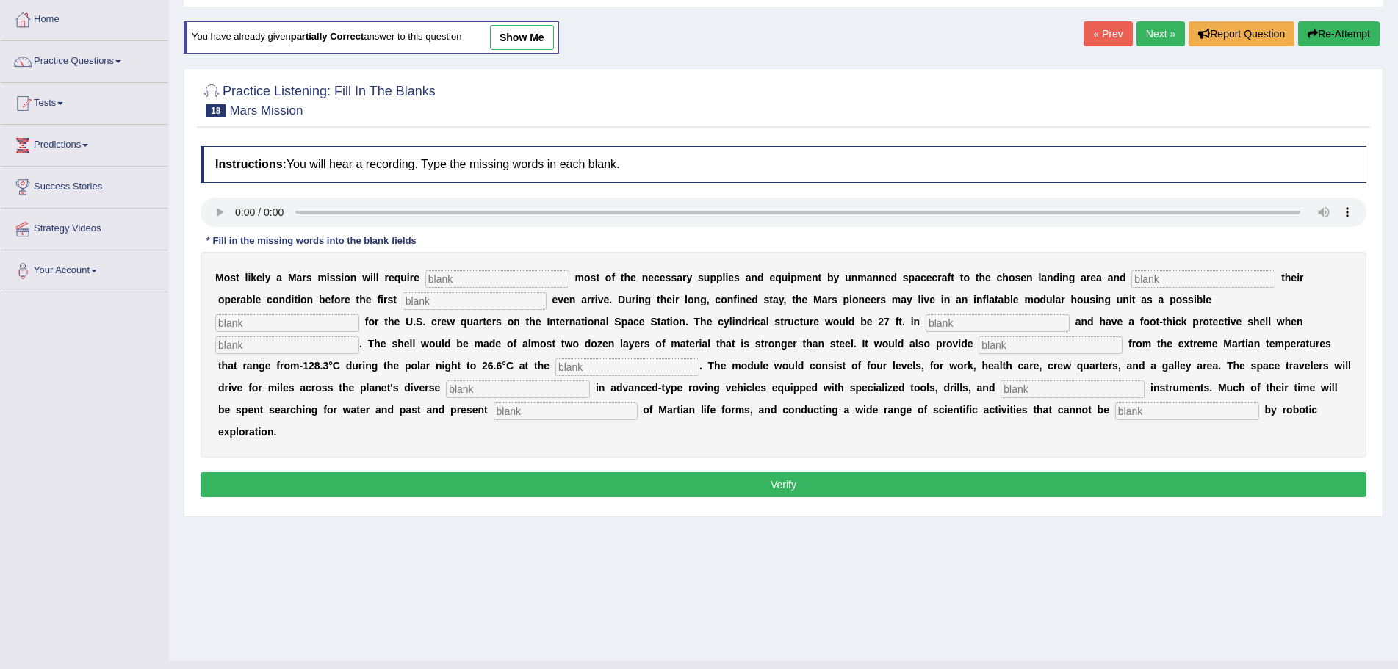
click at [483, 280] on input "text" at bounding box center [497, 279] width 144 height 18
type input "transportinh"
click at [1163, 278] on input "text" at bounding box center [1203, 279] width 144 height 18
type input "confirming"
click at [482, 305] on input "text" at bounding box center [474, 301] width 144 height 18
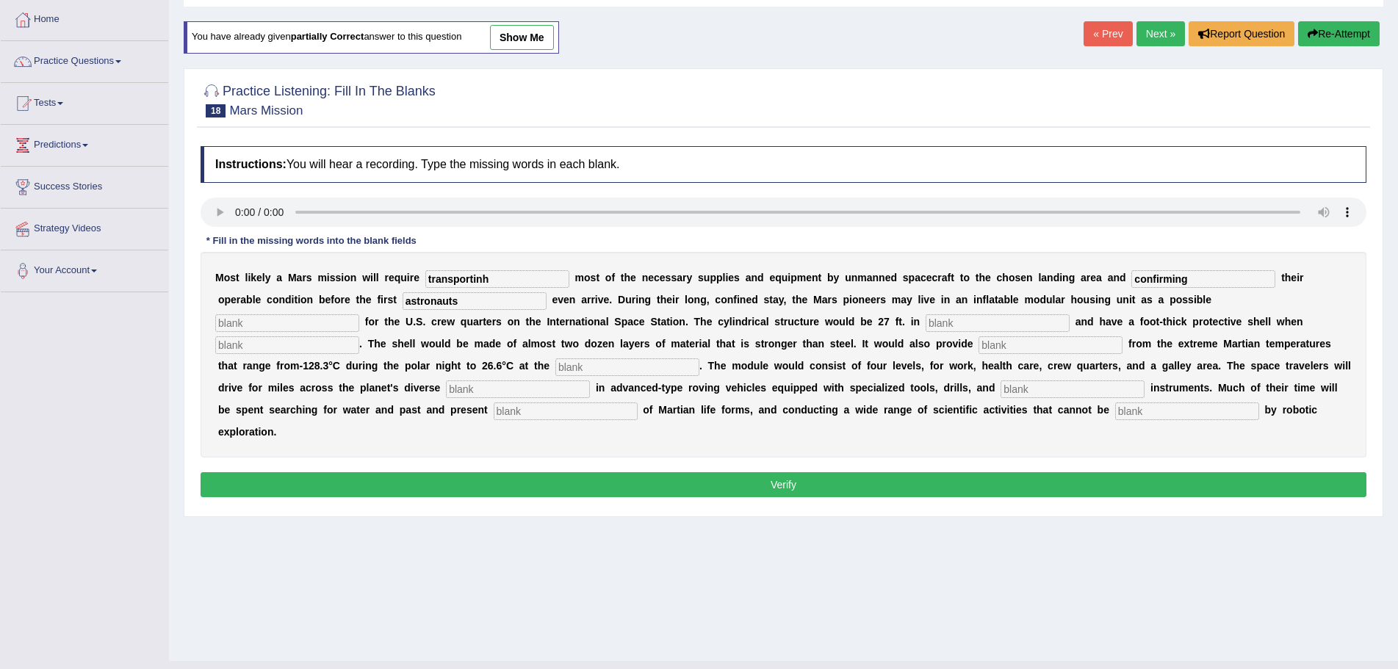
type input "astronauts"
click at [348, 324] on input "text" at bounding box center [287, 323] width 144 height 18
type input "replacemnts"
click at [968, 323] on input "text" at bounding box center [997, 323] width 144 height 18
type input "daimeter"
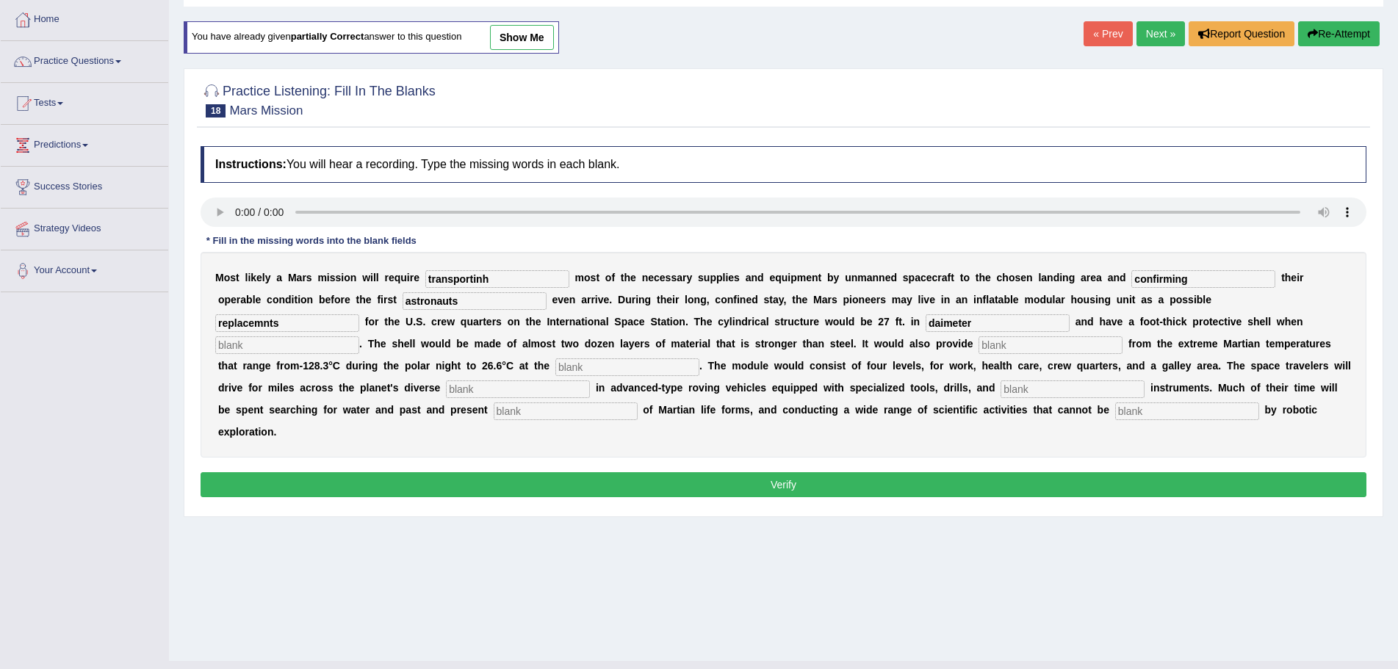
click at [343, 346] on input "text" at bounding box center [287, 345] width 144 height 18
type input "inflated"
click at [1012, 346] on input "text" at bounding box center [1050, 345] width 144 height 18
type input "insulation"
click at [602, 368] on input "text" at bounding box center [627, 367] width 144 height 18
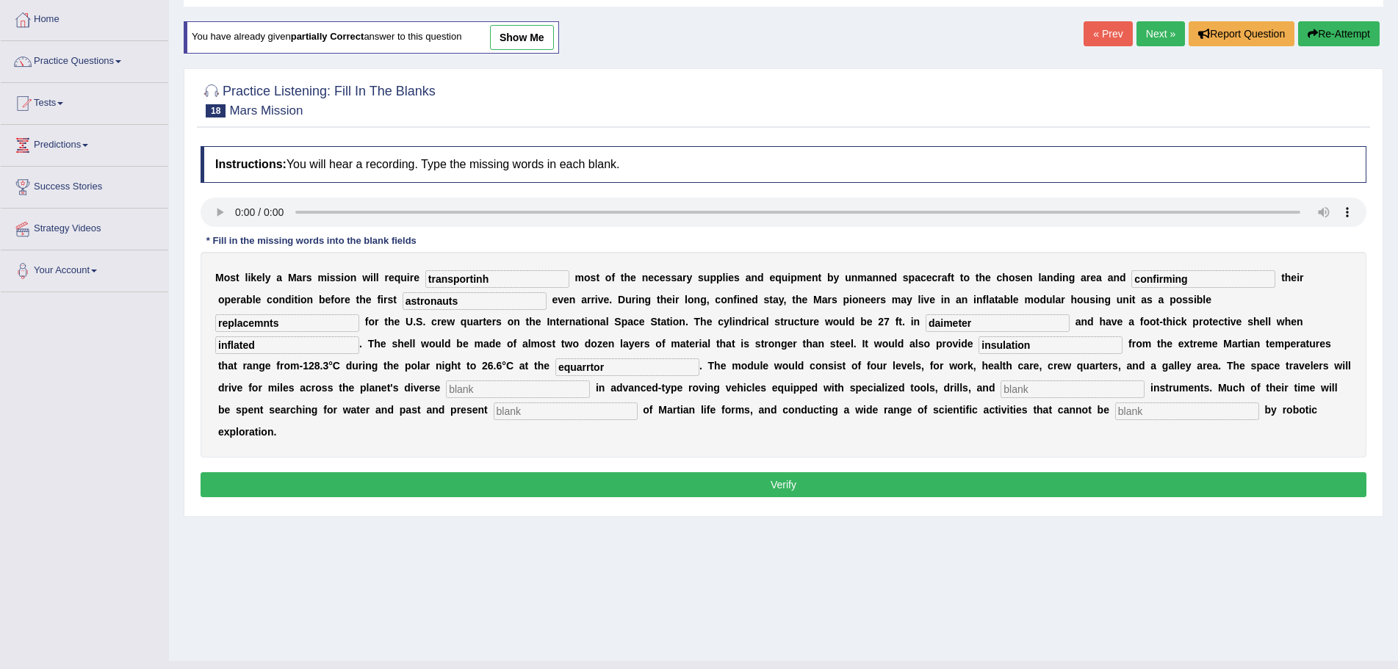
type input "equarrtor"
click at [500, 389] on input "text" at bounding box center [518, 389] width 144 height 18
type input "terrain"
click at [1037, 388] on input "text" at bounding box center [1072, 389] width 144 height 18
type input "analy"
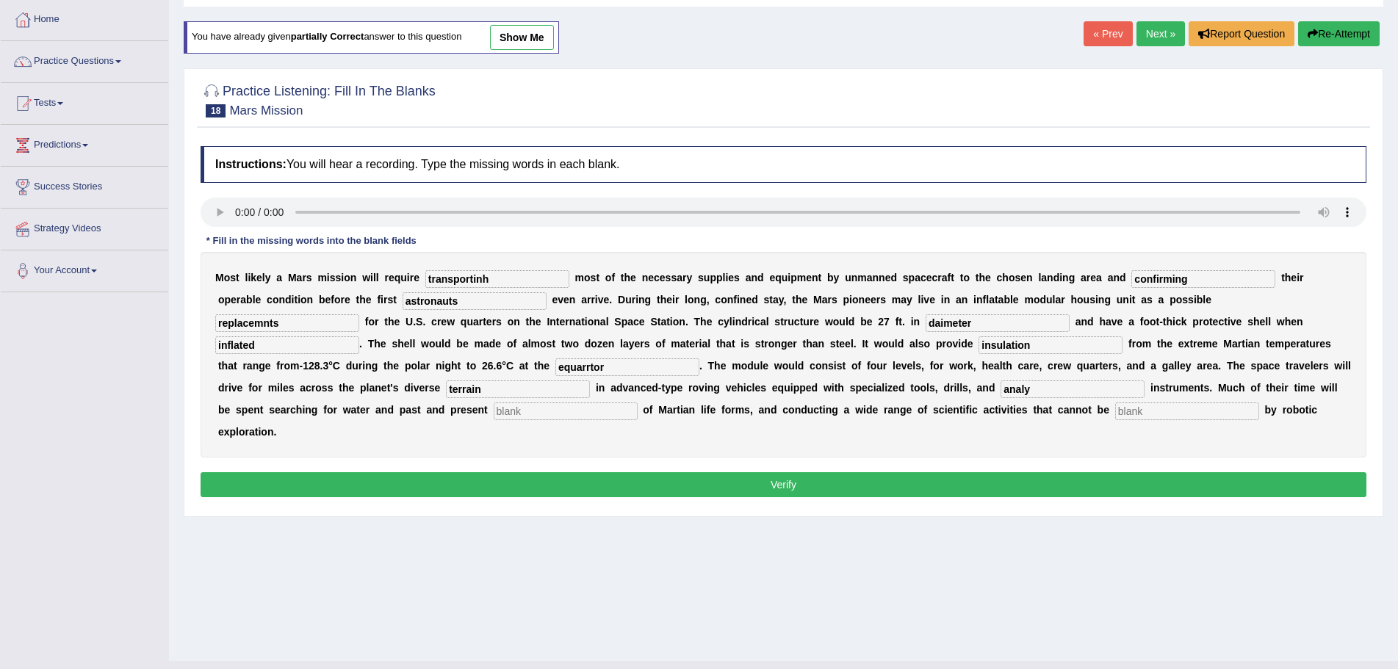
click at [528, 414] on input "text" at bounding box center [566, 411] width 144 height 18
type input "eviud"
click at [1147, 411] on input "text" at bounding box center [1187, 411] width 144 height 18
type input "accomplished"
click at [507, 281] on input "transportinh" at bounding box center [497, 279] width 144 height 18
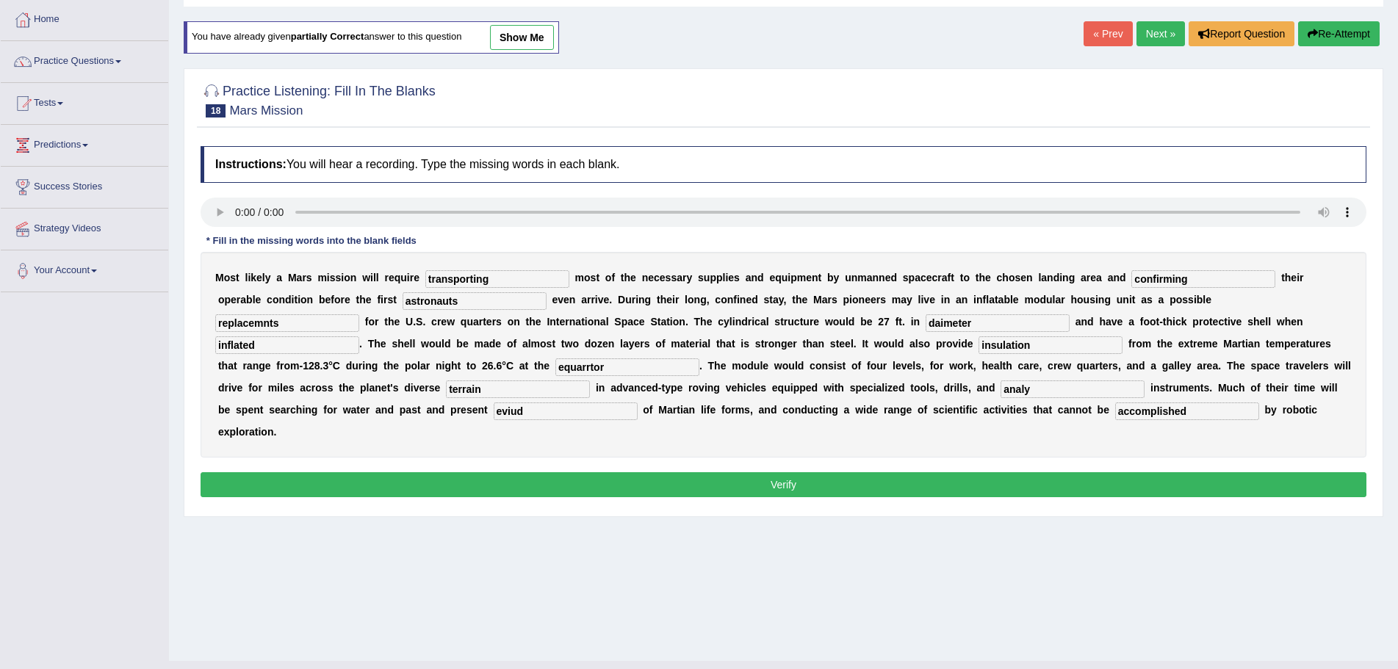
type input "transporting"
click at [267, 322] on input "replacemnts" at bounding box center [287, 323] width 144 height 18
click at [284, 326] on input "replacemets" at bounding box center [287, 323] width 144 height 18
type input "replacements"
click at [610, 364] on input "equarrtor" at bounding box center [627, 367] width 144 height 18
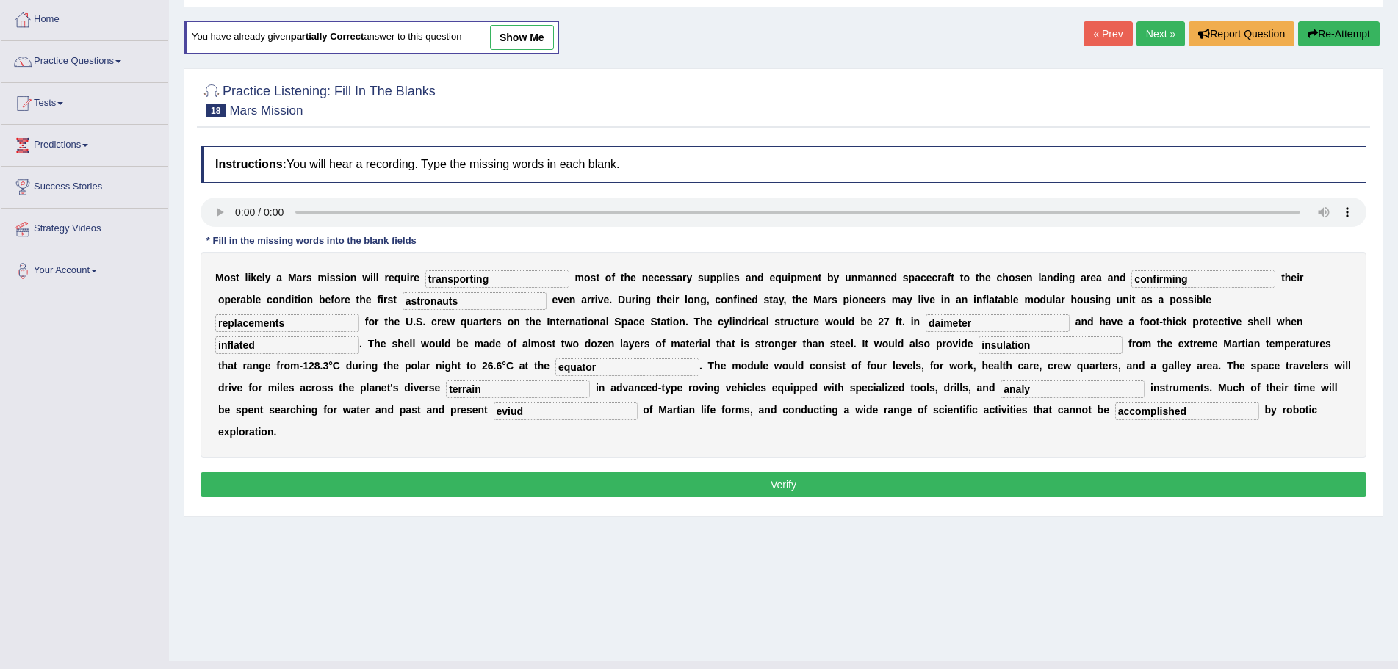
type input "equator"
click at [1036, 388] on input "analy" at bounding box center [1072, 389] width 144 height 18
type input "analytical"
click at [525, 413] on input "eviud" at bounding box center [566, 411] width 144 height 18
type input "evidence"
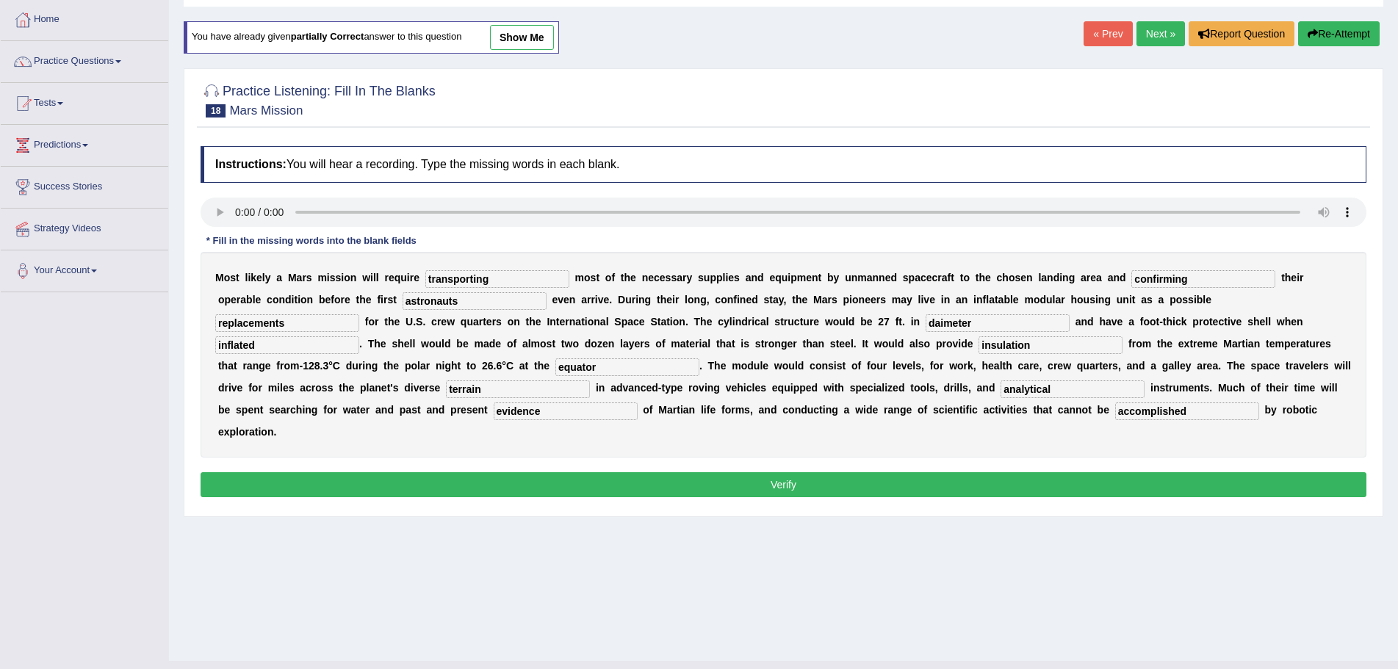
click at [732, 484] on button "Verify" at bounding box center [784, 484] width 1166 height 25
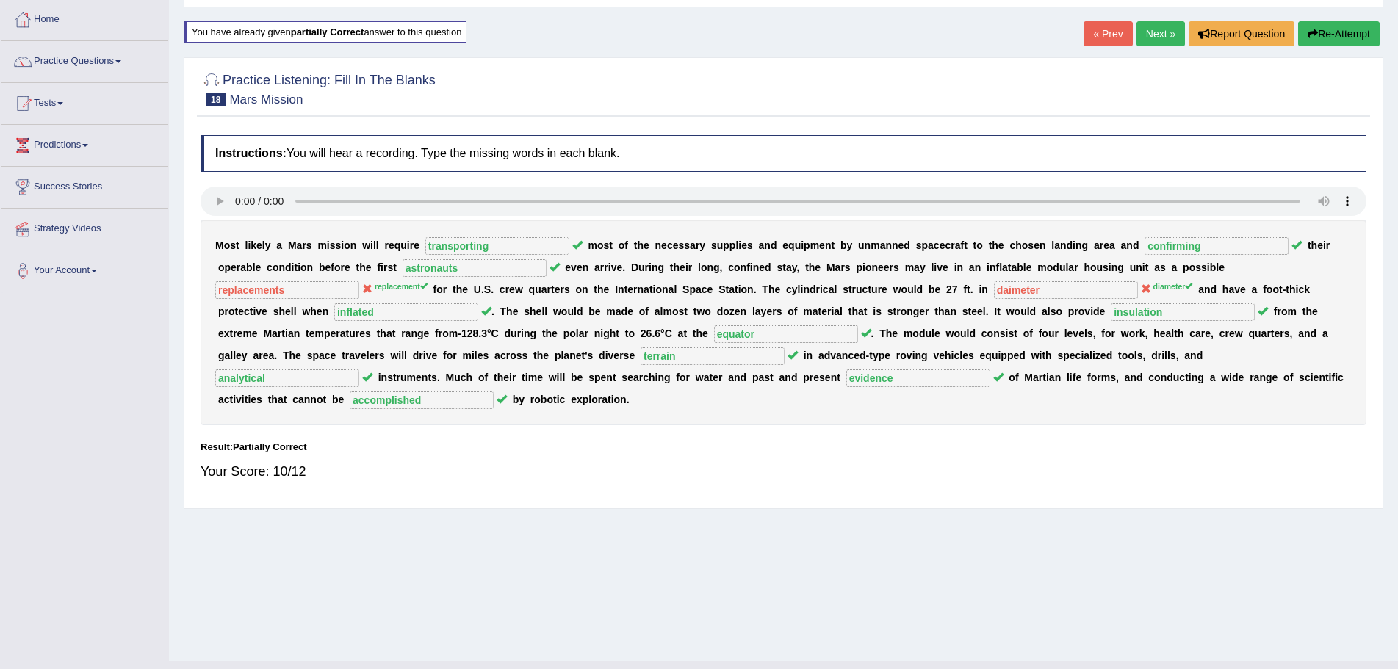
click at [1329, 31] on button "Re-Attempt" at bounding box center [1339, 33] width 82 height 25
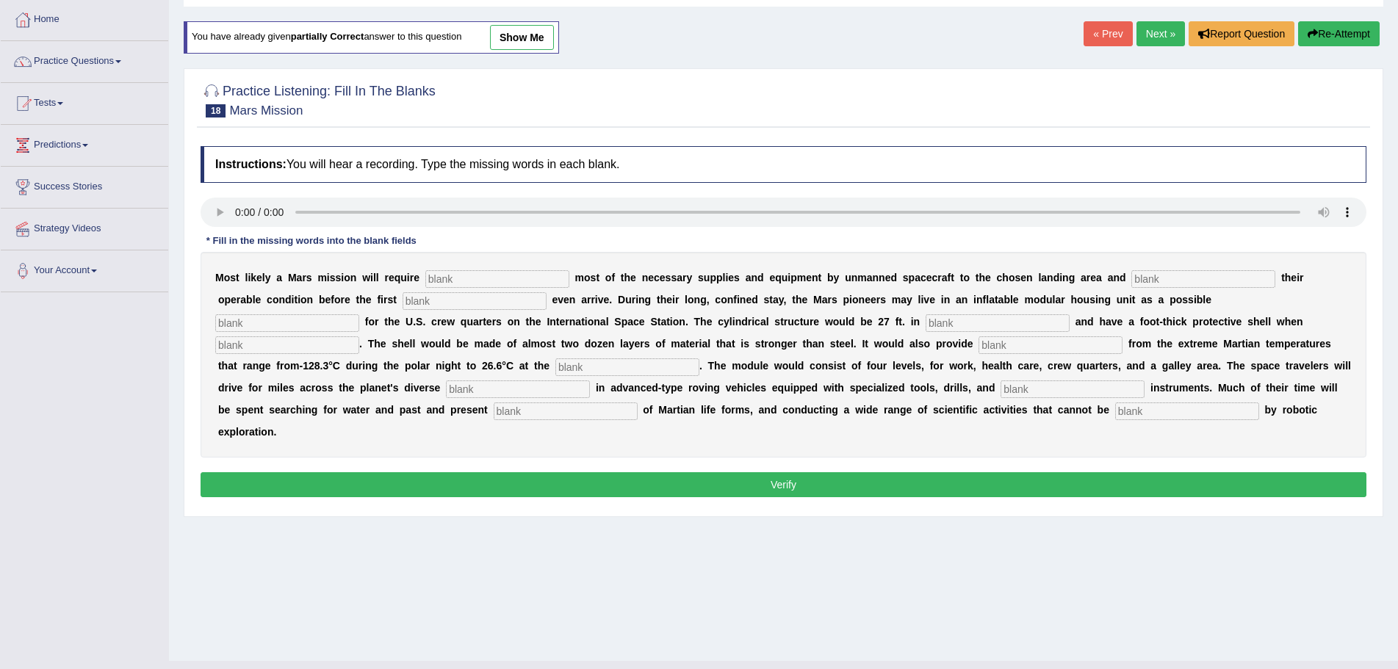
click at [523, 281] on input "text" at bounding box center [497, 279] width 144 height 18
type input "transporting"
click at [1161, 281] on input "text" at bounding box center [1203, 279] width 144 height 18
type input "confirming"
click at [450, 301] on input "text" at bounding box center [474, 301] width 144 height 18
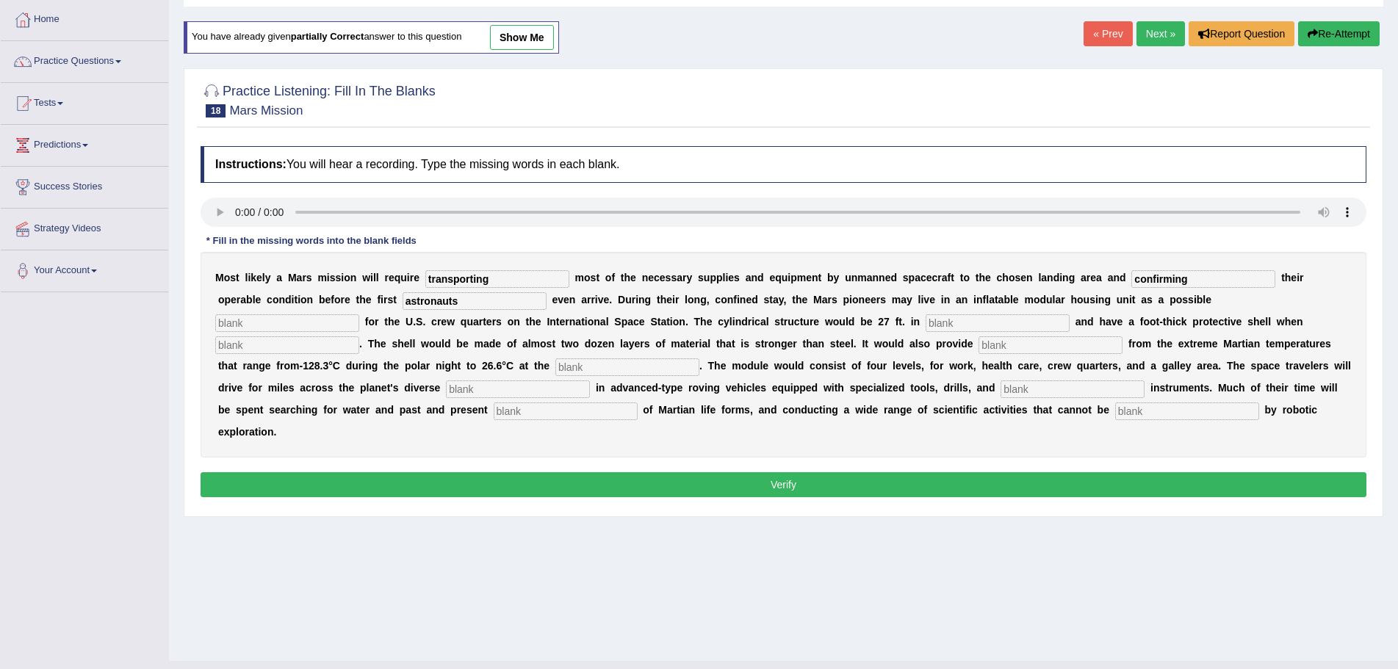
type input "astronauts"
click at [344, 327] on input "text" at bounding box center [287, 323] width 144 height 18
type input "inflated"
click at [953, 321] on input "text" at bounding box center [997, 323] width 144 height 18
type input "diameter"
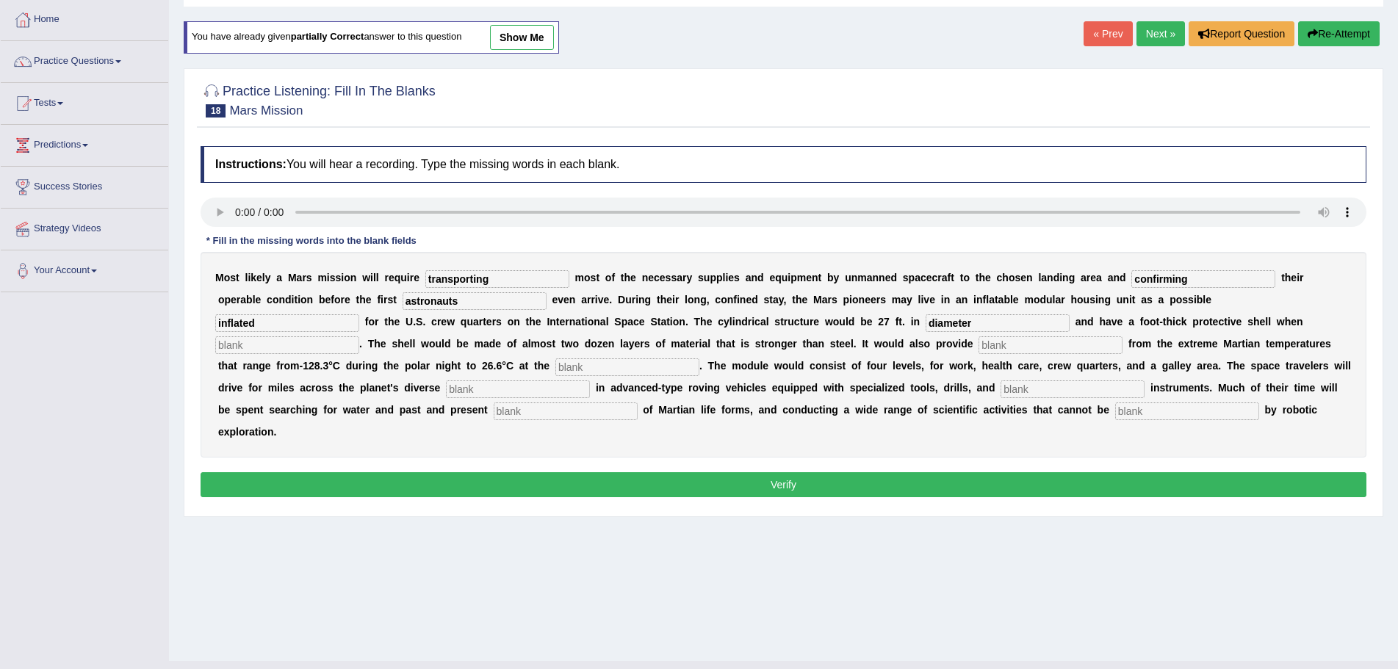
click at [1057, 347] on input "text" at bounding box center [1050, 345] width 144 height 18
type input "insulation"
click at [599, 369] on input "text" at bounding box center [627, 367] width 144 height 18
type input "equator"
click at [488, 387] on input "text" at bounding box center [518, 389] width 144 height 18
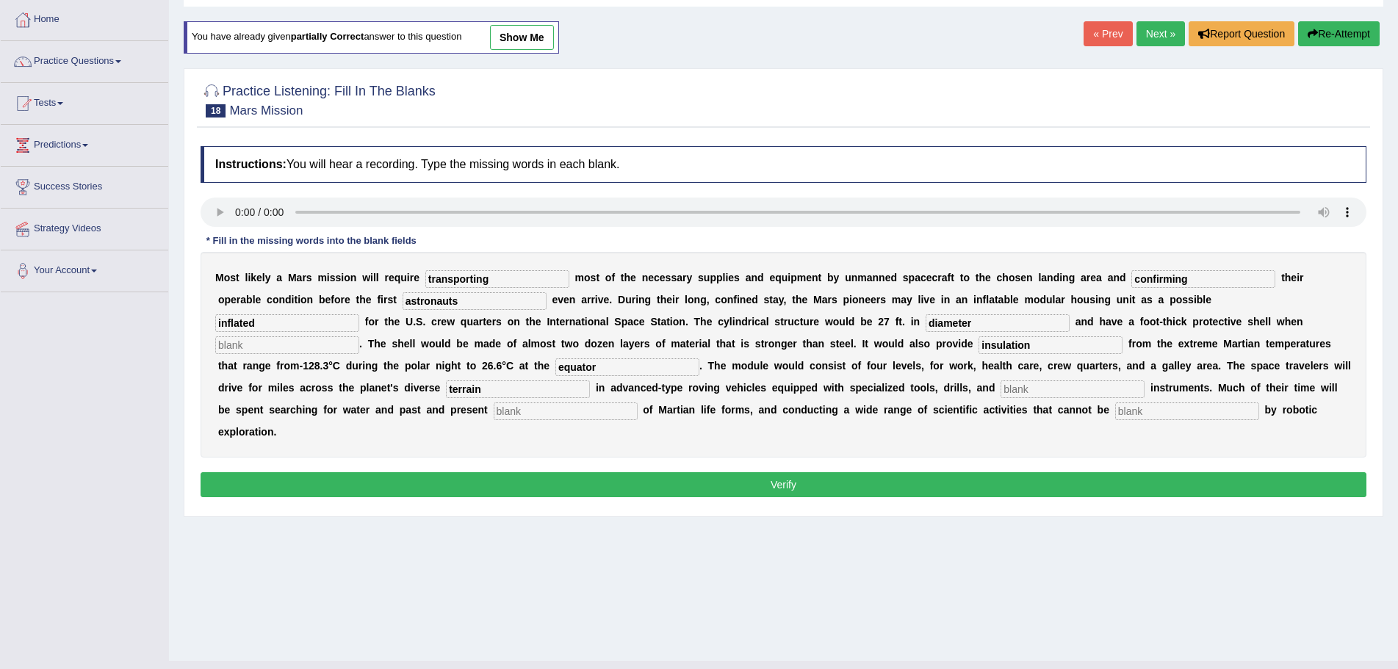
type input "terrain"
click at [1028, 386] on input "text" at bounding box center [1072, 389] width 144 height 18
type input "analytical"
click at [548, 411] on input "text" at bounding box center [566, 411] width 144 height 18
type input "evi"
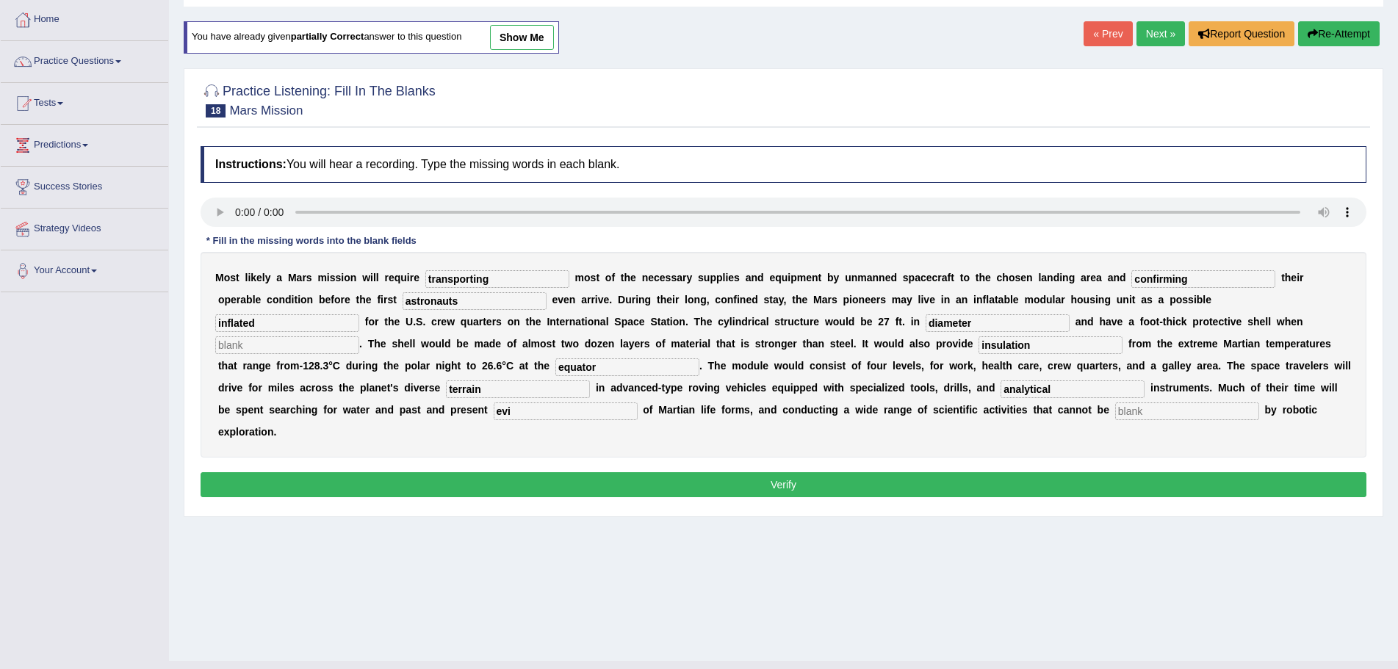
click at [1141, 413] on input "text" at bounding box center [1187, 411] width 144 height 18
type input "accomplished"
click at [323, 342] on input "text" at bounding box center [287, 345] width 144 height 18
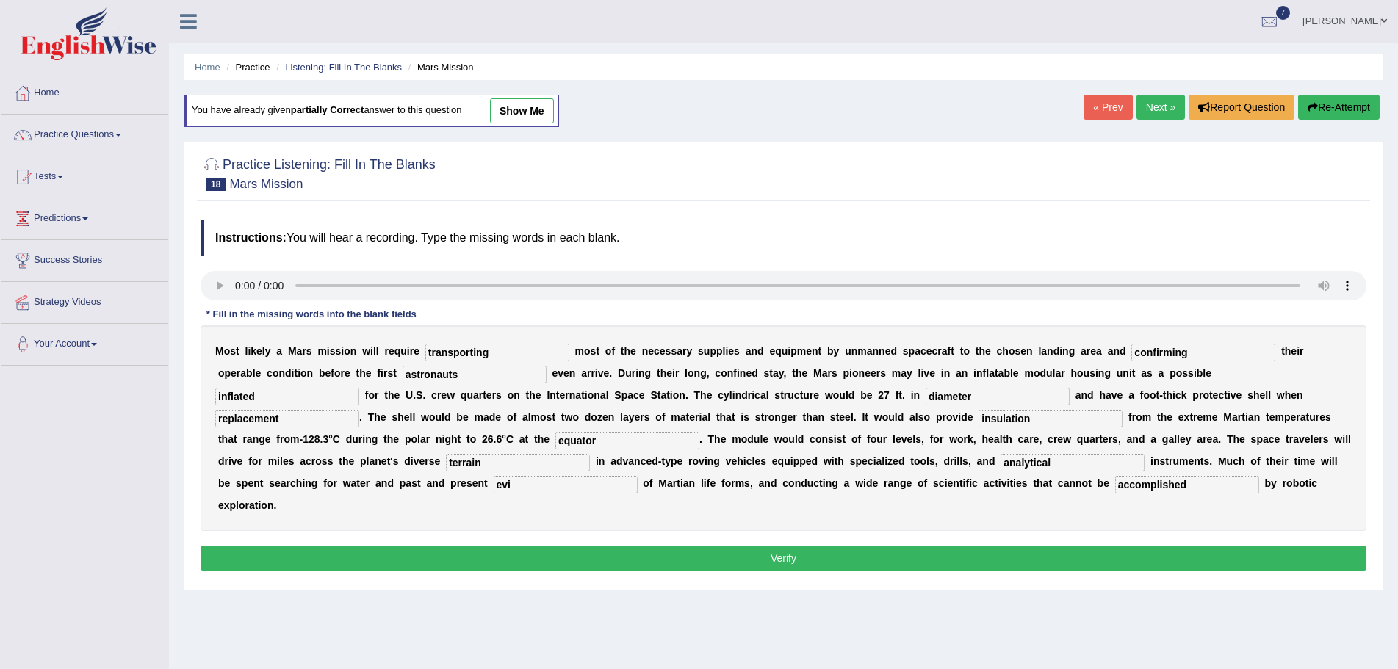
type input "replacement"
click at [515, 482] on input "evi" at bounding box center [566, 485] width 144 height 18
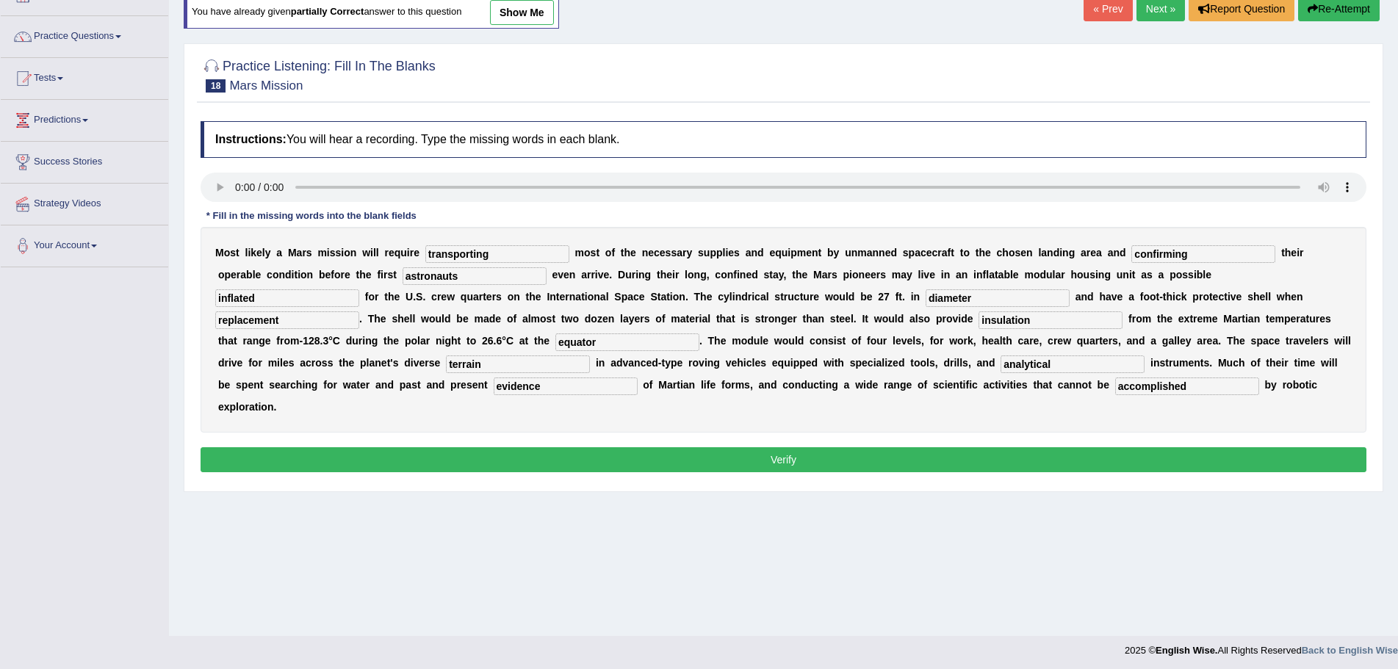
scroll to position [102, 0]
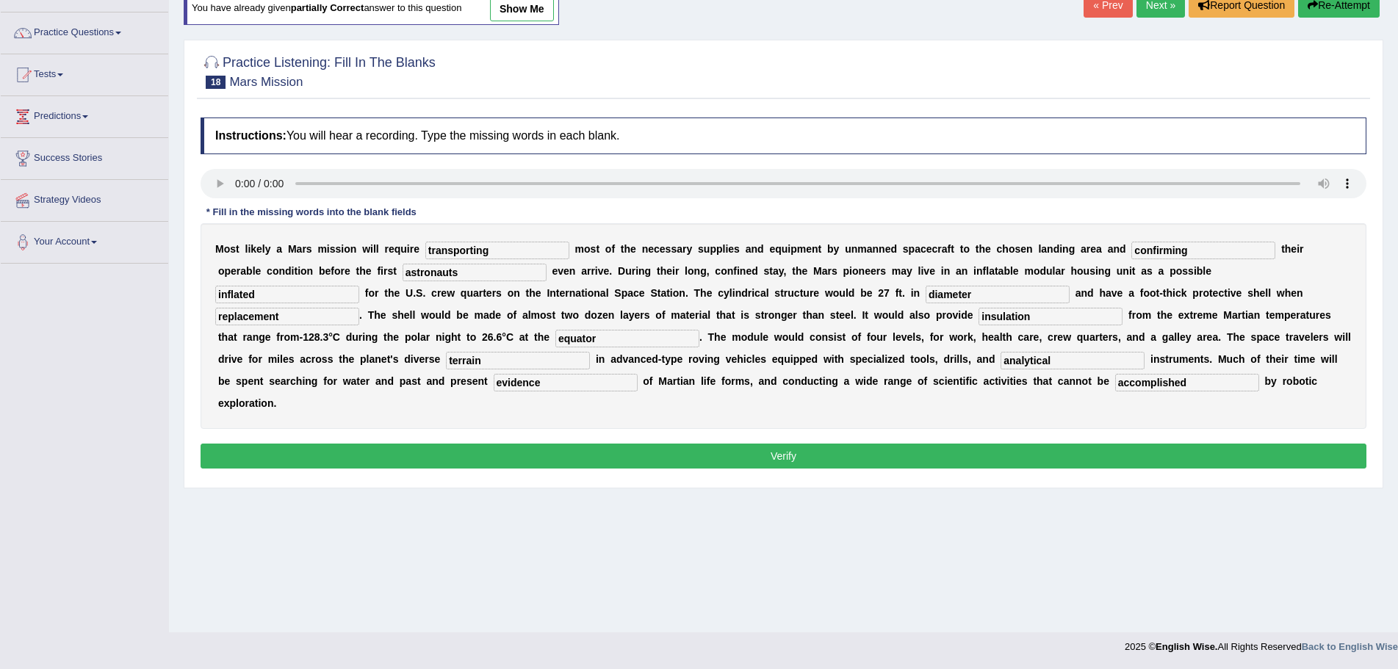
type input "evidence"
click at [462, 275] on input "astronauts" at bounding box center [474, 273] width 144 height 18
click at [768, 452] on button "Verify" at bounding box center [784, 456] width 1166 height 25
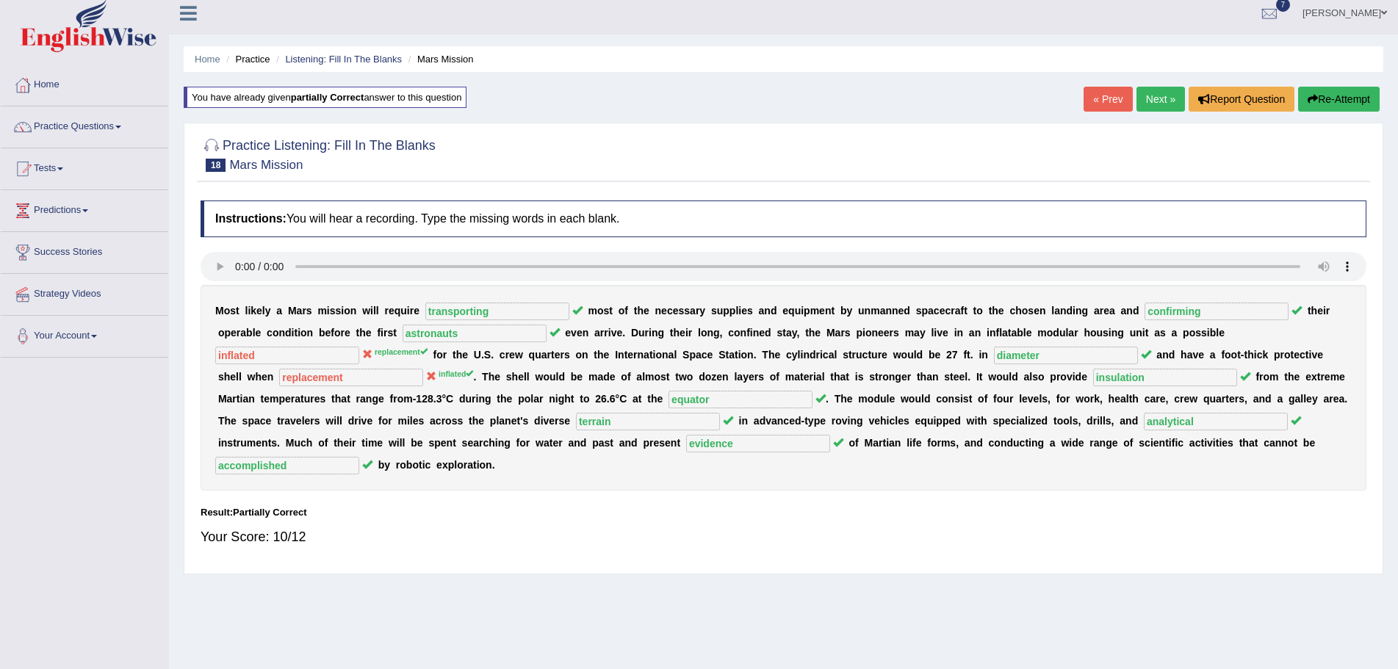
scroll to position [0, 0]
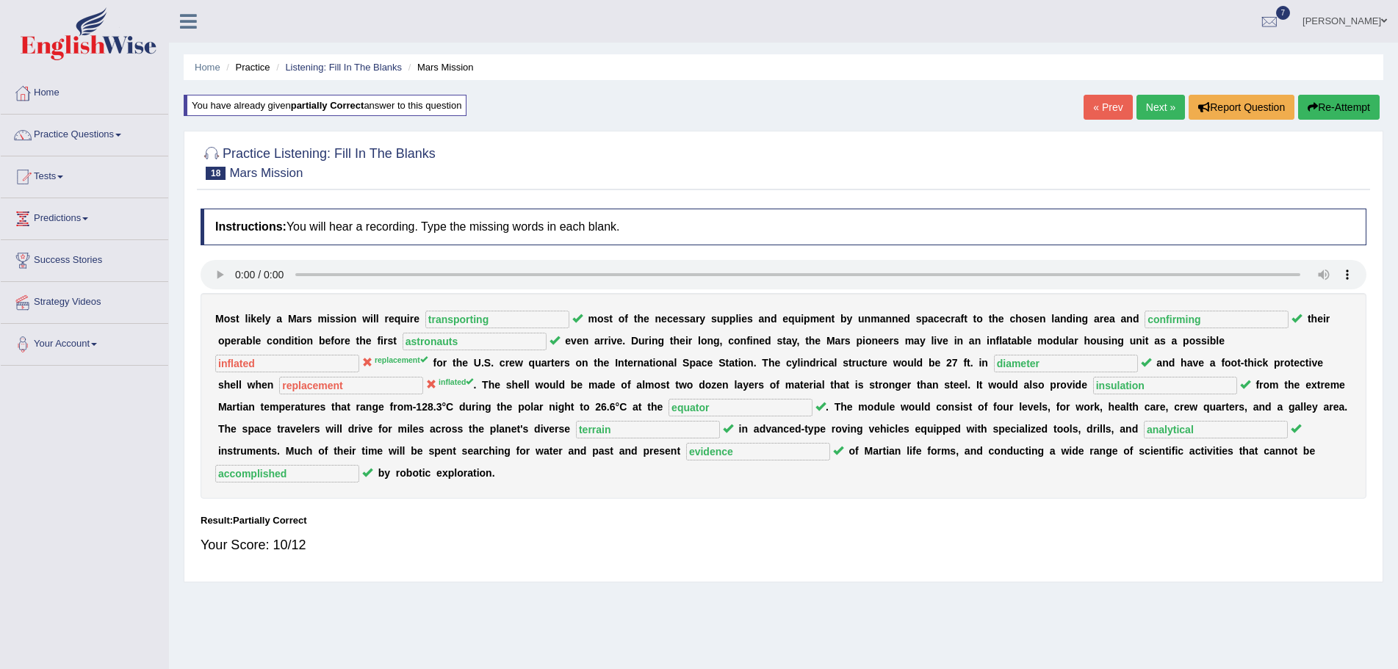
click at [1143, 106] on link "Next »" at bounding box center [1160, 107] width 48 height 25
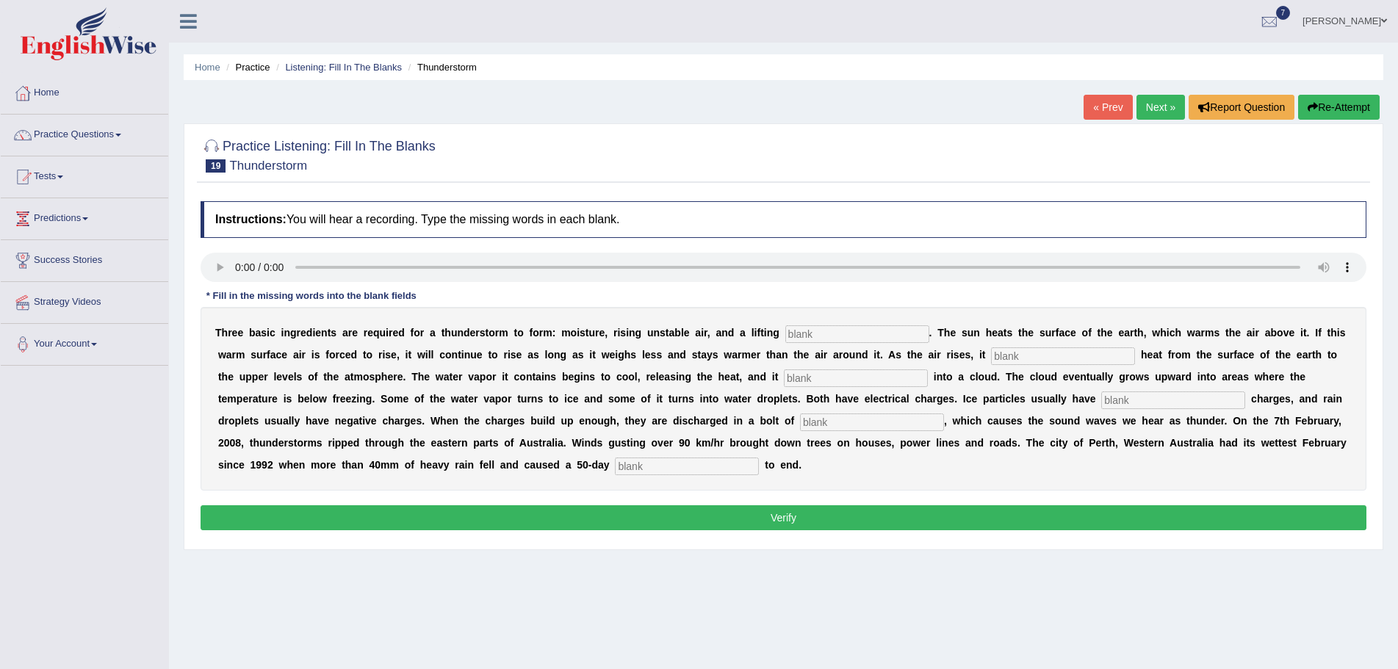
click at [824, 332] on input "text" at bounding box center [857, 334] width 144 height 18
type input "mechanism"
click at [1016, 359] on input "text" at bounding box center [1063, 356] width 144 height 18
type input "transfer"
click at [820, 374] on input "text" at bounding box center [856, 378] width 144 height 18
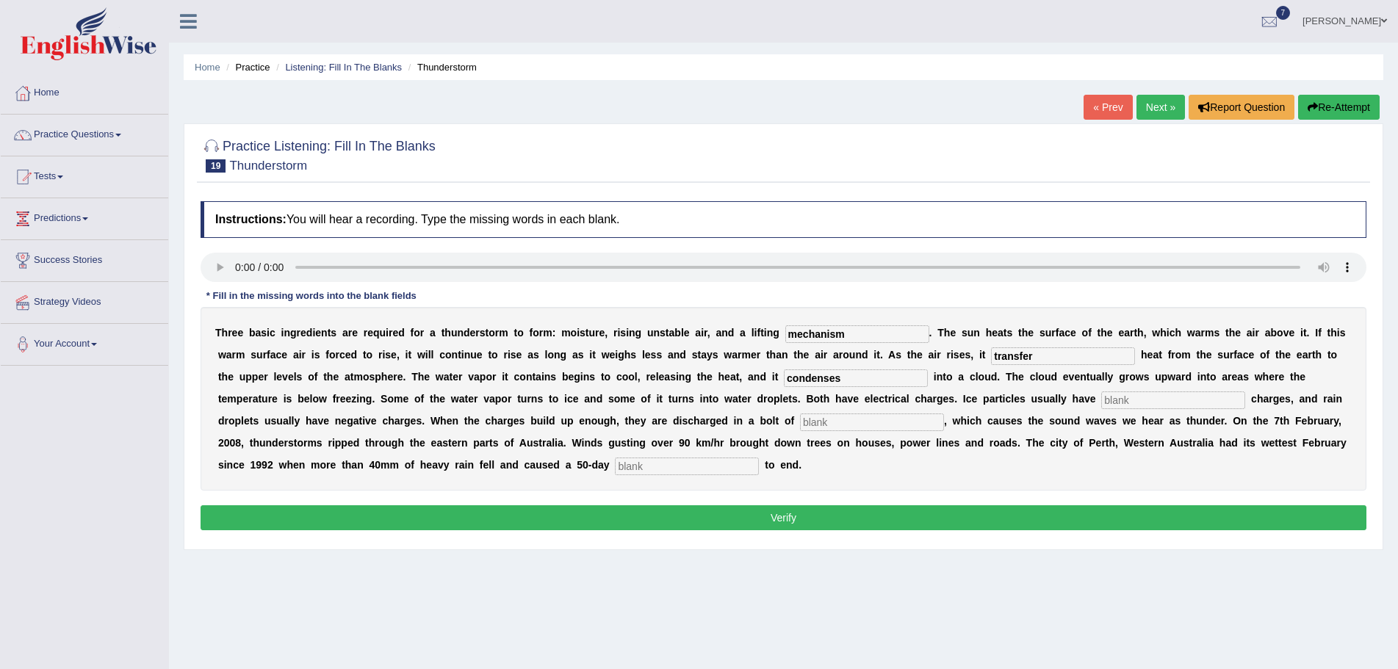
type input "condenses"
click at [1133, 400] on input "text" at bounding box center [1173, 400] width 144 height 18
type input "positive"
click at [836, 422] on input "text" at bounding box center [872, 423] width 144 height 18
type input "lighten"
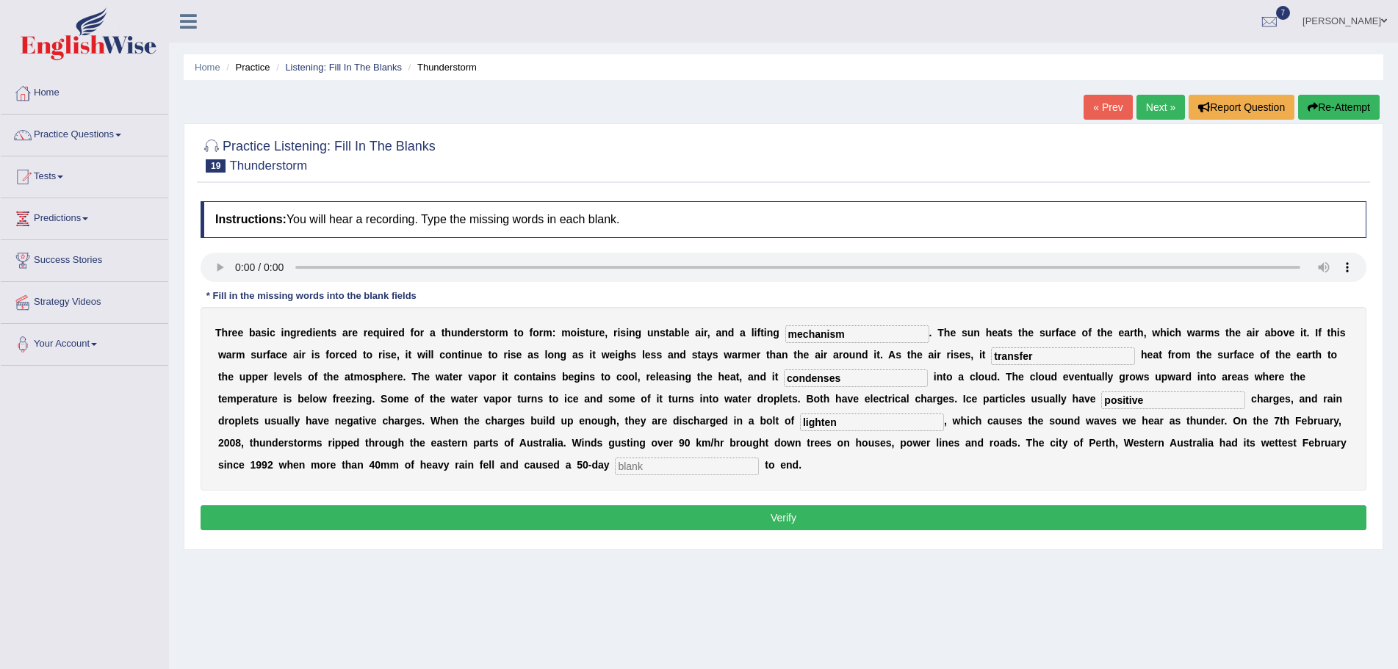
click at [684, 465] on input "text" at bounding box center [687, 467] width 144 height 18
type input "drought"
click at [840, 422] on input "lighten" at bounding box center [872, 423] width 144 height 18
type input "lightening"
click at [1033, 361] on input "transfer" at bounding box center [1063, 356] width 144 height 18
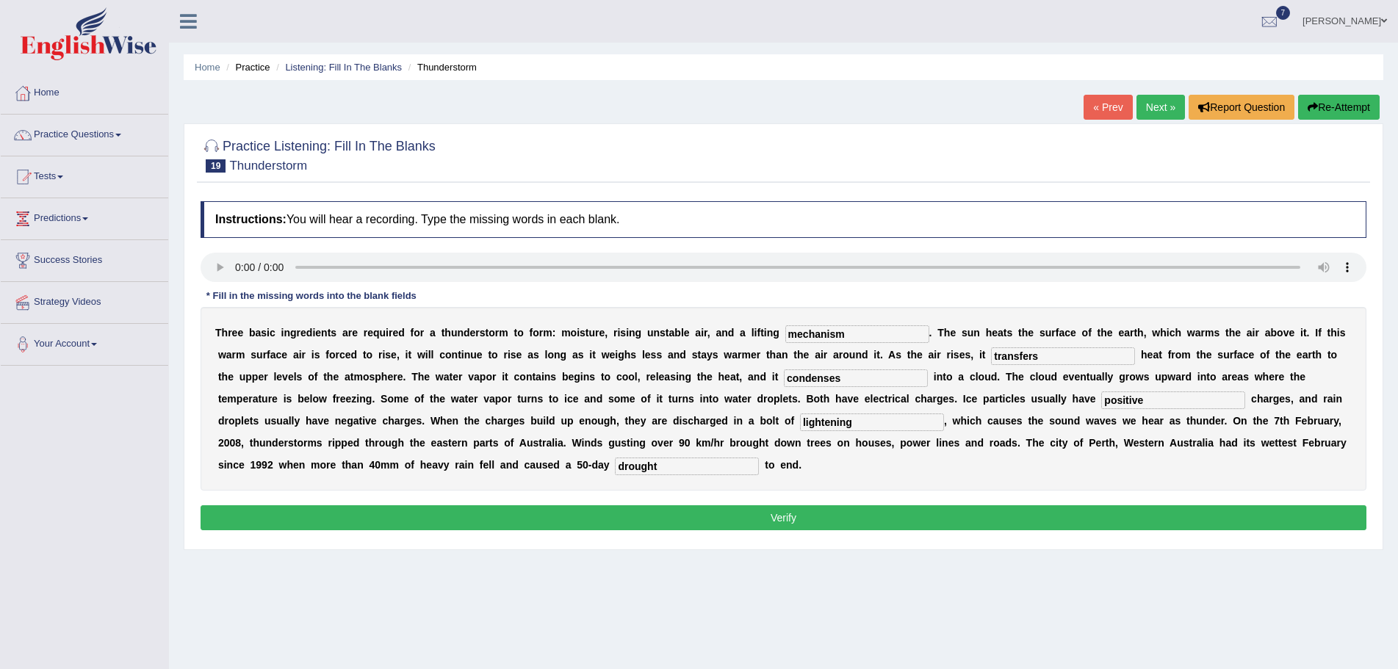
type input "transfers"
click at [662, 466] on input "drought" at bounding box center [687, 467] width 144 height 18
type input "droughts"
click at [695, 514] on button "Verify" at bounding box center [784, 517] width 1166 height 25
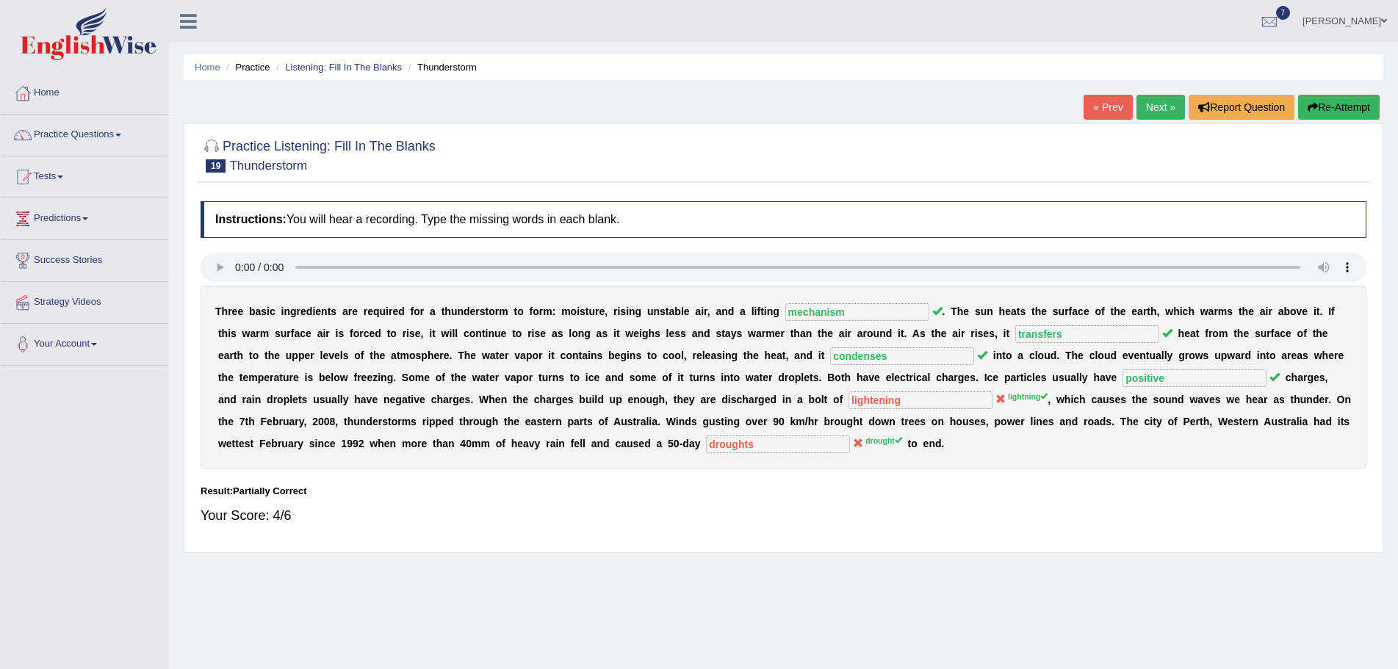
click at [1327, 102] on button "Re-Attempt" at bounding box center [1339, 107] width 82 height 25
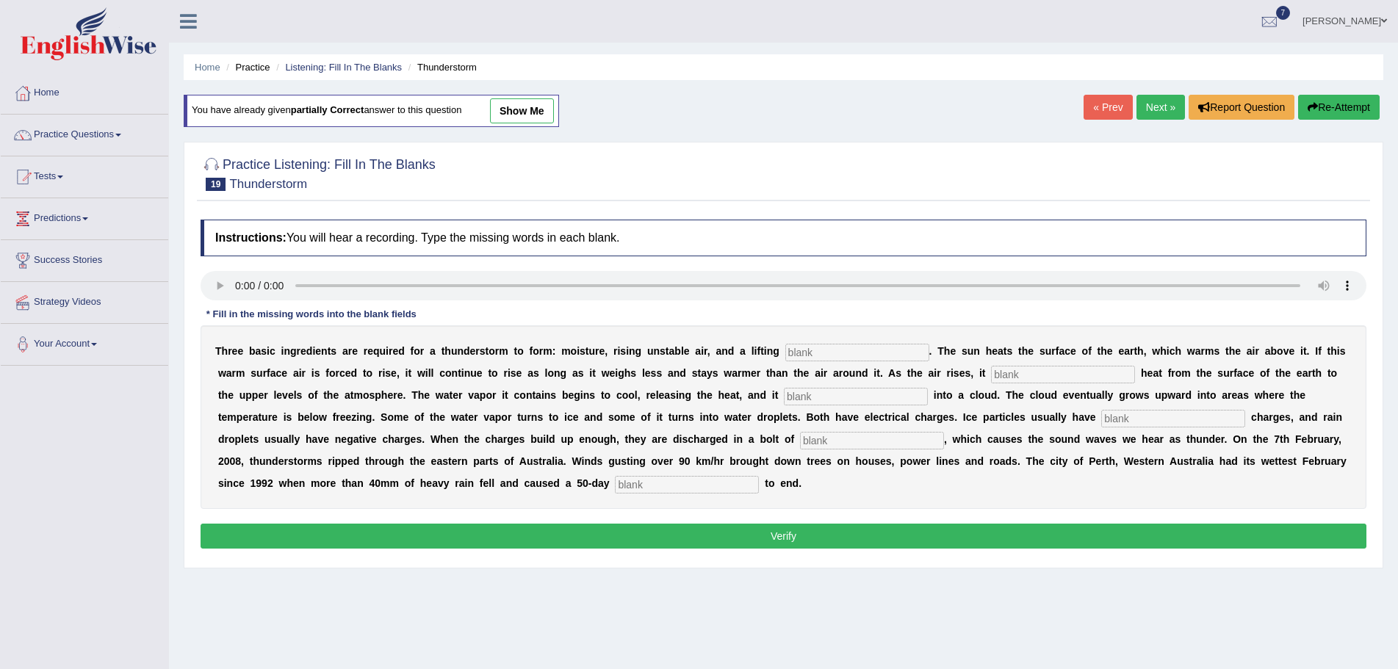
click at [839, 348] on input "text" at bounding box center [857, 353] width 144 height 18
type input "mechnism"
click at [1034, 374] on input "text" at bounding box center [1063, 375] width 144 height 18
type input "transfers"
click at [831, 397] on input "text" at bounding box center [856, 397] width 144 height 18
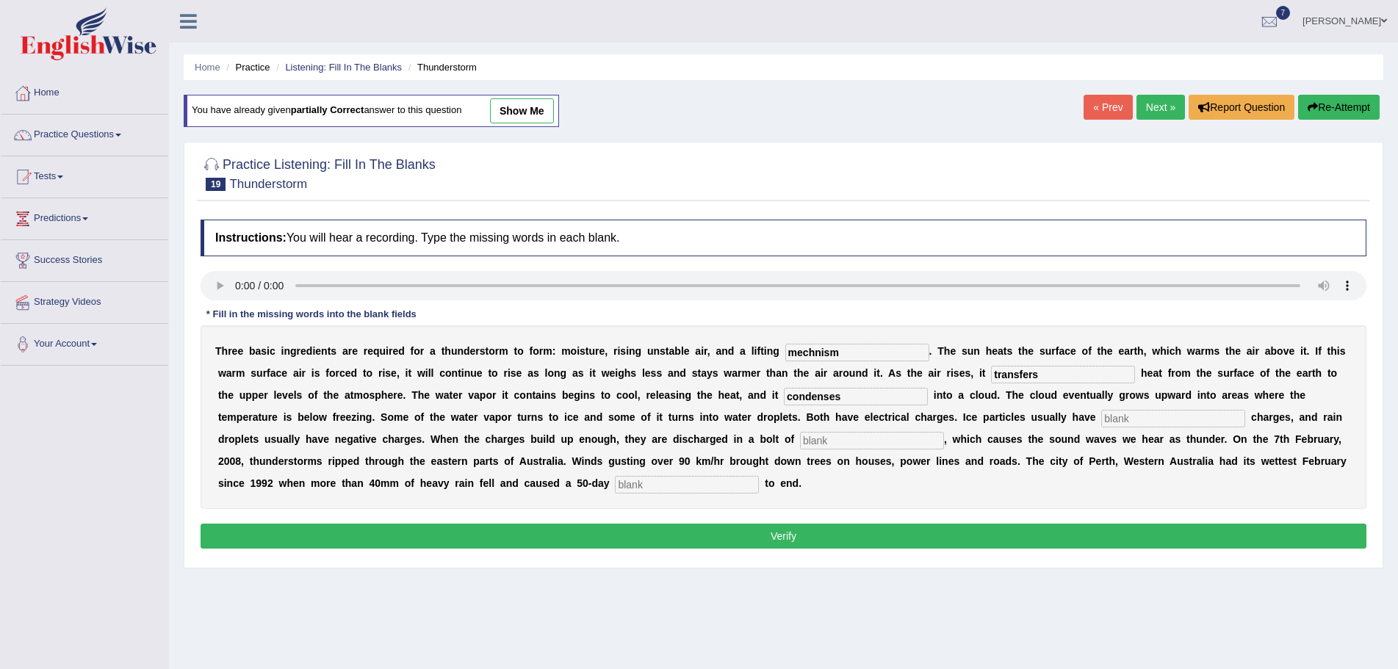
type input "condenses"
click at [1141, 419] on input "text" at bounding box center [1173, 419] width 144 height 18
type input "positive"
click at [846, 439] on input "text" at bounding box center [872, 441] width 144 height 18
type input "lightin"
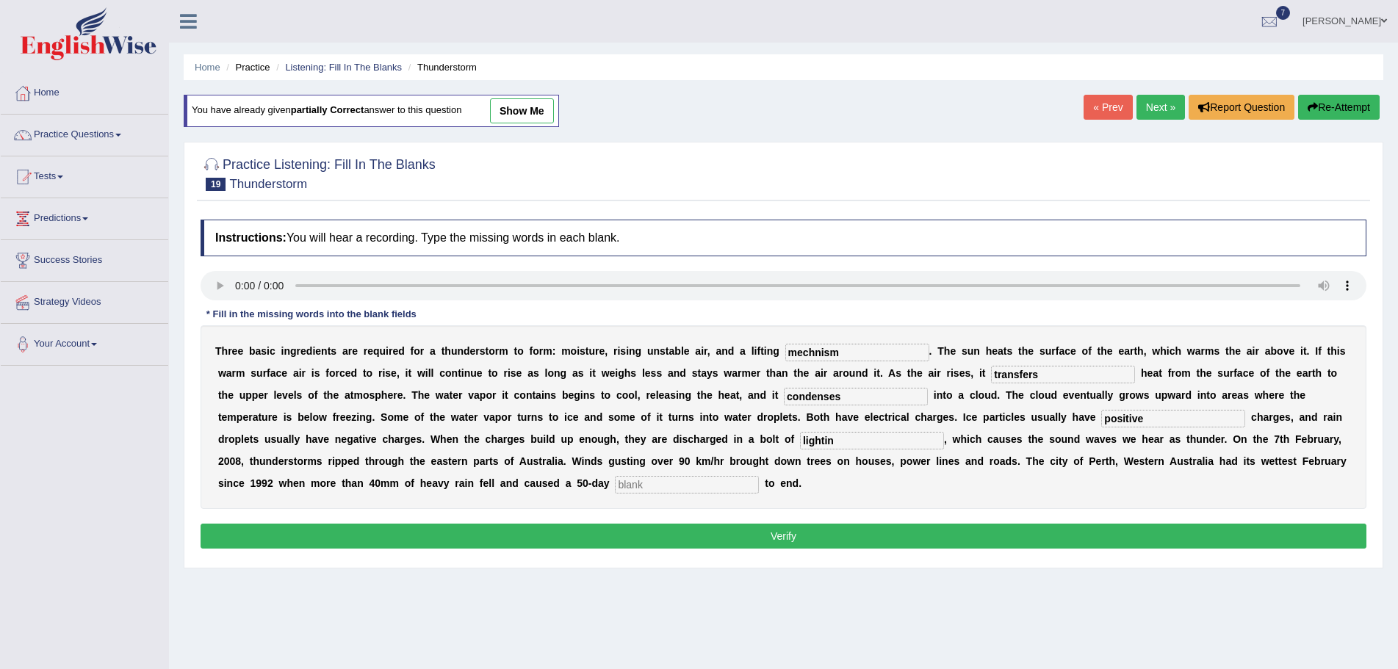
click at [715, 488] on input "text" at bounding box center [687, 485] width 144 height 18
type input "drought"
click at [837, 441] on input "lightin" at bounding box center [872, 441] width 144 height 18
click at [827, 441] on input "lightining" at bounding box center [872, 441] width 144 height 18
type input "lightning"
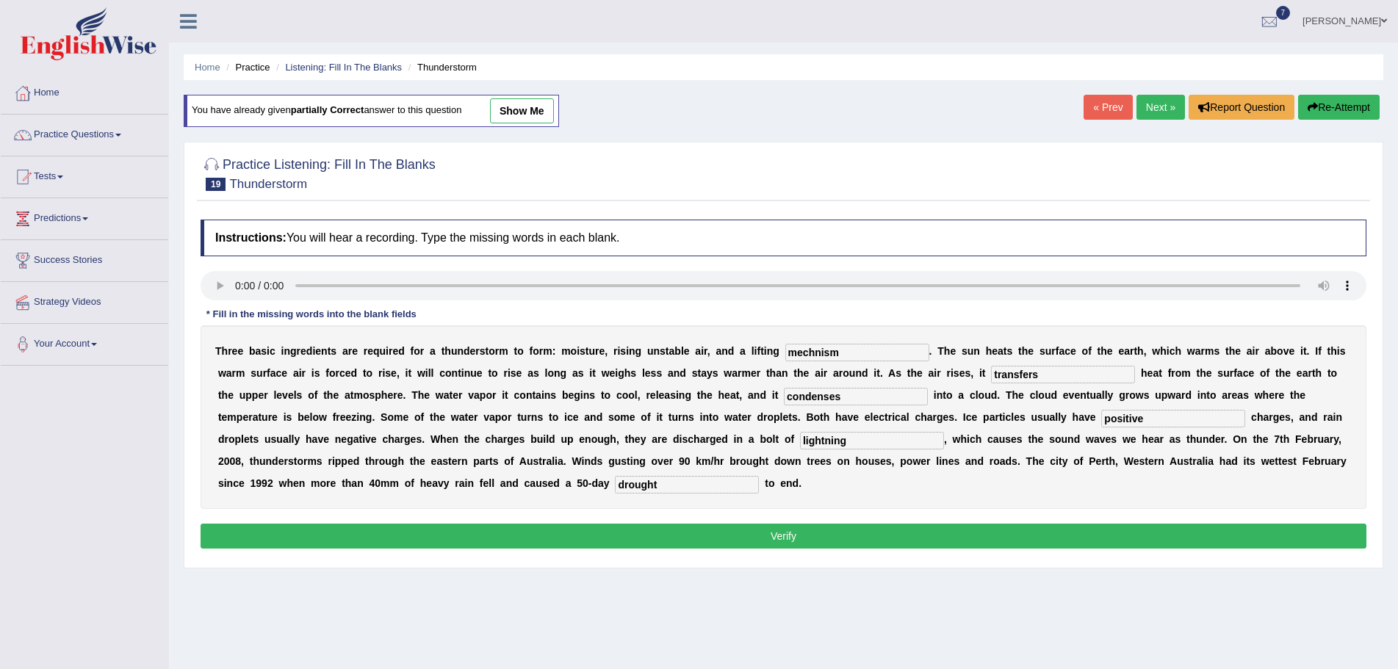
click at [817, 355] on input "mechnism" at bounding box center [857, 353] width 144 height 18
type input "mechanism"
click at [745, 540] on button "Verify" at bounding box center [784, 536] width 1166 height 25
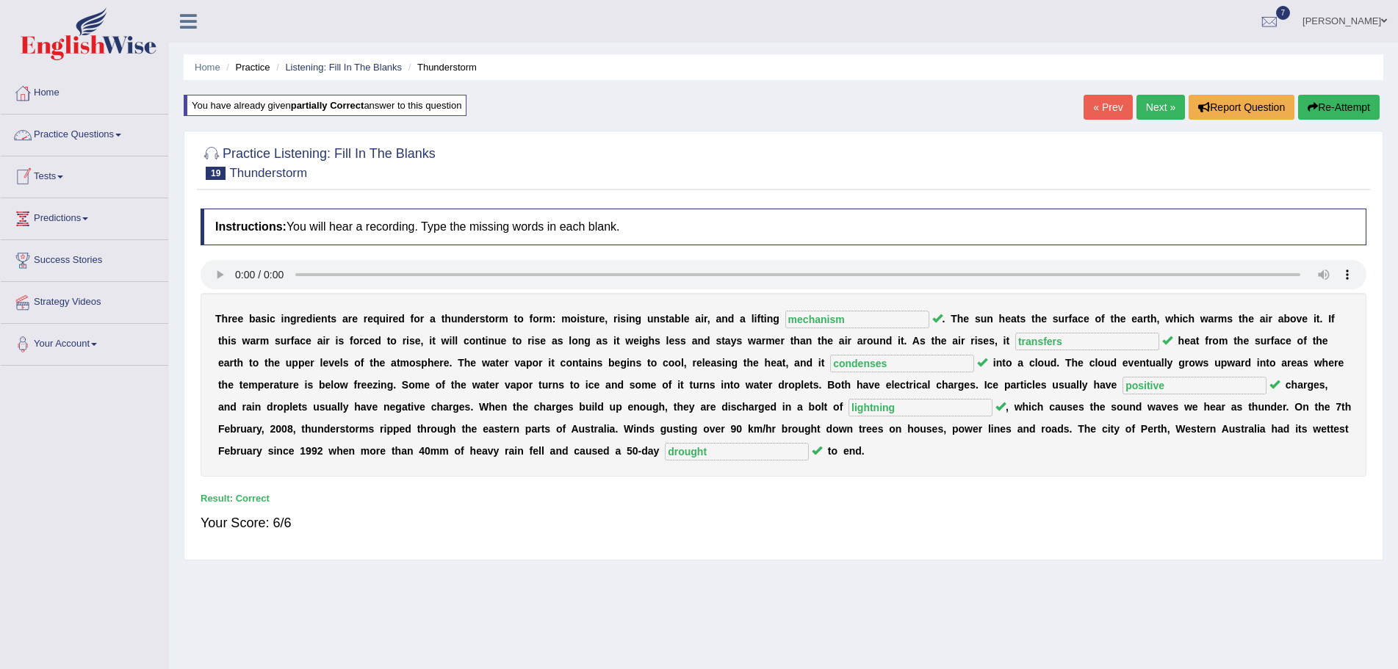
click at [121, 134] on span at bounding box center [118, 135] width 6 height 3
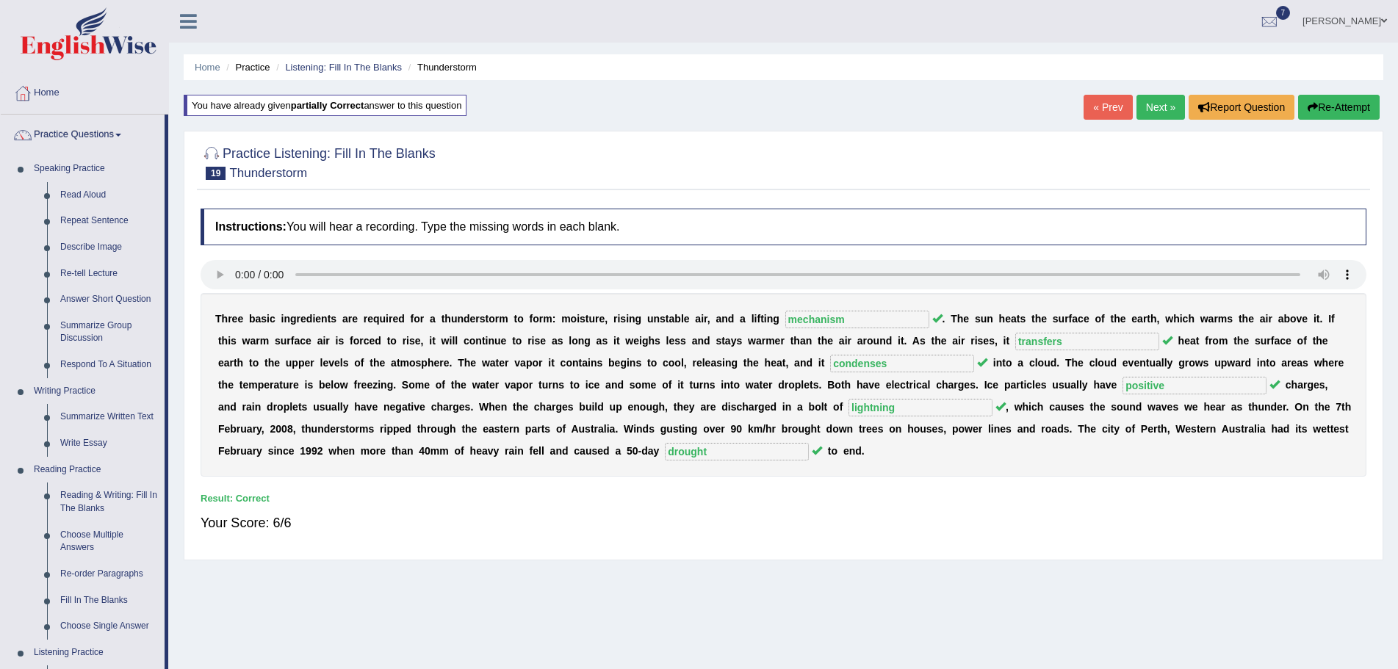
click at [1147, 104] on link "Next »" at bounding box center [1160, 107] width 48 height 25
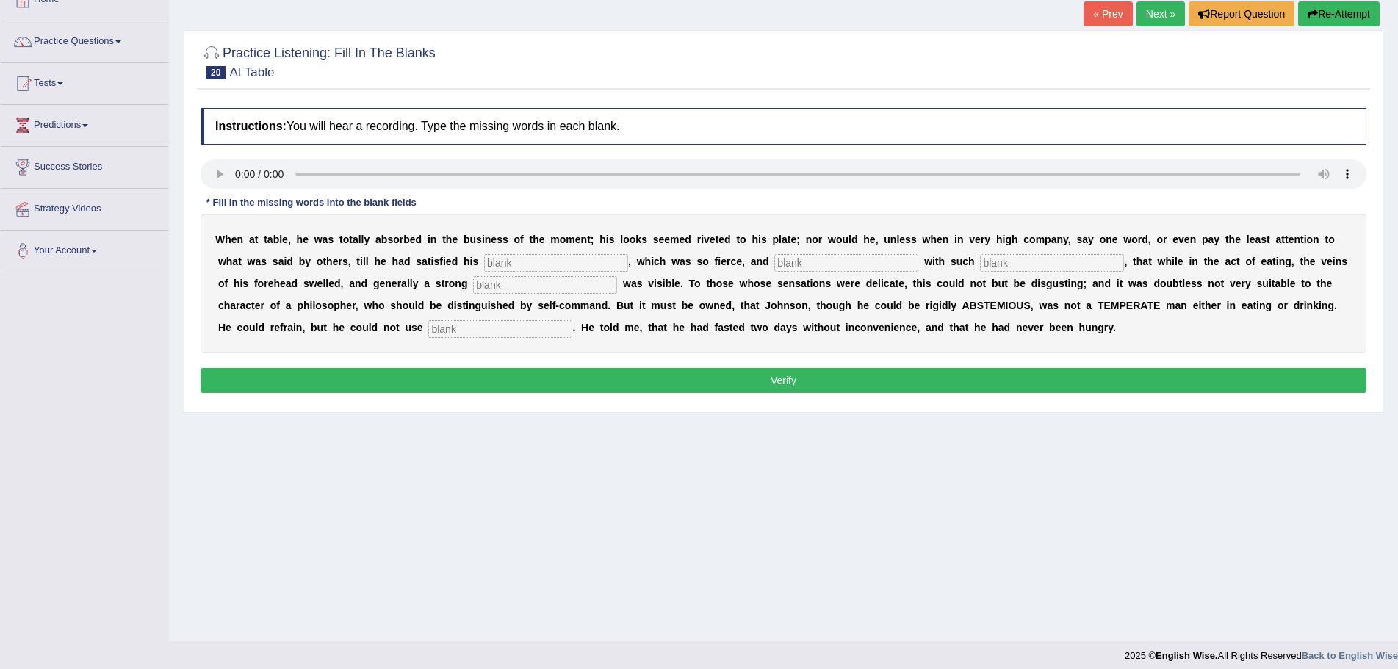
scroll to position [102, 0]
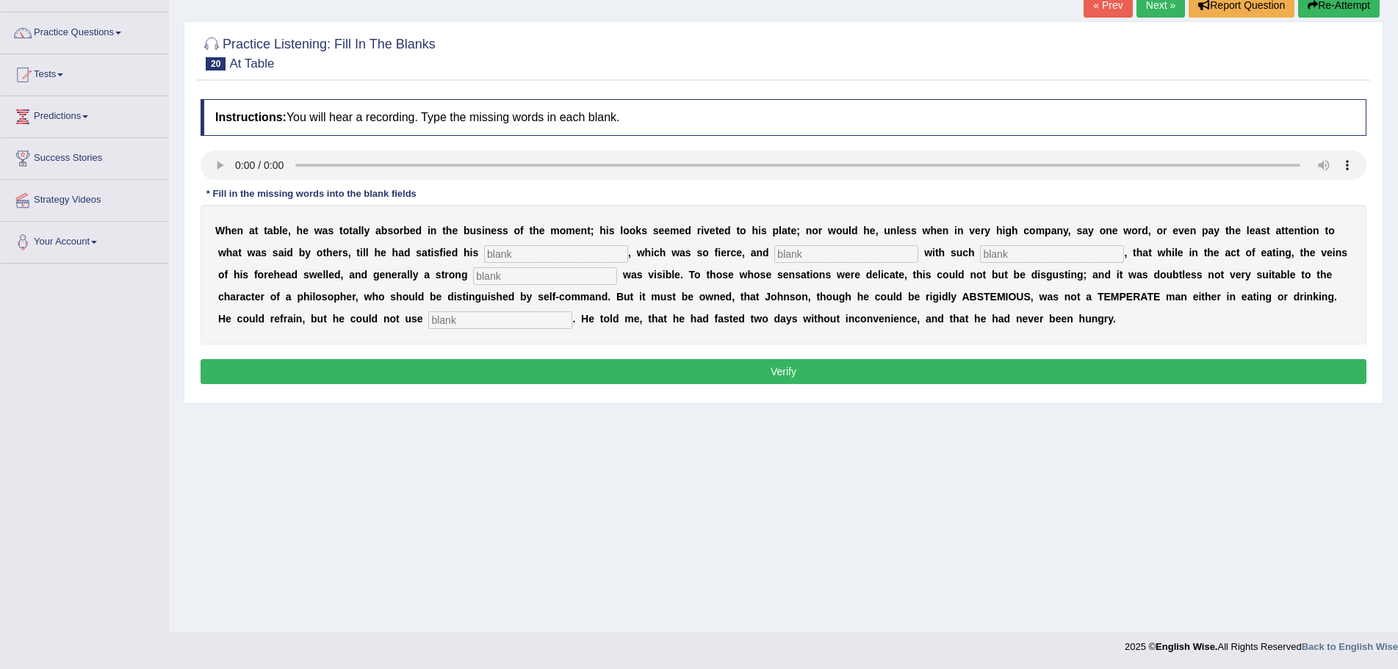
click at [827, 253] on input "text" at bounding box center [846, 254] width 144 height 18
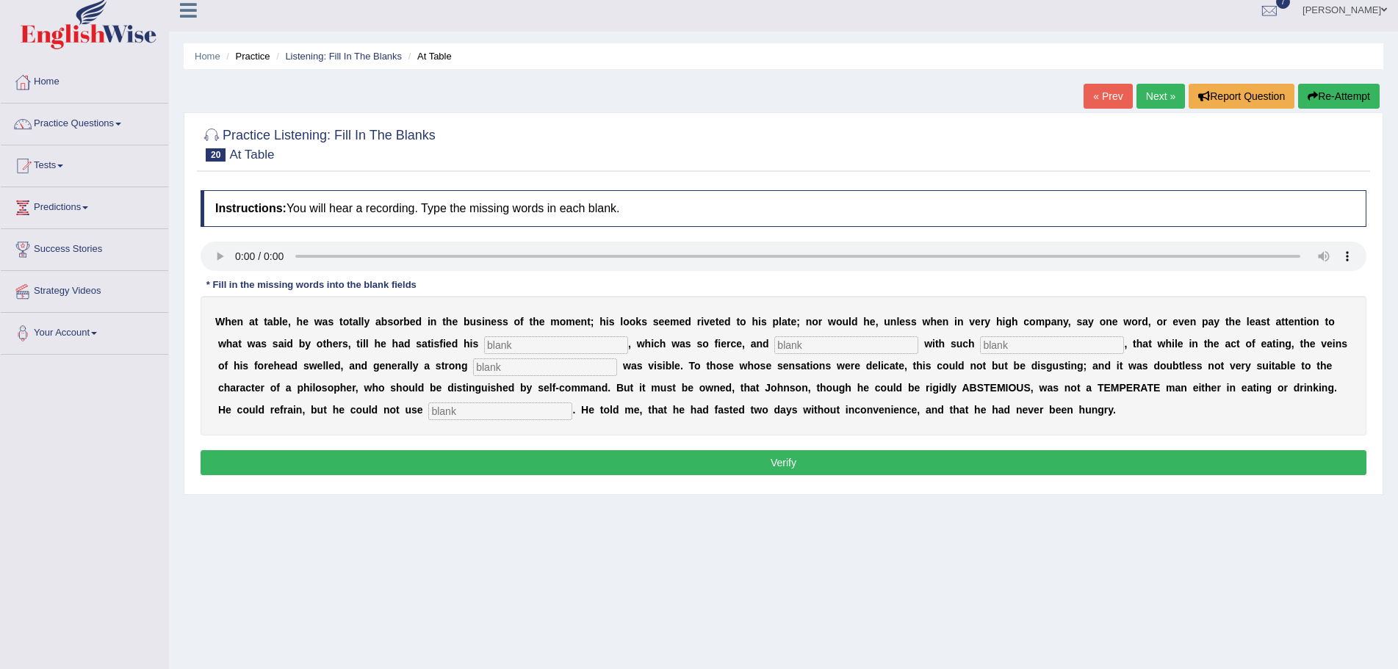
scroll to position [0, 0]
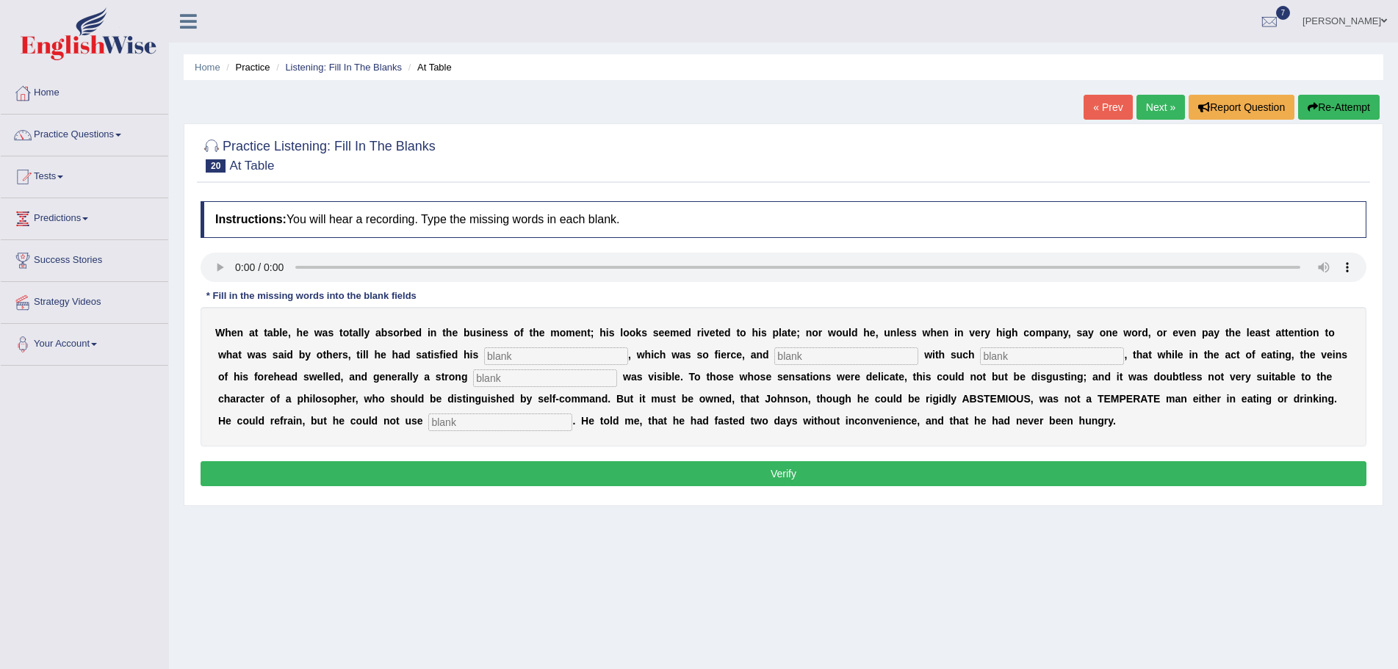
click at [1009, 358] on input "text" at bounding box center [1052, 356] width 144 height 18
click at [479, 425] on input "text" at bounding box center [500, 423] width 144 height 18
click at [605, 353] on input "text" at bounding box center [556, 356] width 144 height 18
type input "appetite"
click at [812, 355] on input "text" at bounding box center [846, 356] width 144 height 18
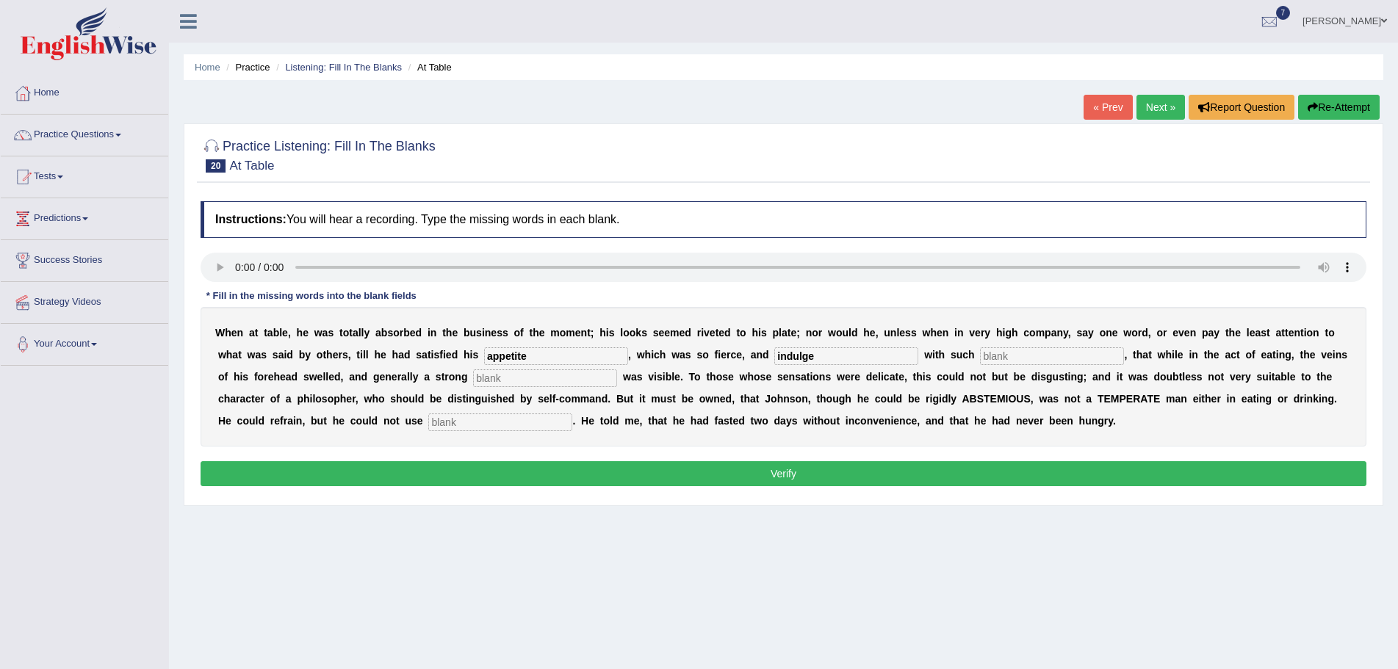
type input "indulge"
click at [1047, 359] on input "text" at bounding box center [1052, 356] width 144 height 18
type input "act"
click at [552, 378] on input "text" at bounding box center [545, 378] width 144 height 18
type input "perspiration"
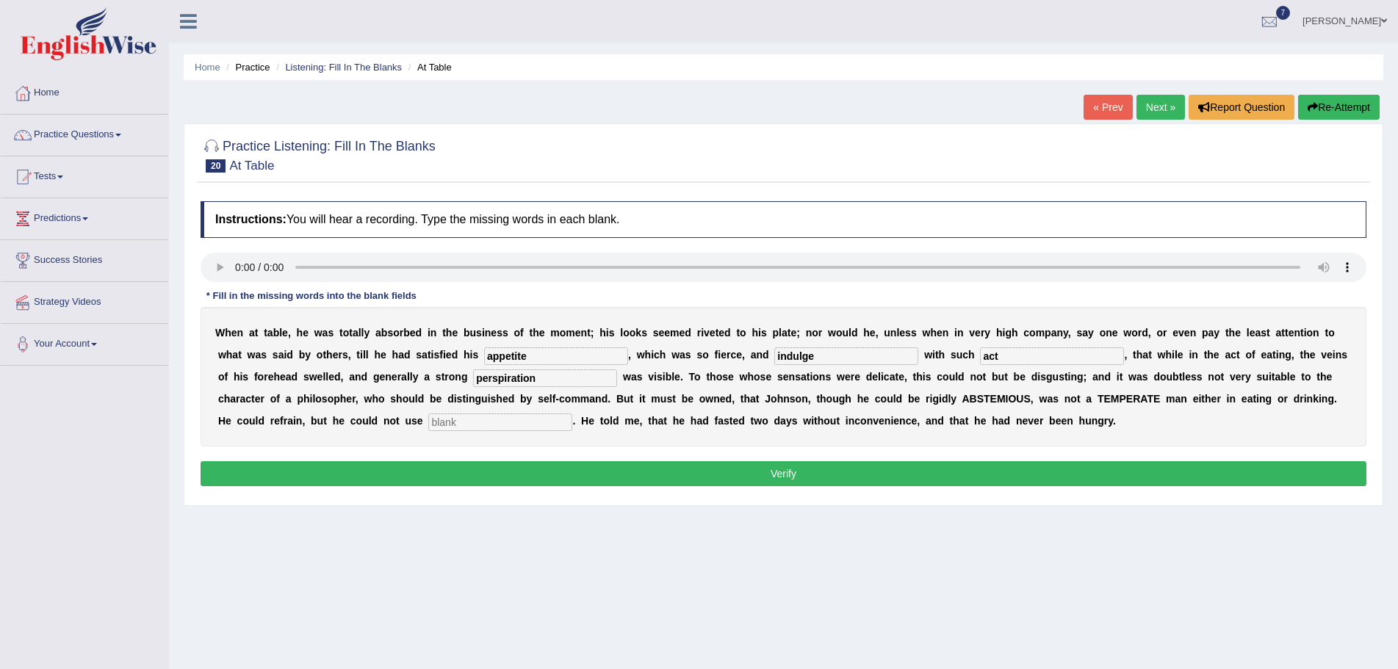
click at [532, 417] on input "text" at bounding box center [500, 423] width 144 height 18
type input "moderately"
click at [685, 475] on button "Verify" at bounding box center [784, 473] width 1166 height 25
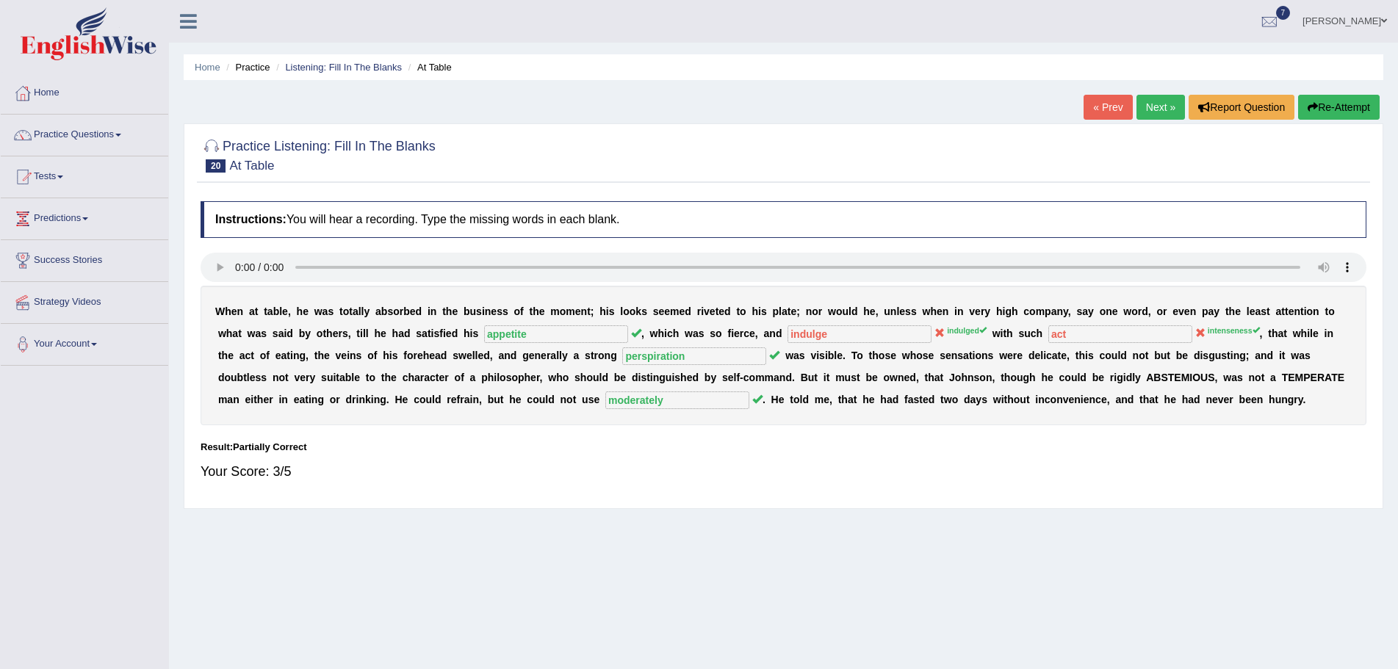
click at [1347, 100] on button "Re-Attempt" at bounding box center [1339, 107] width 82 height 25
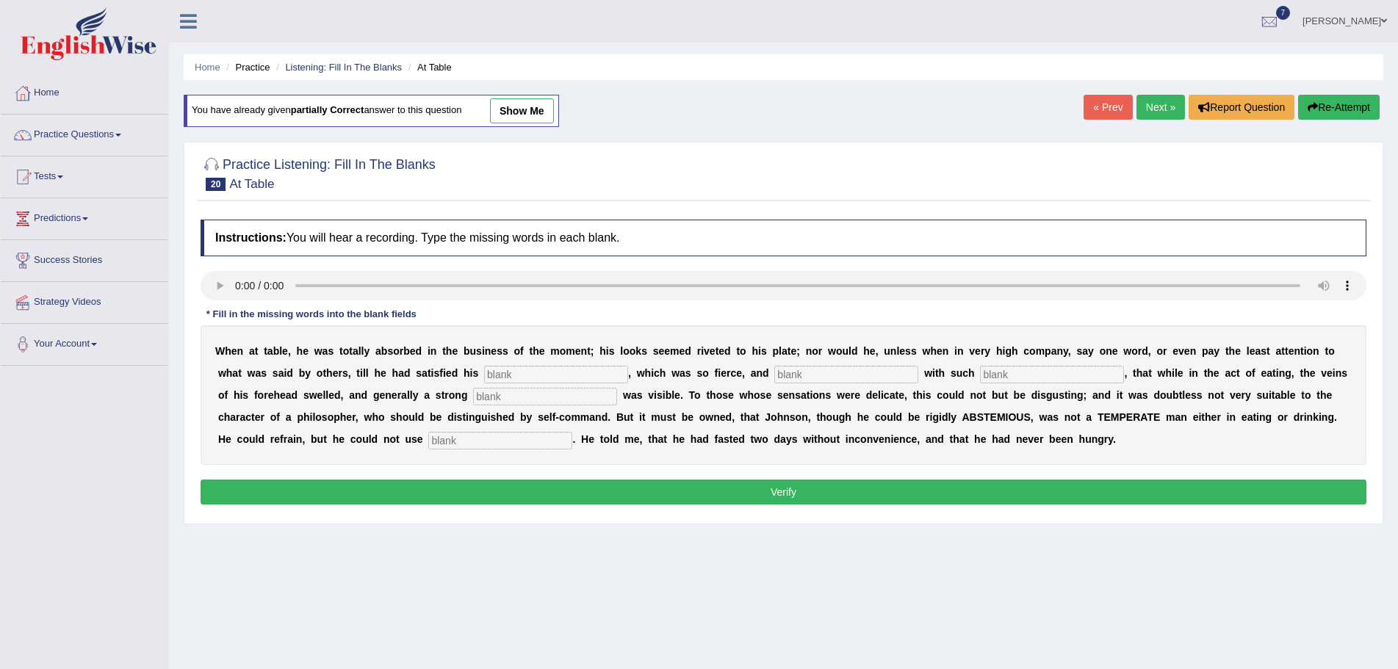
click at [537, 374] on input "text" at bounding box center [556, 375] width 144 height 18
type input "appetite"
click at [812, 368] on input "text" at bounding box center [846, 375] width 144 height 18
type input "indulge"
click at [1004, 376] on input "text" at bounding box center [1052, 375] width 144 height 18
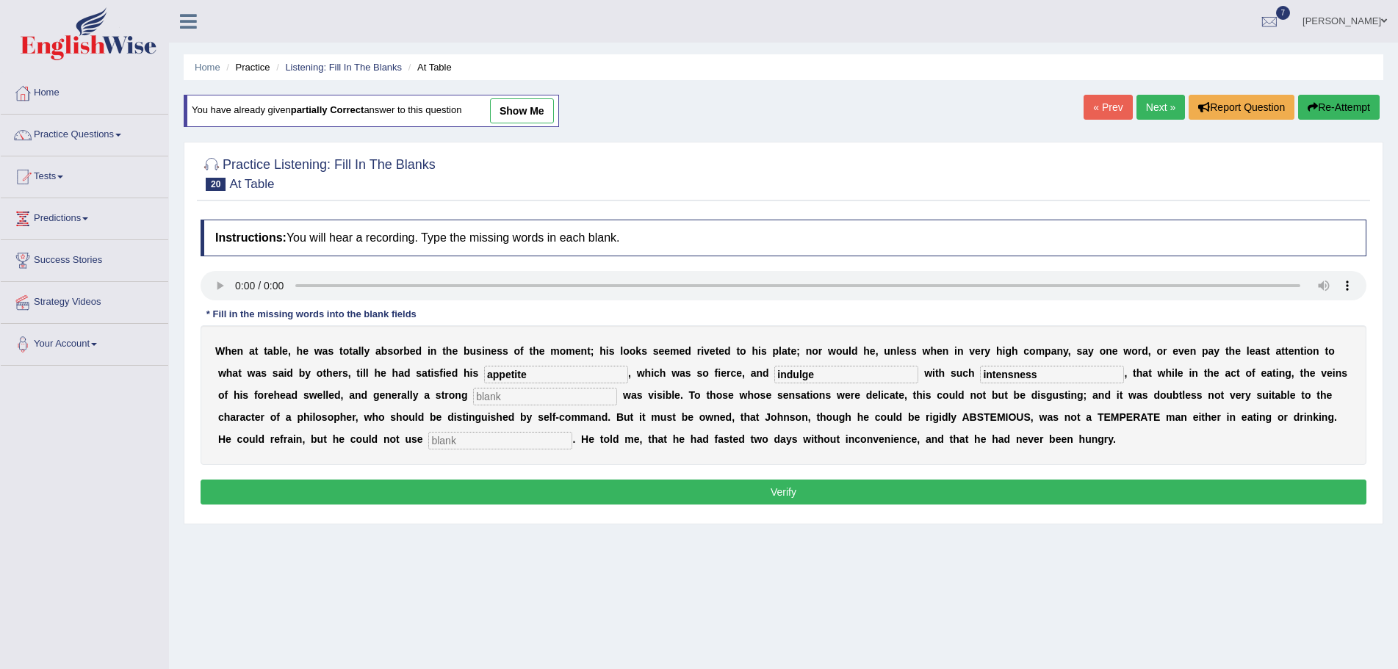
type input "intensness"
click at [561, 398] on input "text" at bounding box center [545, 397] width 144 height 18
type input "perspiration"
click at [471, 441] on input "text" at bounding box center [500, 441] width 144 height 18
type input "moderately"
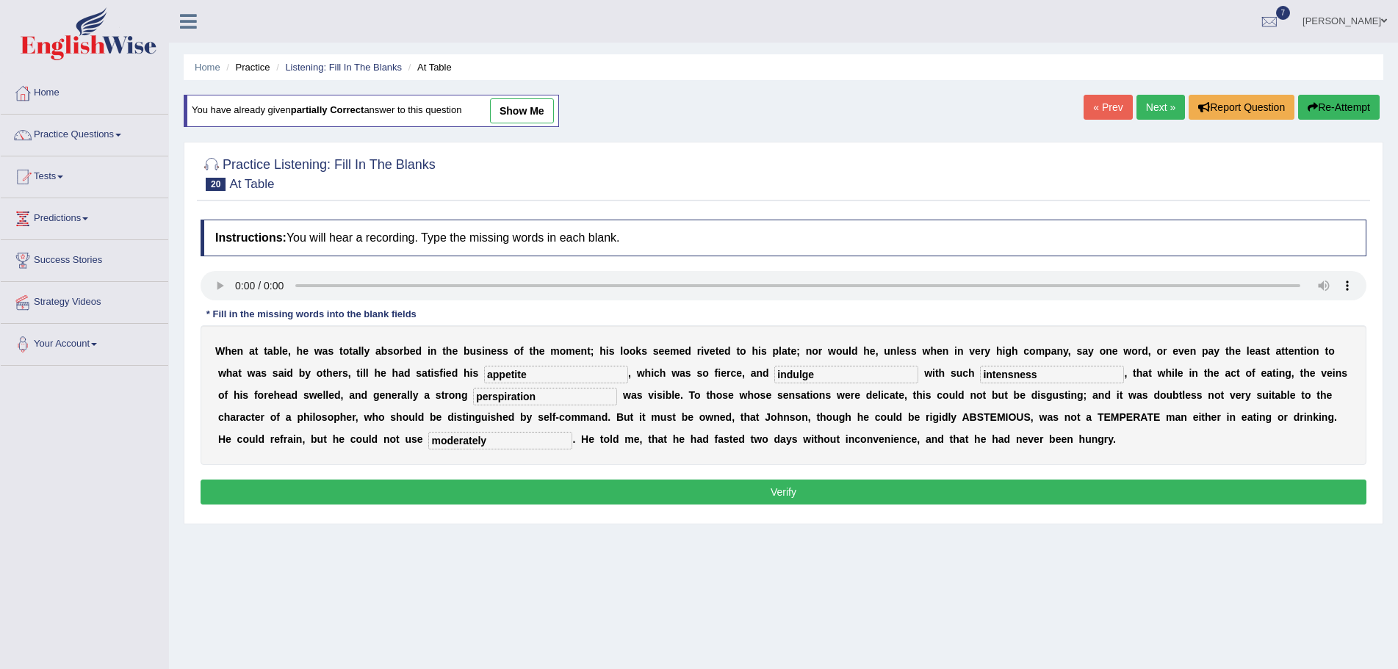
click at [817, 377] on input "indulge" at bounding box center [846, 375] width 144 height 18
type input "indulged"
click at [1017, 375] on input "intensness" at bounding box center [1052, 375] width 144 height 18
type input "intenseness"
click at [748, 491] on button "Verify" at bounding box center [784, 492] width 1166 height 25
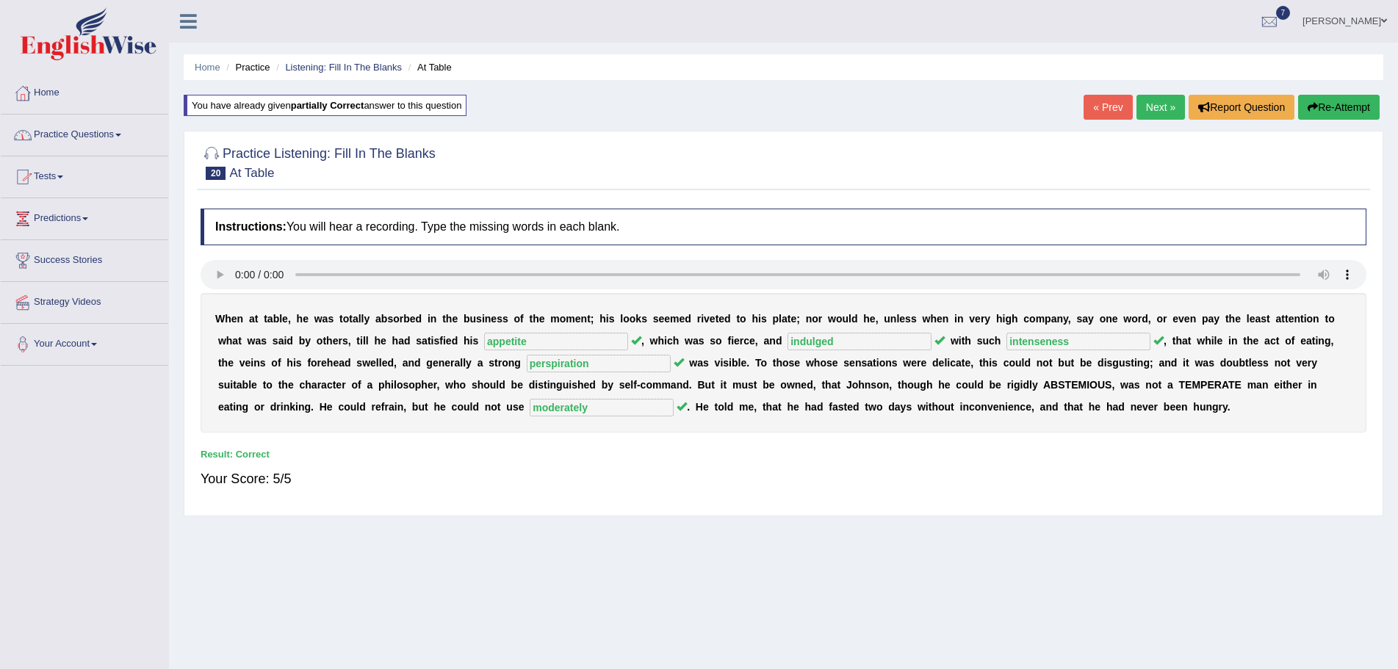
click at [124, 133] on link "Practice Questions" at bounding box center [84, 133] width 167 height 37
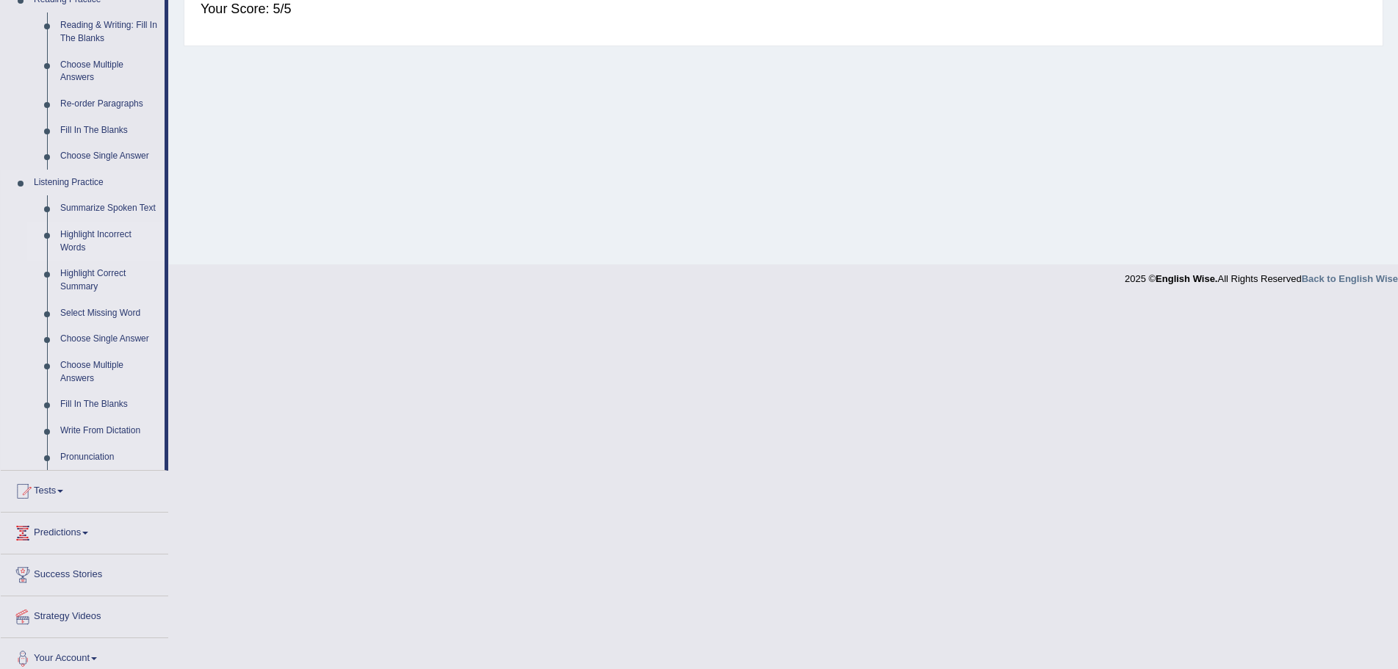
scroll to position [482, 0]
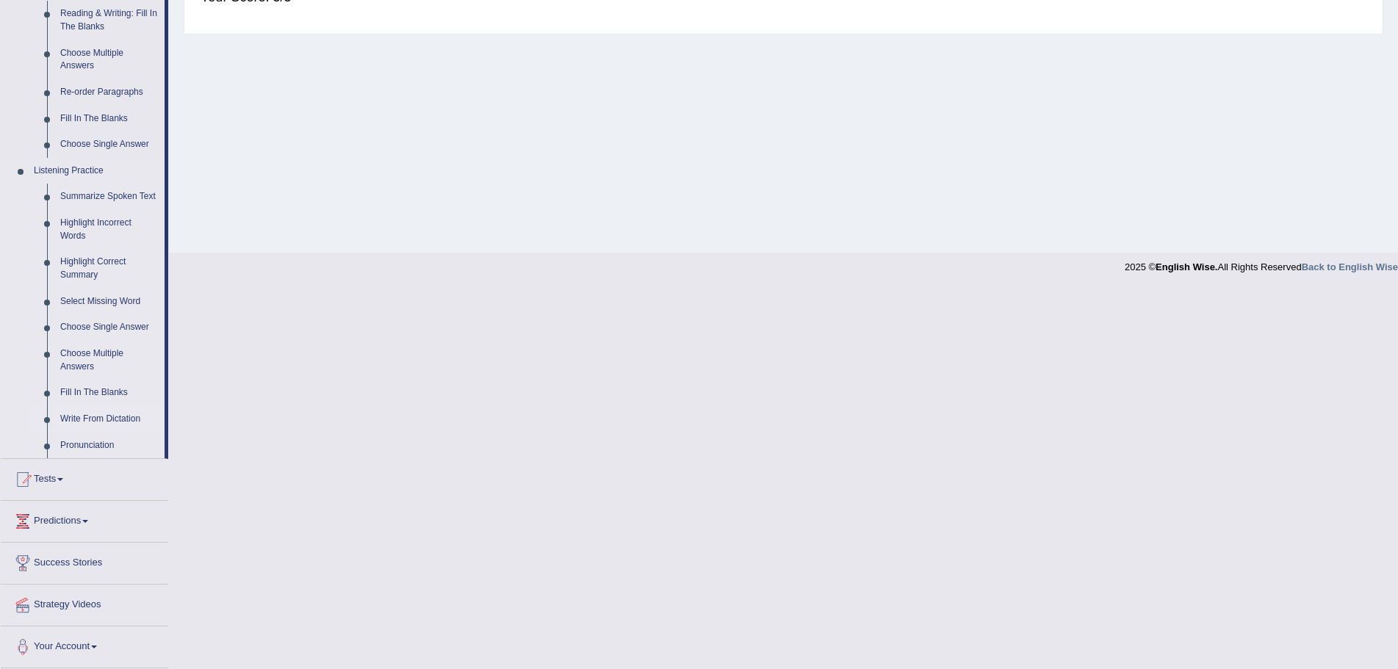
click at [120, 417] on link "Write From Dictation" at bounding box center [109, 419] width 111 height 26
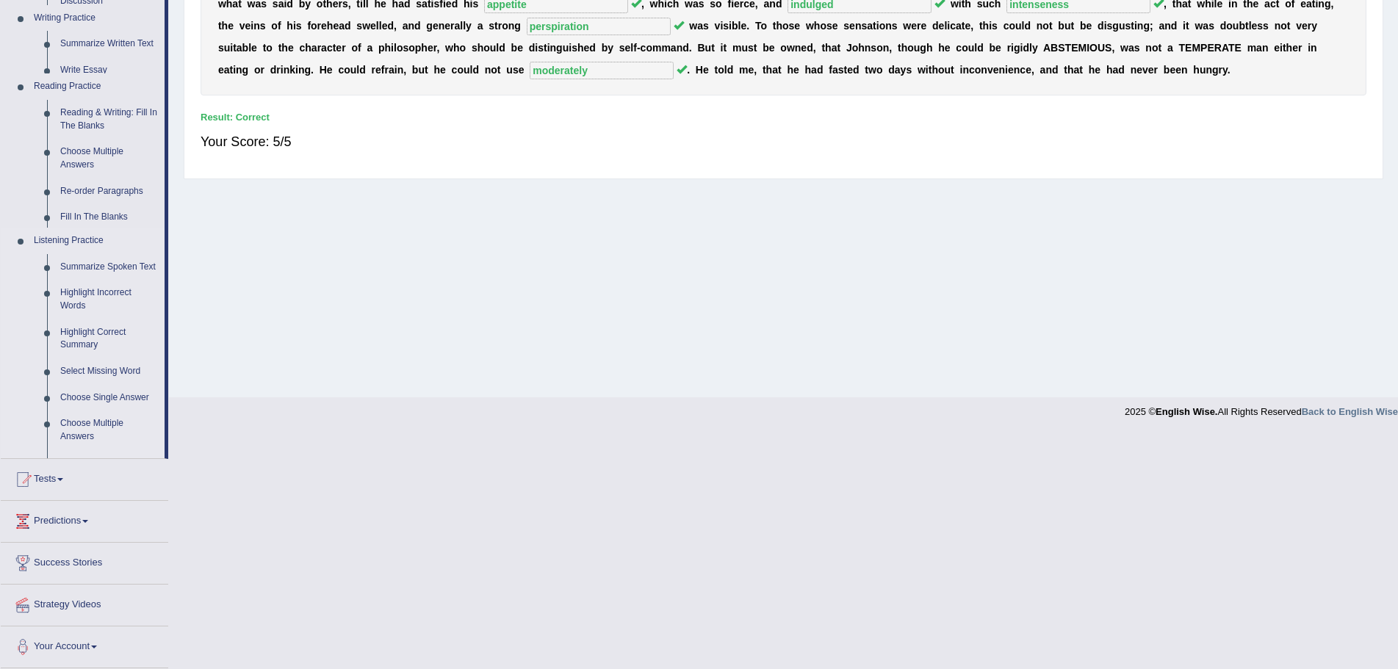
scroll to position [102, 0]
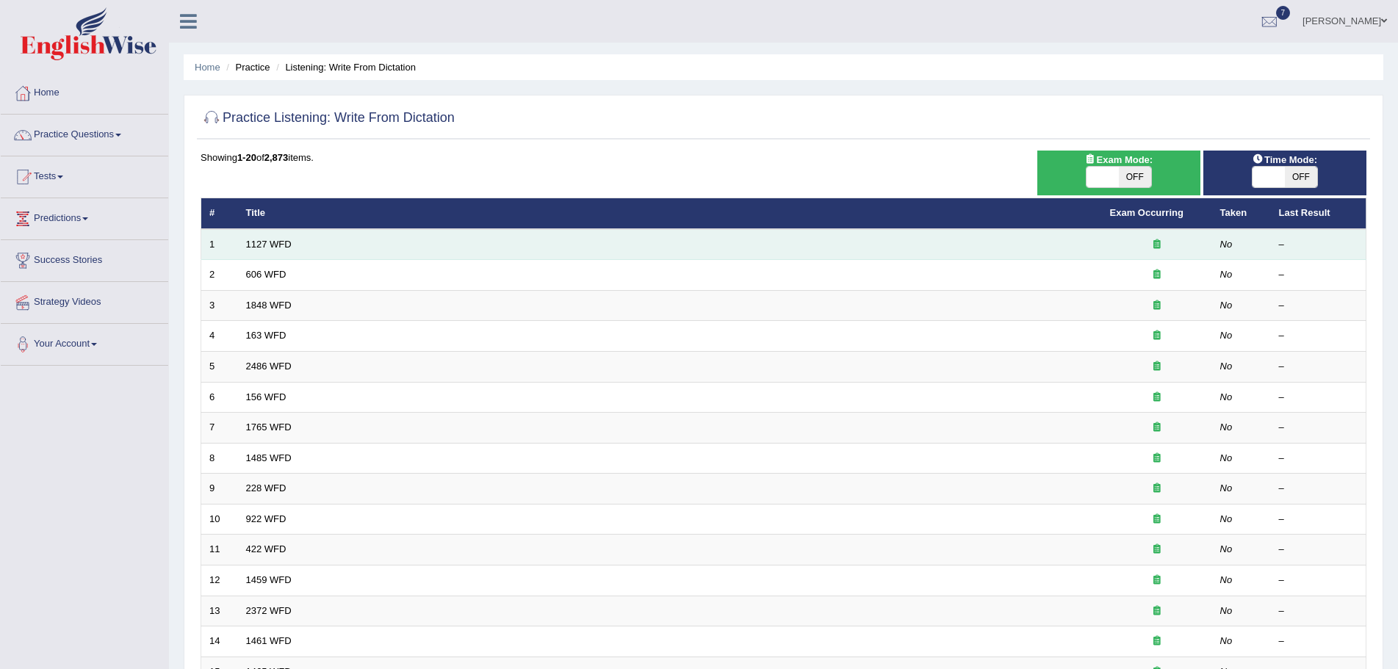
click at [301, 243] on td "1127 WFD" at bounding box center [670, 244] width 864 height 31
click at [275, 242] on link "1127 WFD" at bounding box center [269, 244] width 46 height 11
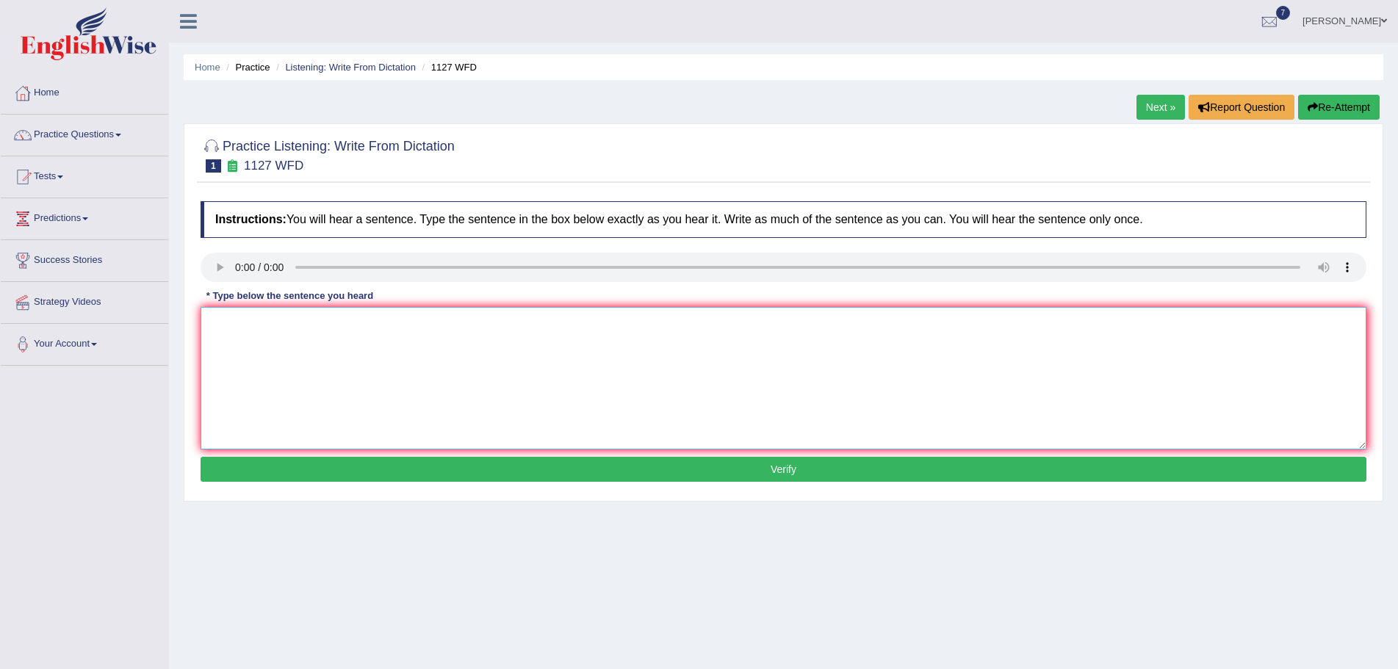
click at [579, 347] on textarea at bounding box center [784, 378] width 1166 height 142
click at [309, 355] on textarea at bounding box center [784, 378] width 1166 height 142
click at [403, 320] on textarea "A university degree is a requirement for" at bounding box center [784, 378] width 1166 height 142
type textarea "A university degree is a requirement for admission."
click at [784, 470] on button "Verify" at bounding box center [784, 469] width 1166 height 25
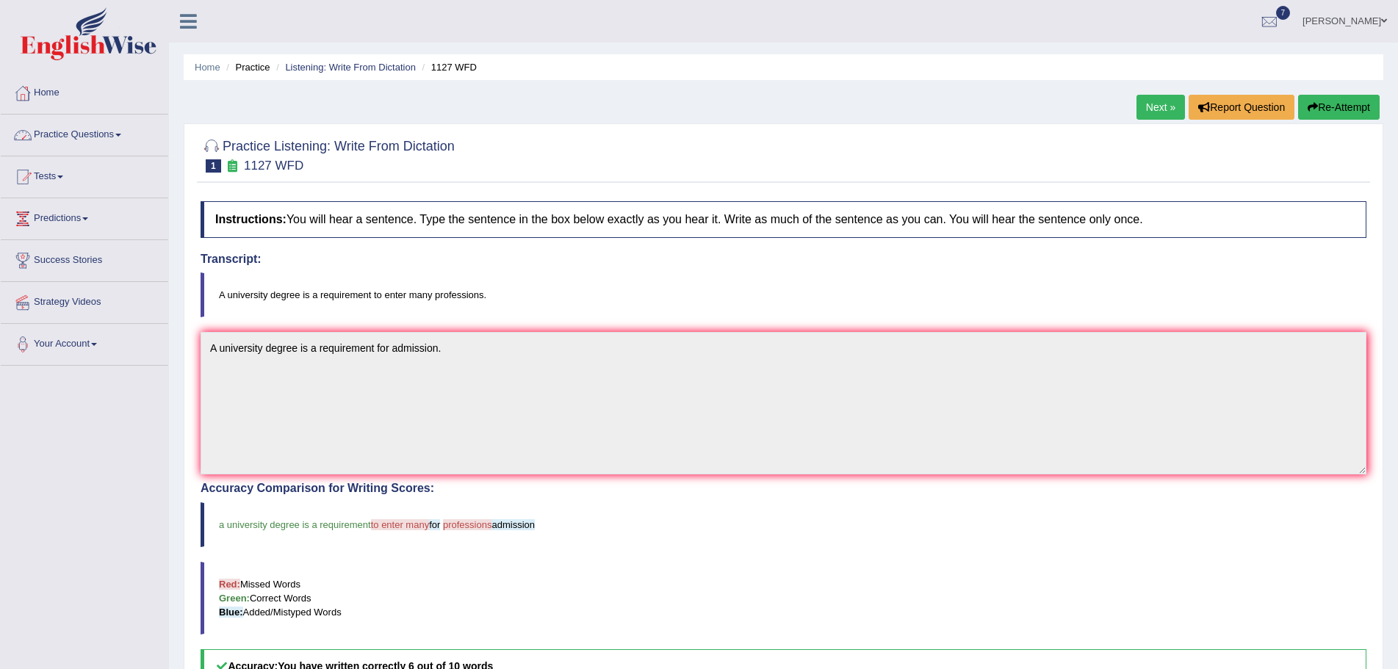
drag, startPoint x: 1343, startPoint y: 105, endPoint x: 1334, endPoint y: 109, distance: 10.2
click at [1343, 106] on button "Re-Attempt" at bounding box center [1339, 107] width 82 height 25
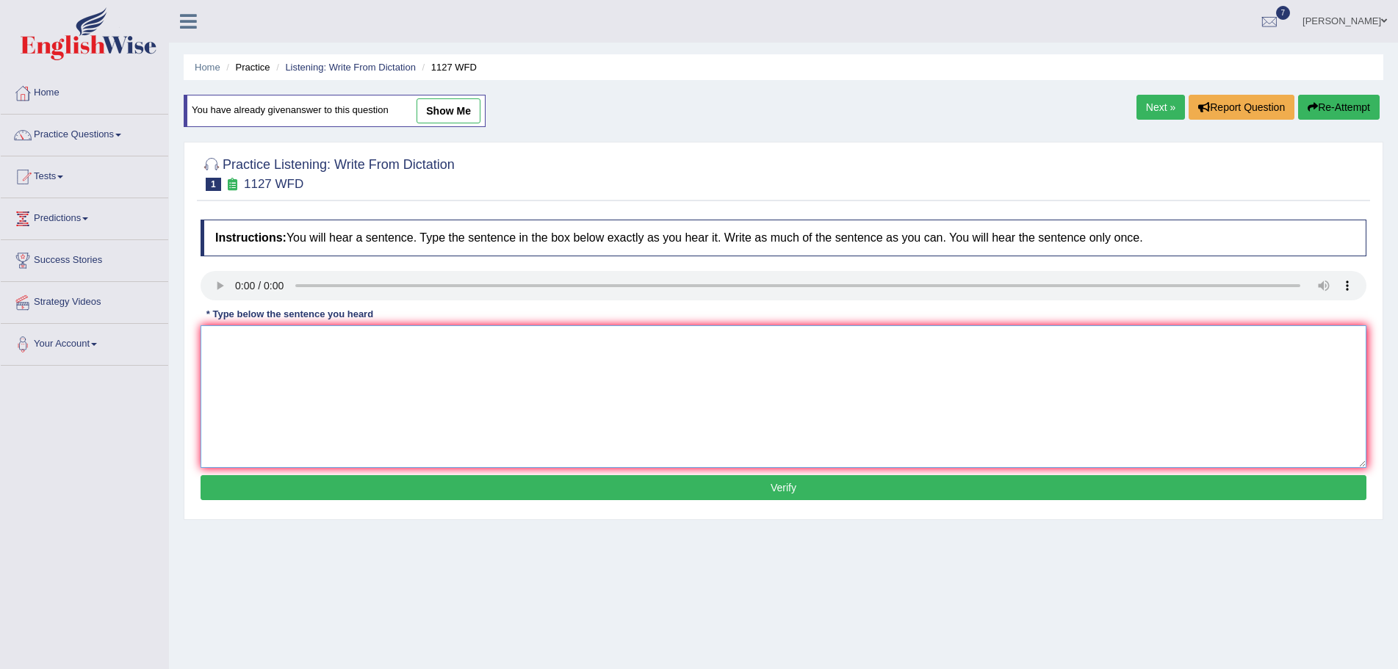
click at [224, 342] on textarea at bounding box center [784, 396] width 1166 height 142
type textarea "a"
click at [221, 344] on textarea "A UNIVERSITY DEGREE IS A REQUIREN TO ENTER MANY PROFFESSIONS ADMISION." at bounding box center [784, 396] width 1166 height 142
click at [958, 346] on textarea "A university degree is a requirement to enter many professions admision.UNIVERS…" at bounding box center [784, 396] width 1166 height 142
type textarea "A university degree is a requirement to enter many professions admision."
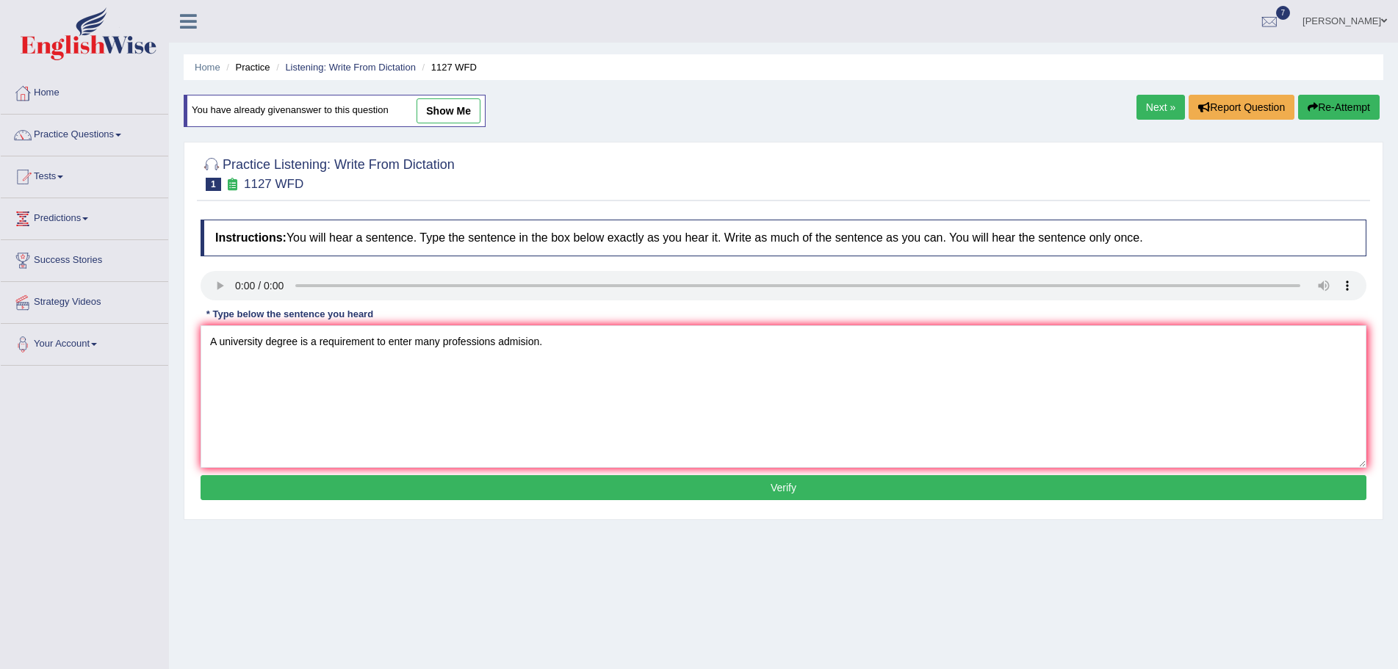
click at [768, 490] on button "Verify" at bounding box center [784, 487] width 1166 height 25
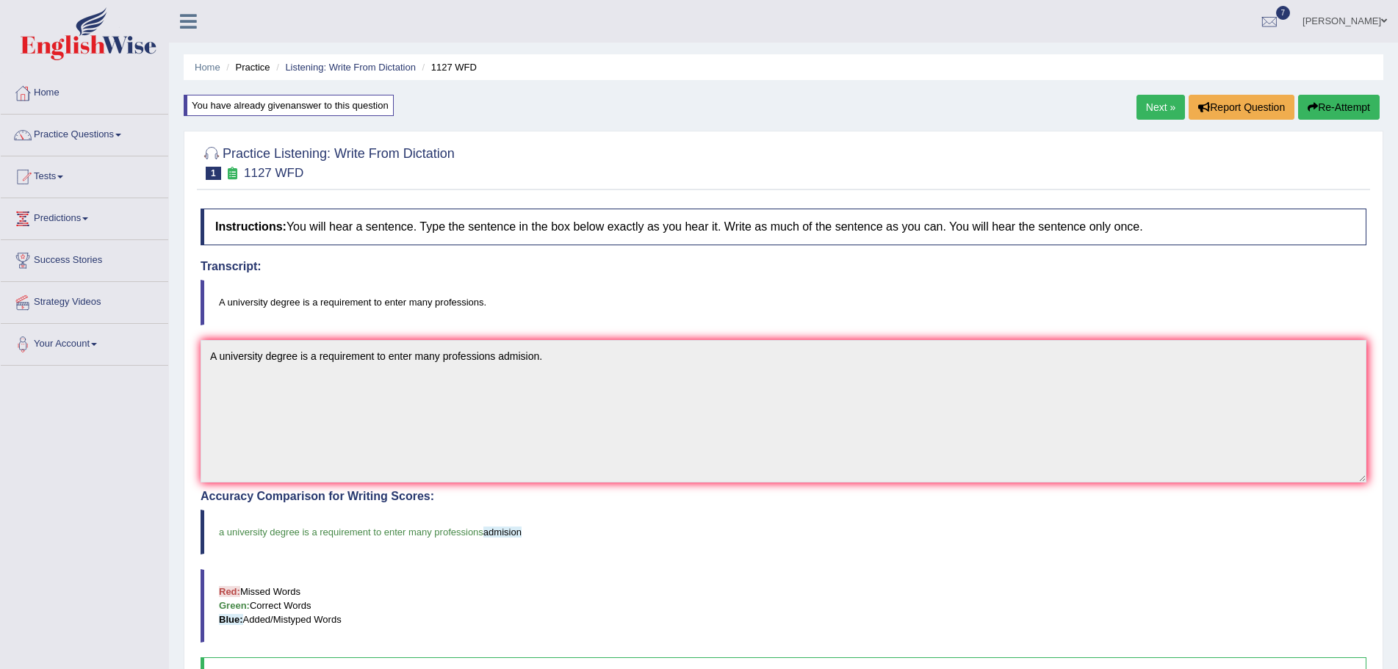
click at [1148, 104] on link "Next »" at bounding box center [1160, 107] width 48 height 25
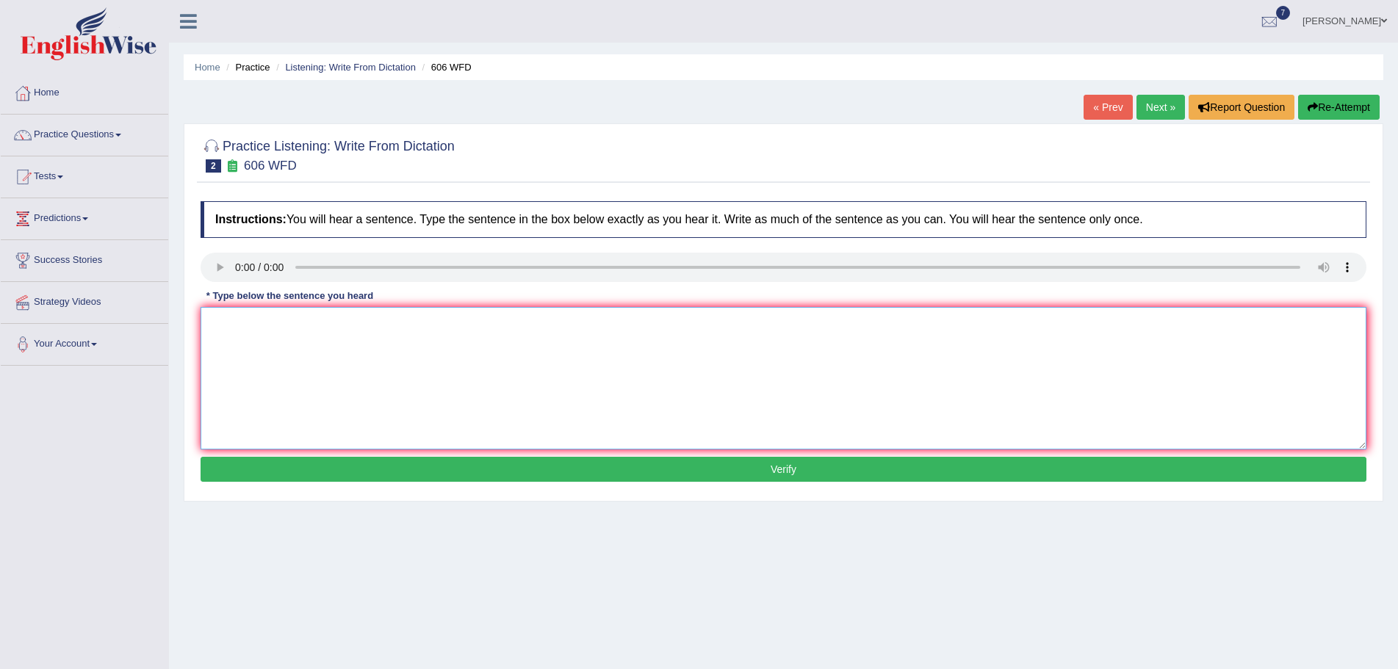
click at [255, 356] on textarea at bounding box center [784, 378] width 1166 height 142
type textarea "Students must study a language in Chinese degree."
click at [596, 469] on button "Verify" at bounding box center [784, 469] width 1166 height 25
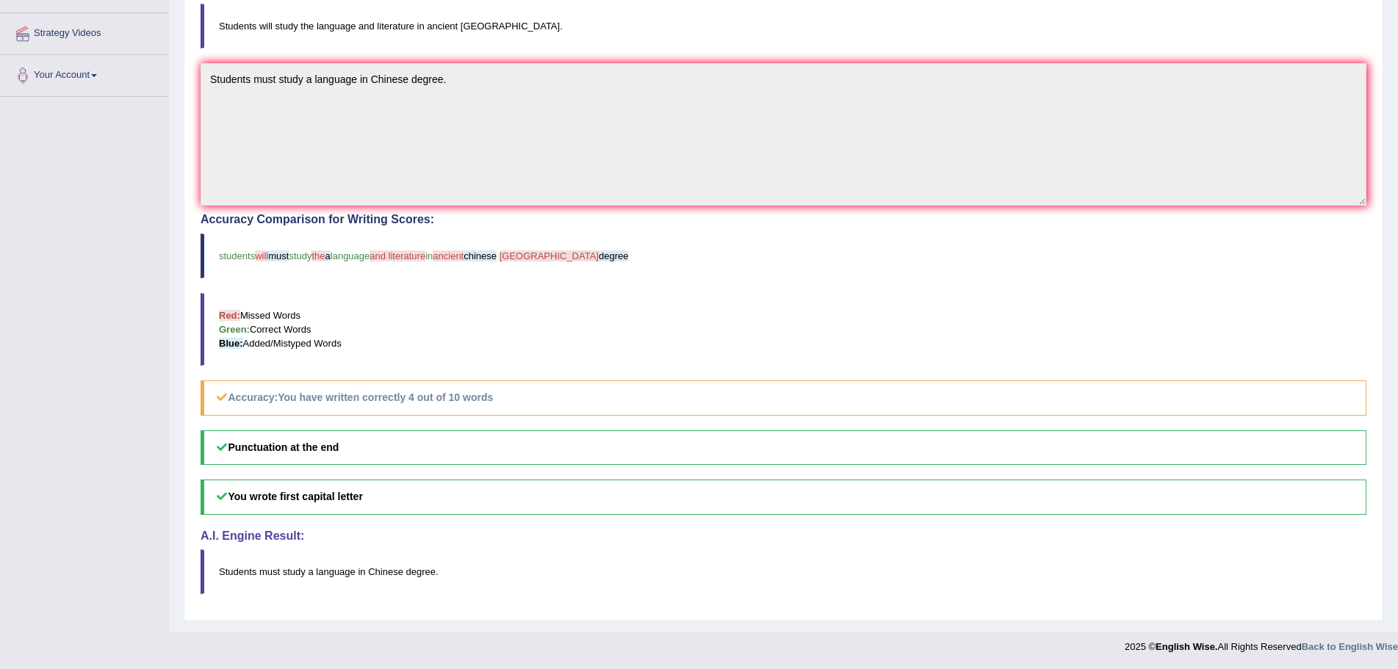
scroll to position [48, 0]
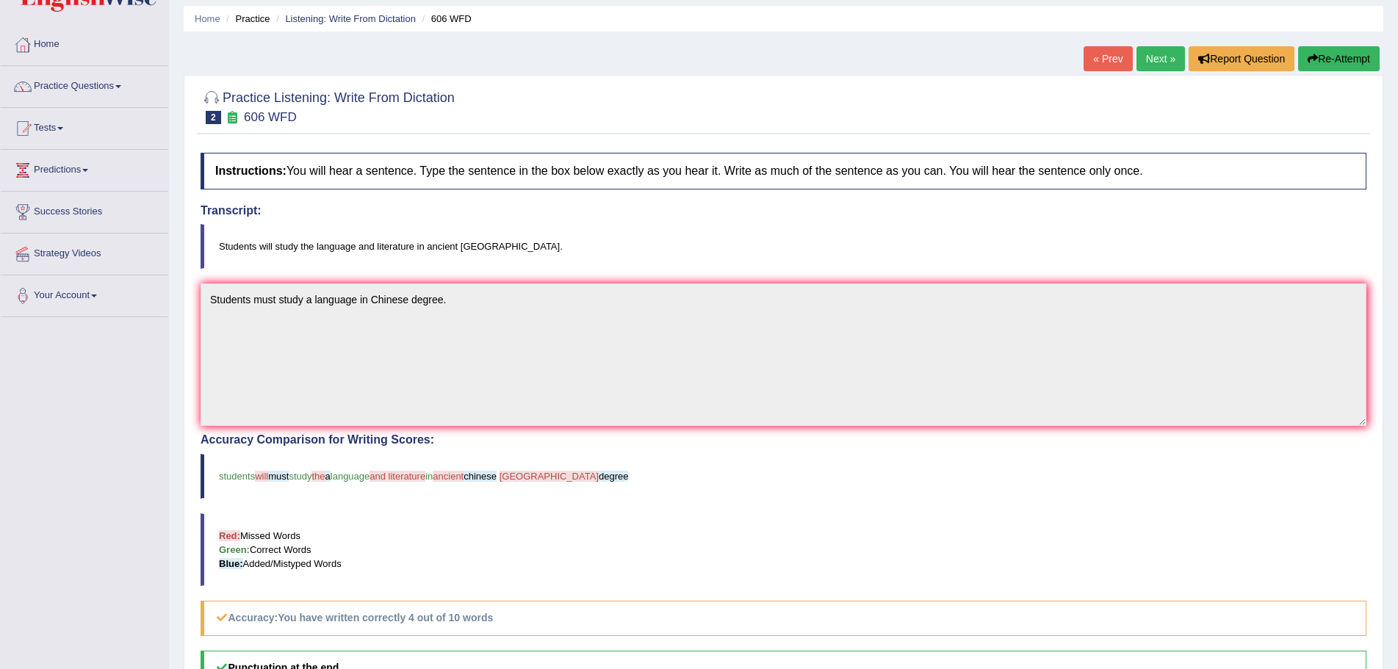
click at [1346, 51] on button "Re-Attempt" at bounding box center [1339, 58] width 82 height 25
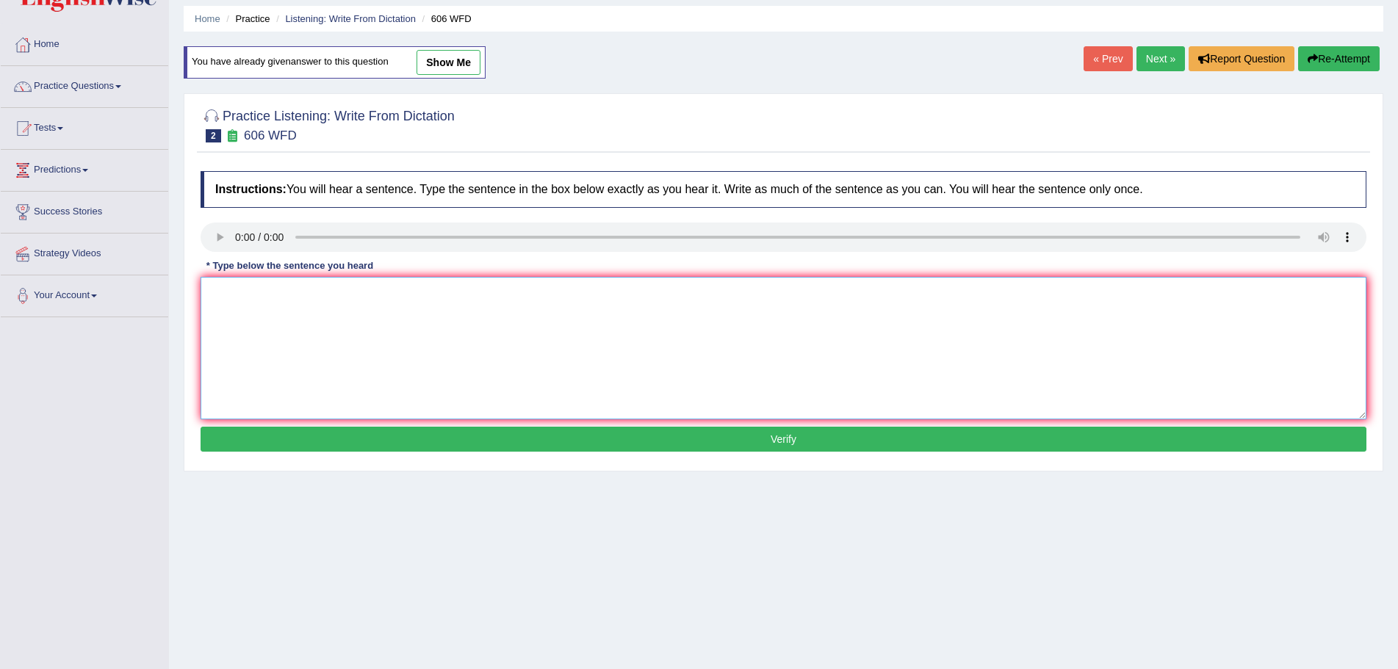
click at [248, 314] on textarea at bounding box center [784, 348] width 1166 height 142
click at [397, 367] on textarea at bounding box center [784, 348] width 1166 height 142
click at [233, 296] on textarea "Stuedents will study" at bounding box center [784, 348] width 1166 height 142
click at [307, 296] on textarea "Students will study" at bounding box center [784, 348] width 1166 height 142
type textarea "Students will study the language in literature and ancient [GEOGRAPHIC_DATA]."
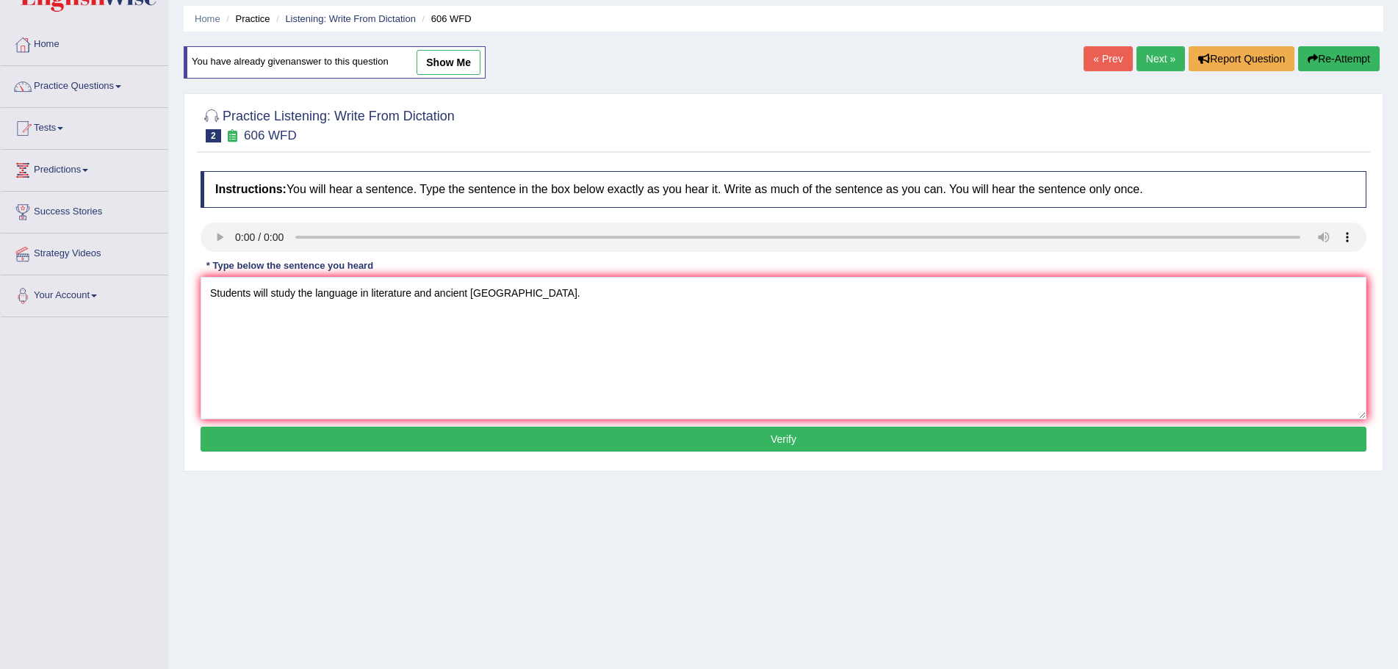
click at [632, 436] on button "Verify" at bounding box center [784, 439] width 1166 height 25
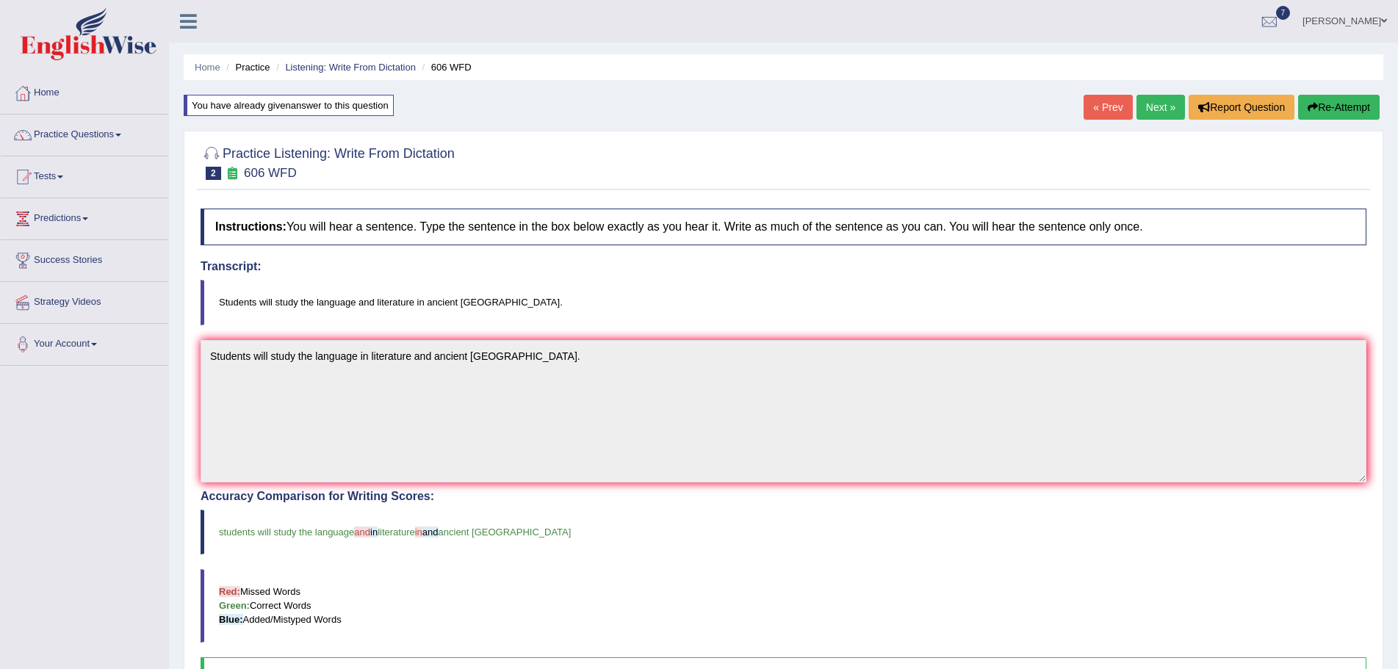
click at [1342, 106] on button "Re-Attempt" at bounding box center [1339, 107] width 82 height 25
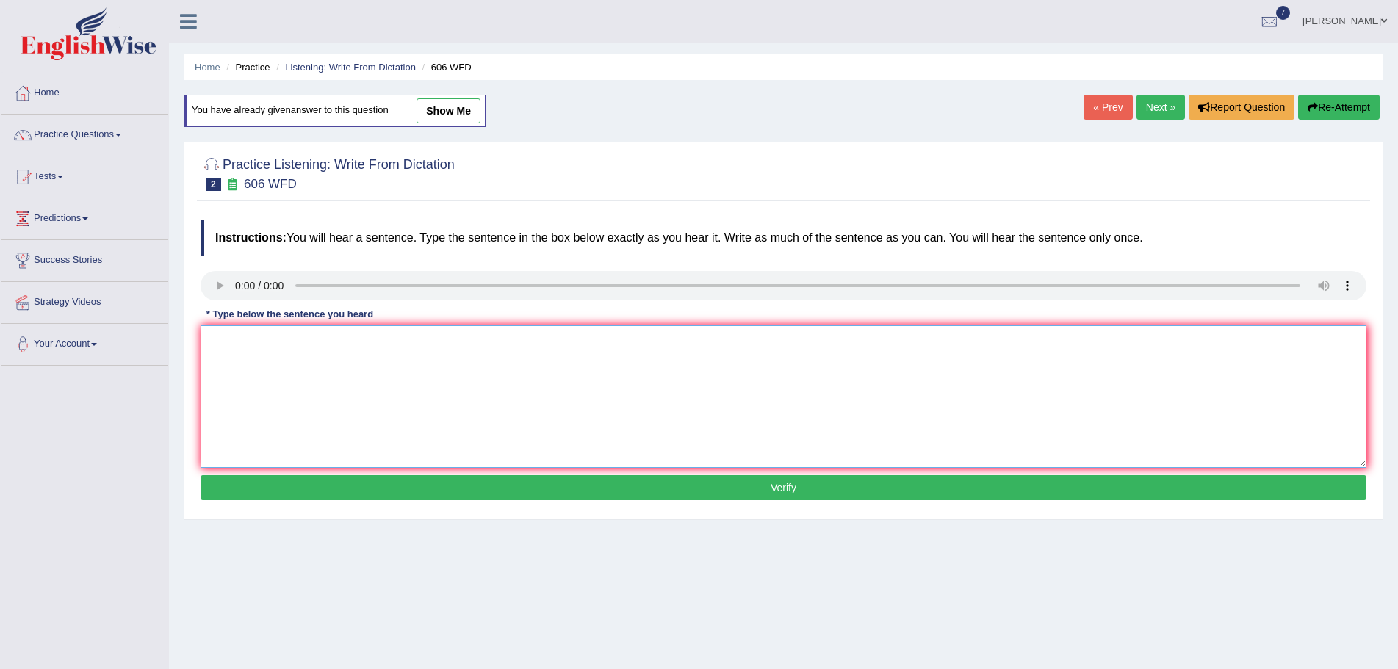
click at [239, 364] on textarea at bounding box center [784, 396] width 1166 height 142
click at [509, 344] on textarea "Students will study the language and literature in ancient [GEOGRAPHIC_DATA]" at bounding box center [784, 396] width 1166 height 142
type textarea "Students will study the language and literature in ancient [GEOGRAPHIC_DATA]."
click at [669, 491] on button "Verify" at bounding box center [784, 487] width 1166 height 25
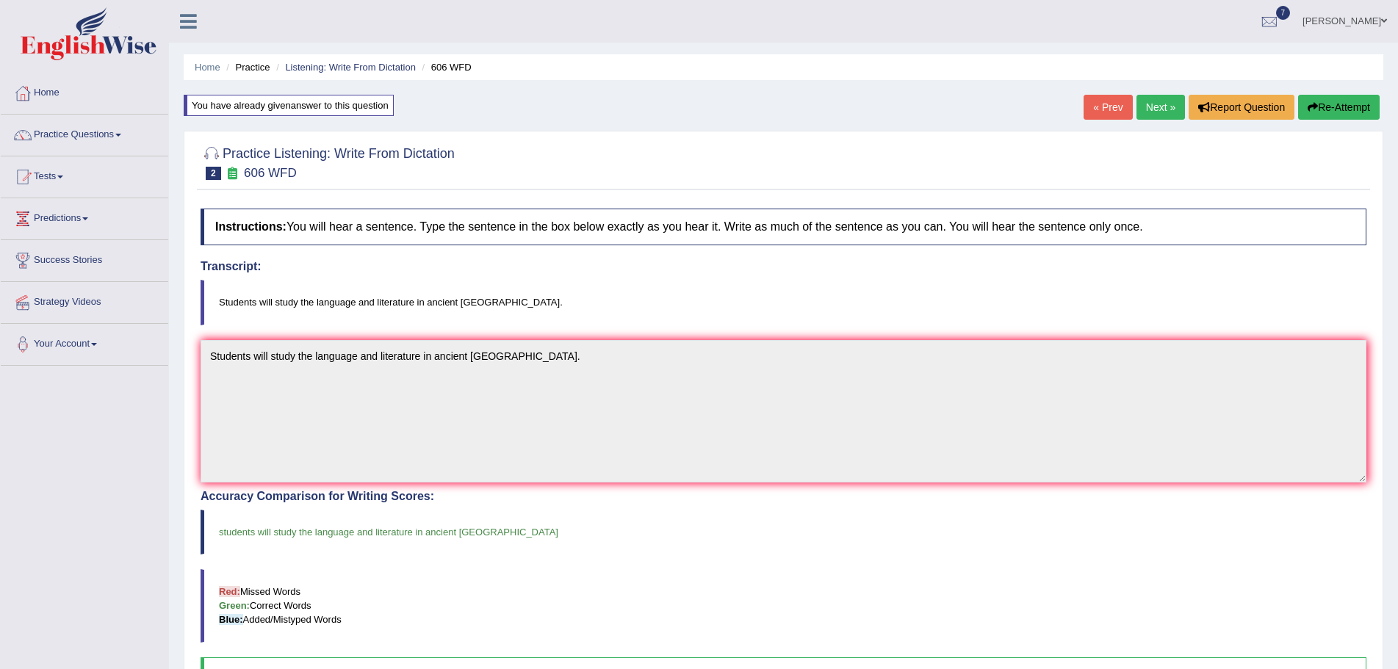
click at [1155, 104] on link "Next »" at bounding box center [1160, 107] width 48 height 25
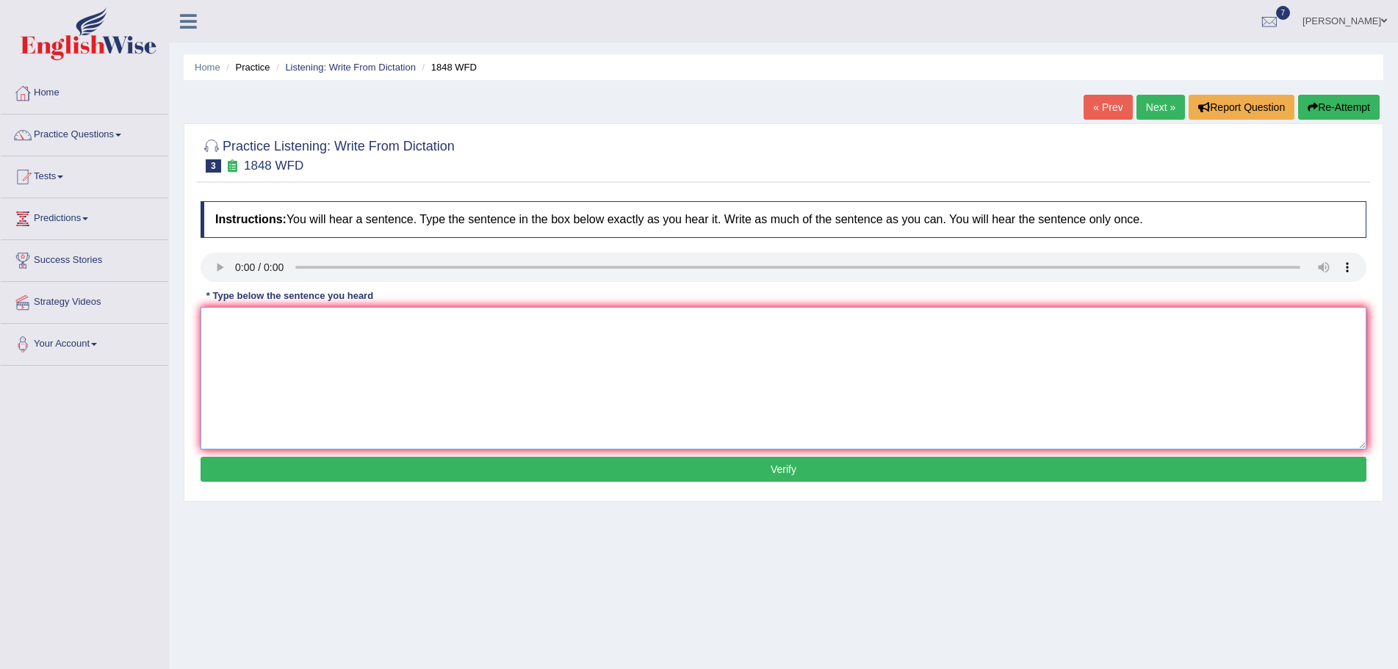
click at [267, 343] on textarea at bounding box center [784, 378] width 1166 height 142
drag, startPoint x: 229, startPoint y: 342, endPoint x: 252, endPoint y: 344, distance: 23.0
click at [229, 342] on textarea at bounding box center [784, 378] width 1166 height 142
click at [297, 325] on textarea "Student must" at bounding box center [784, 378] width 1166 height 142
type textarea "Students must present a validated certification to enrol in this course."
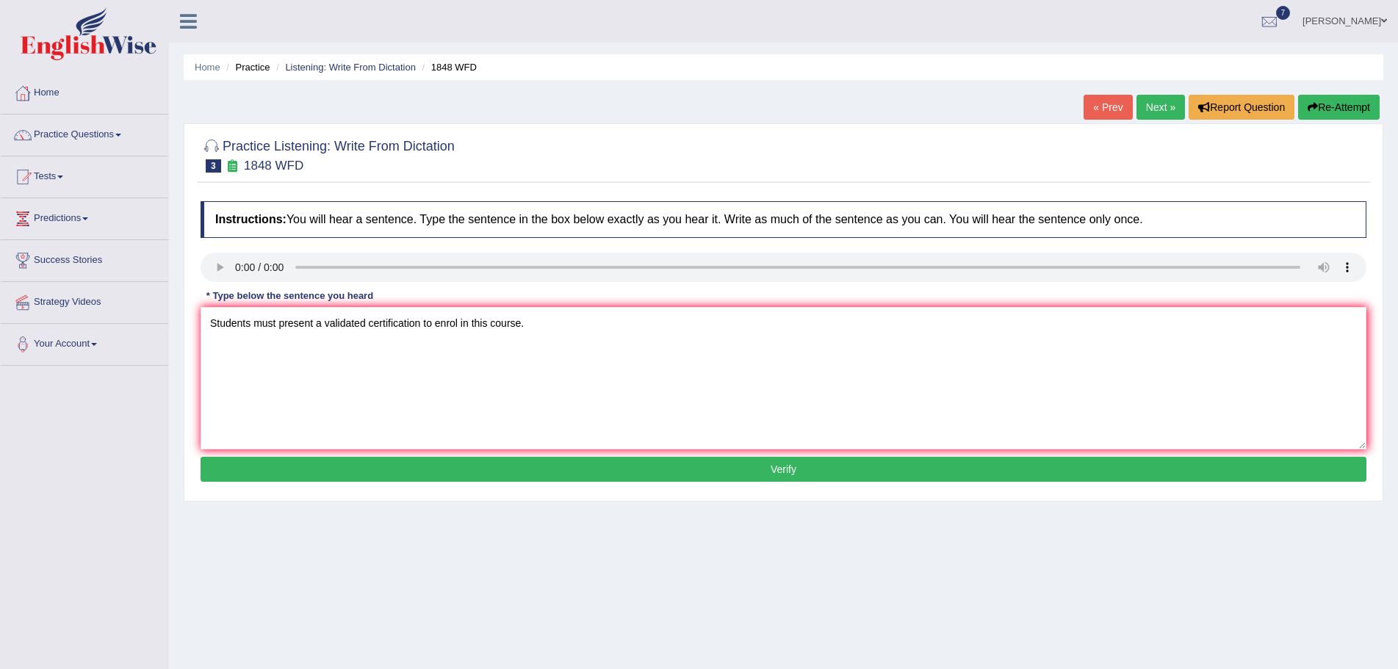
click at [735, 473] on button "Verify" at bounding box center [784, 469] width 1166 height 25
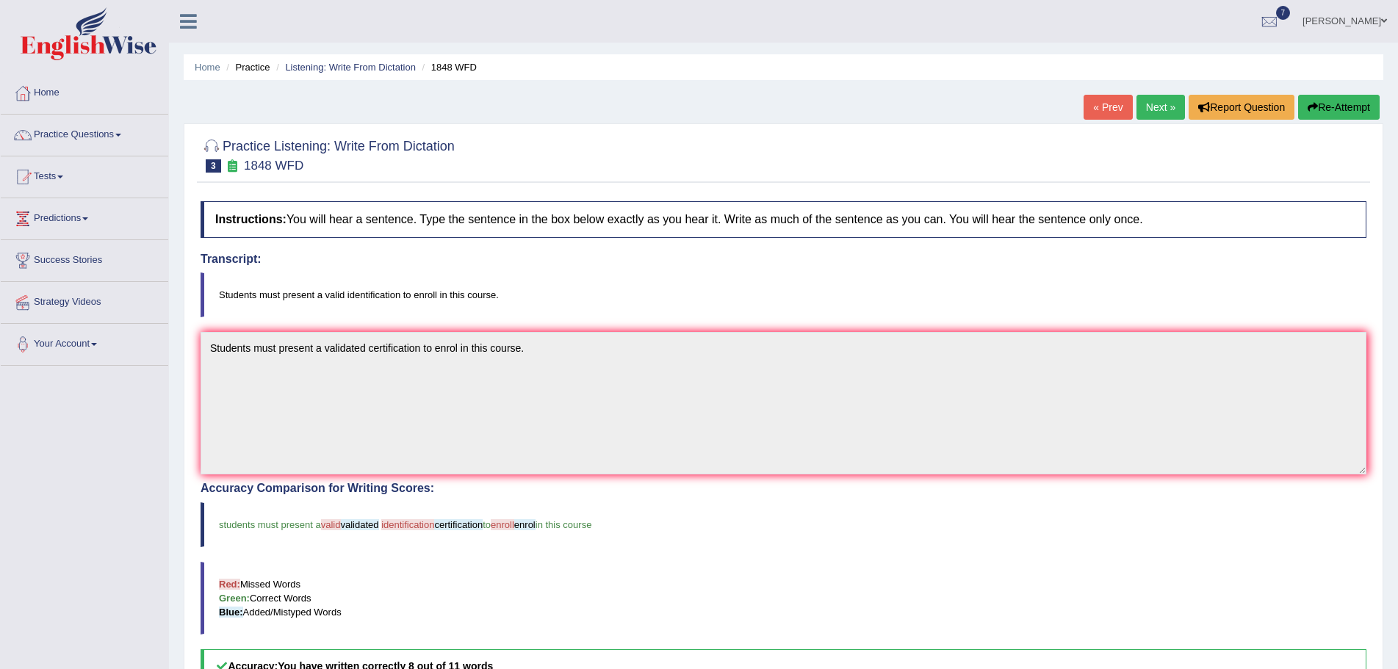
click at [1332, 106] on button "Re-Attempt" at bounding box center [1339, 107] width 82 height 25
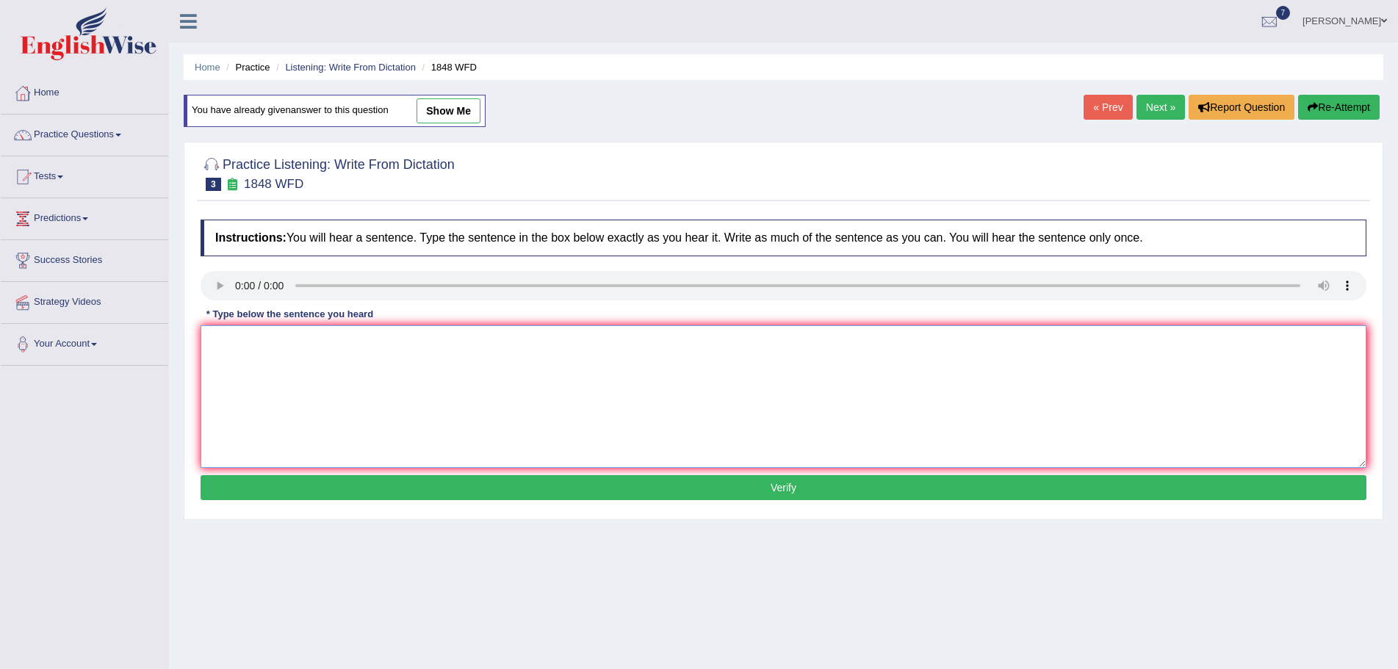
click at [228, 366] on textarea at bounding box center [784, 396] width 1166 height 142
click at [477, 344] on textarea "Students must present a valid identification to enroll in thei course." at bounding box center [784, 396] width 1166 height 142
type textarea "Students must present a valid identification to enroll in this course."
click at [759, 485] on button "Verify" at bounding box center [784, 487] width 1166 height 25
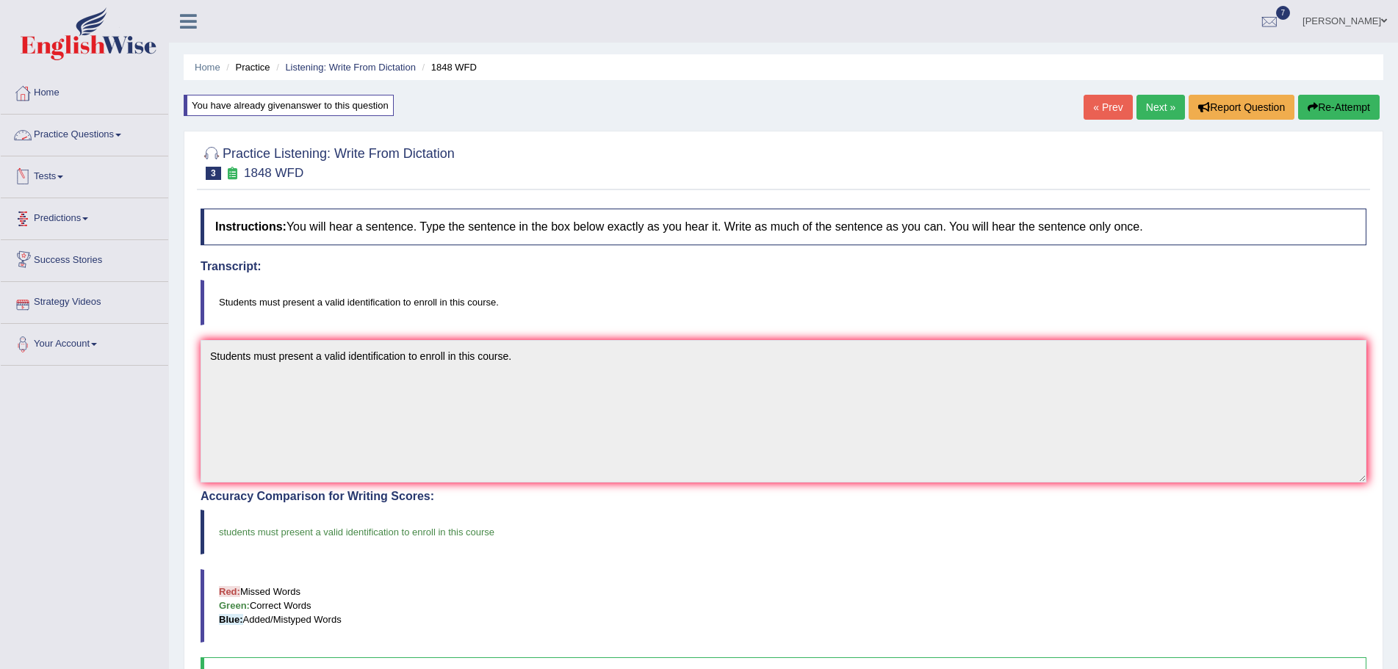
click at [123, 133] on link "Practice Questions" at bounding box center [84, 133] width 167 height 37
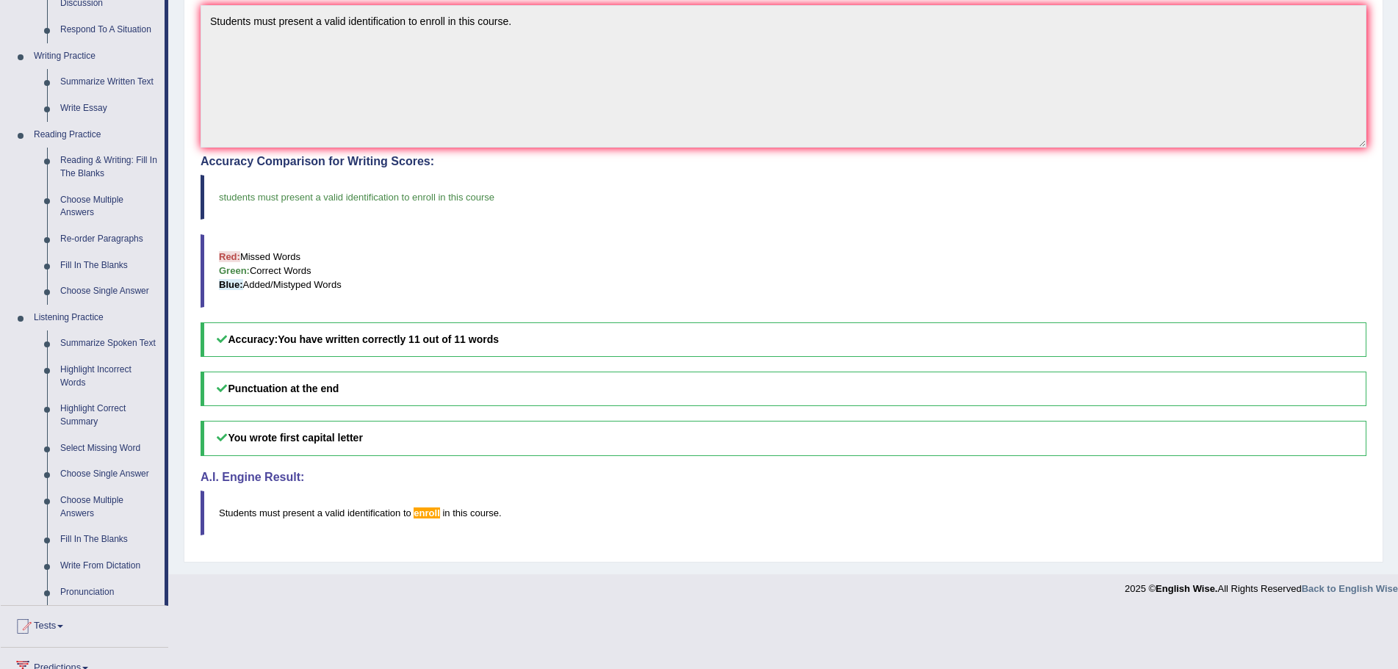
scroll to position [367, 0]
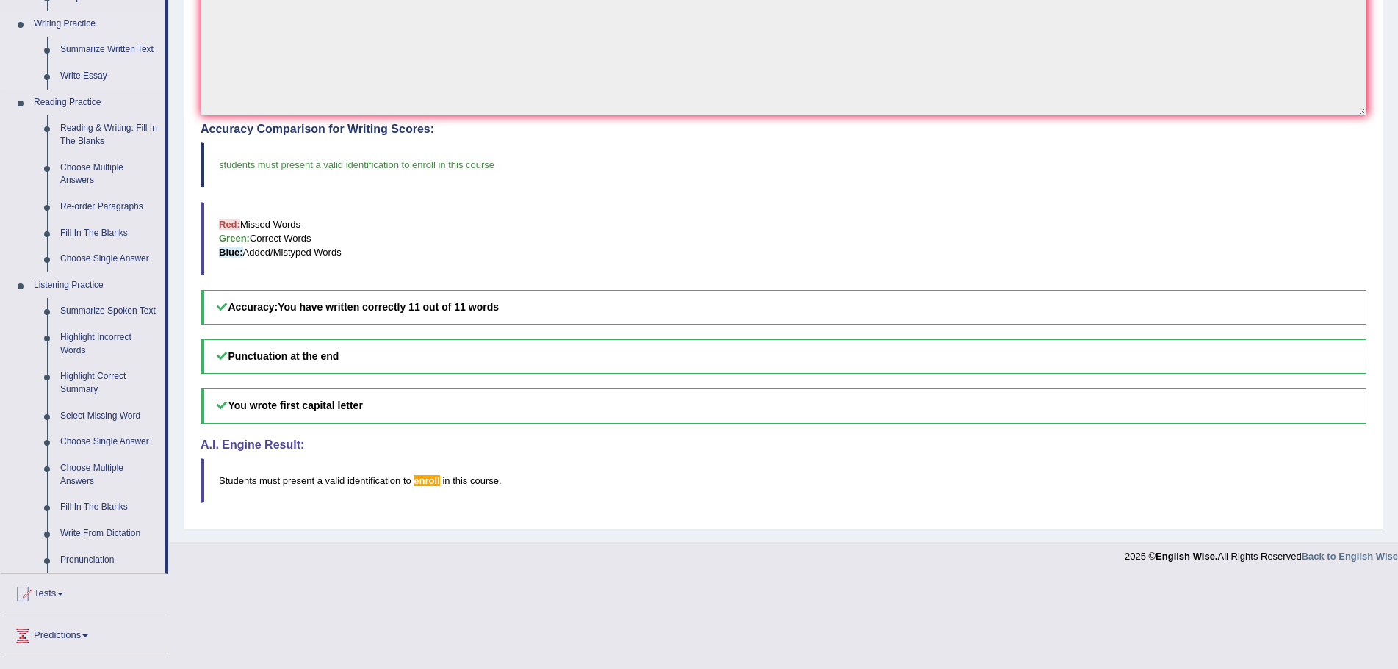
click at [19, 15] on li "Writing Practice Summarize Written Text Write Essay" at bounding box center [83, 50] width 164 height 79
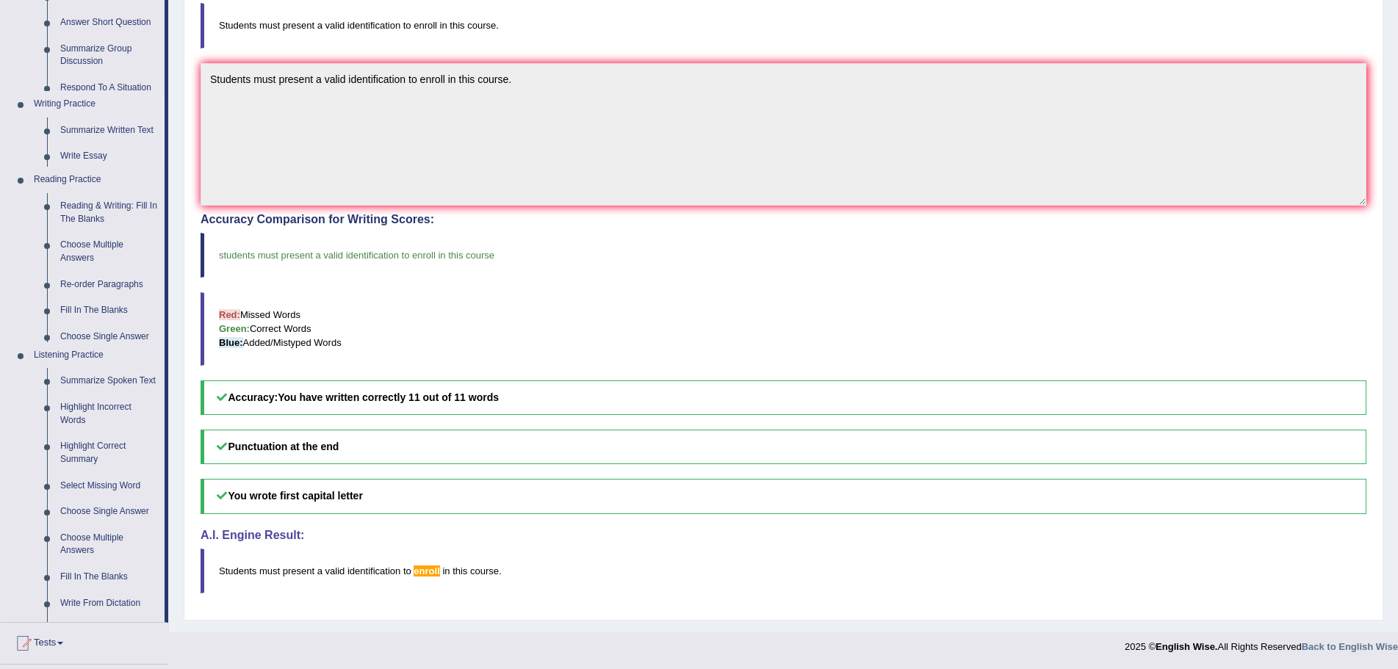
click at [19, 15] on ul "Home Practice Questions Speaking Practice Read Aloud Repeat Sentence Describe I…" at bounding box center [84, 314] width 167 height 1036
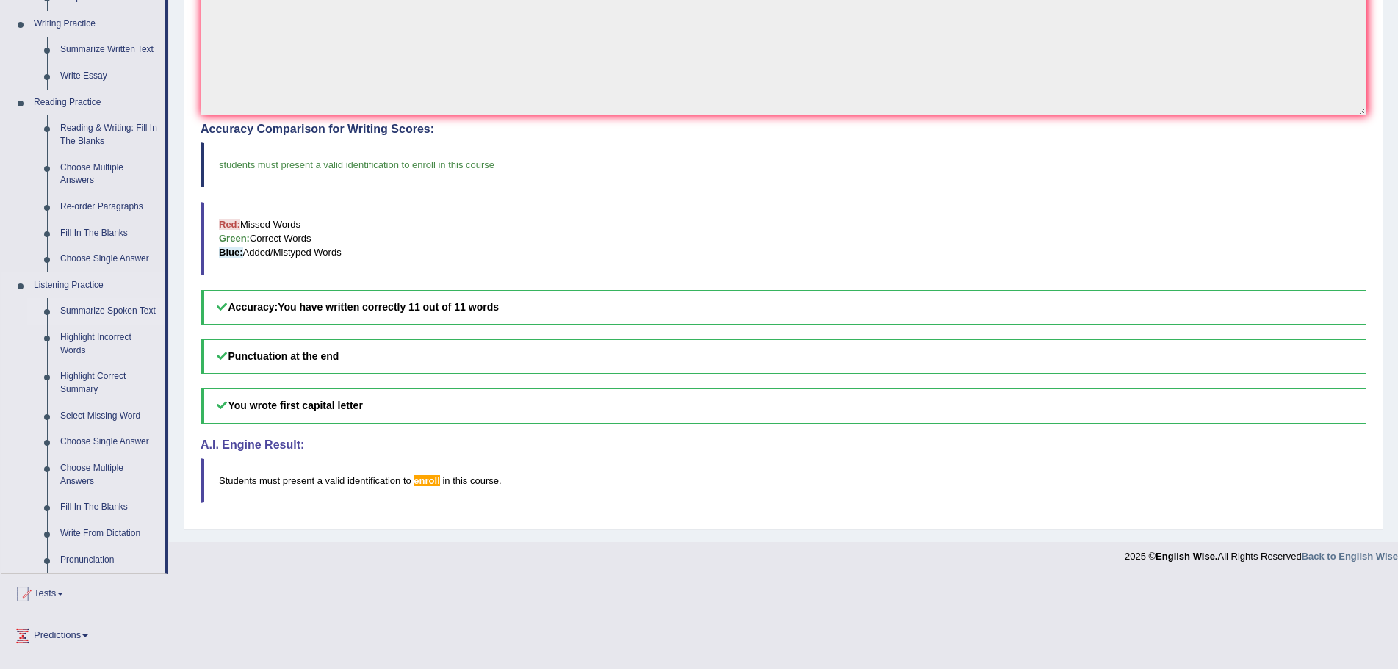
click at [104, 312] on link "Summarize Spoken Text" at bounding box center [109, 311] width 111 height 26
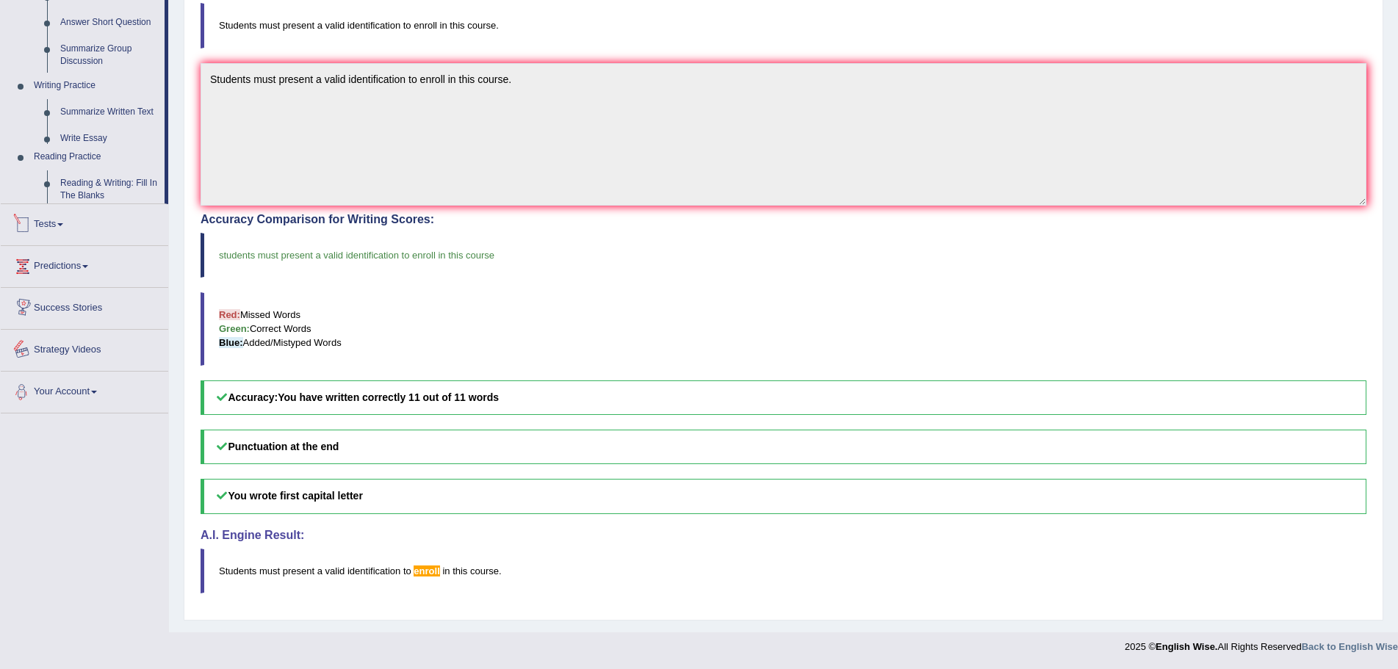
scroll to position [430, 0]
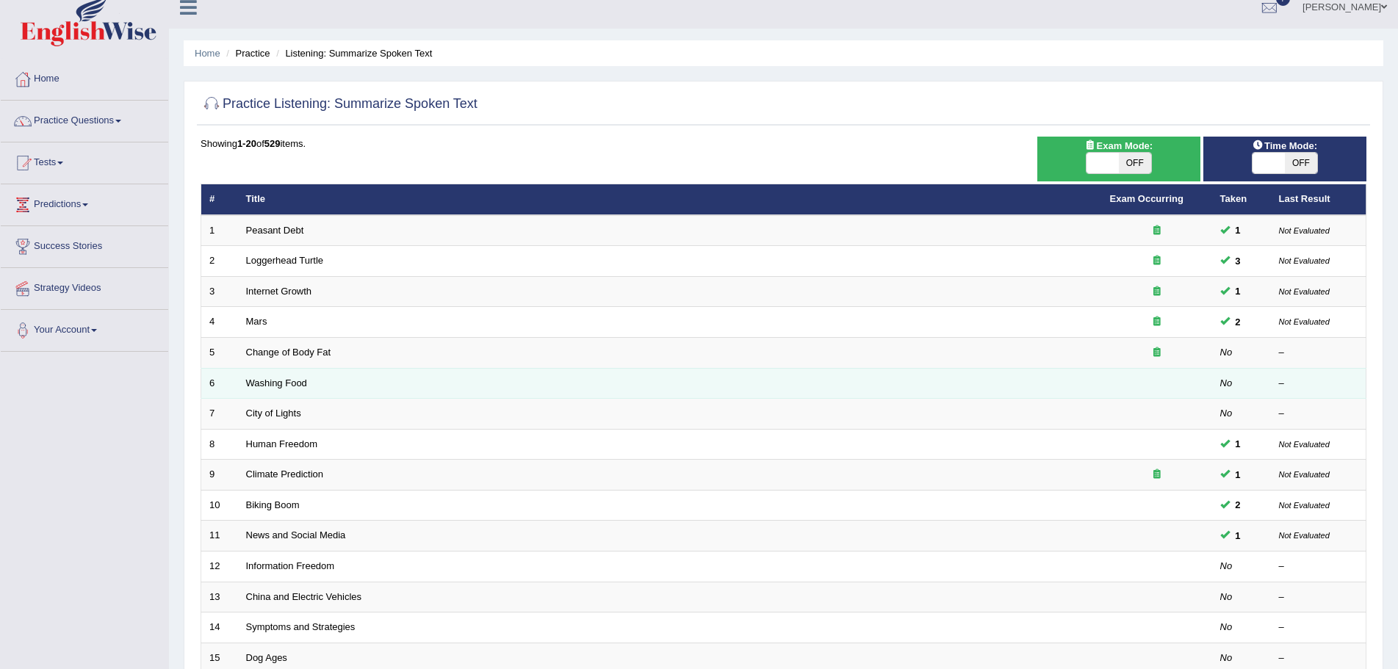
scroll to position [10, 0]
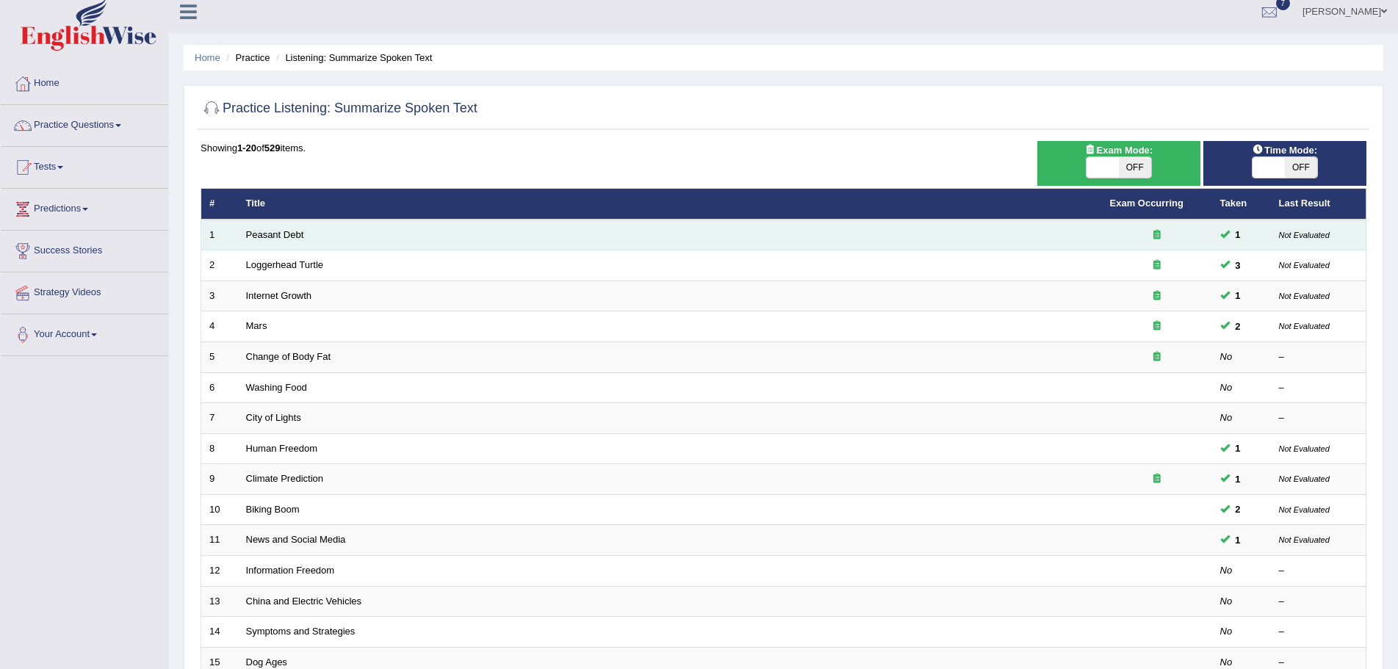
click at [314, 232] on td "Peasant Debt" at bounding box center [670, 235] width 864 height 31
click at [292, 231] on link "Peasant Debt" at bounding box center [275, 234] width 58 height 11
